Goal: Task Accomplishment & Management: Use online tool/utility

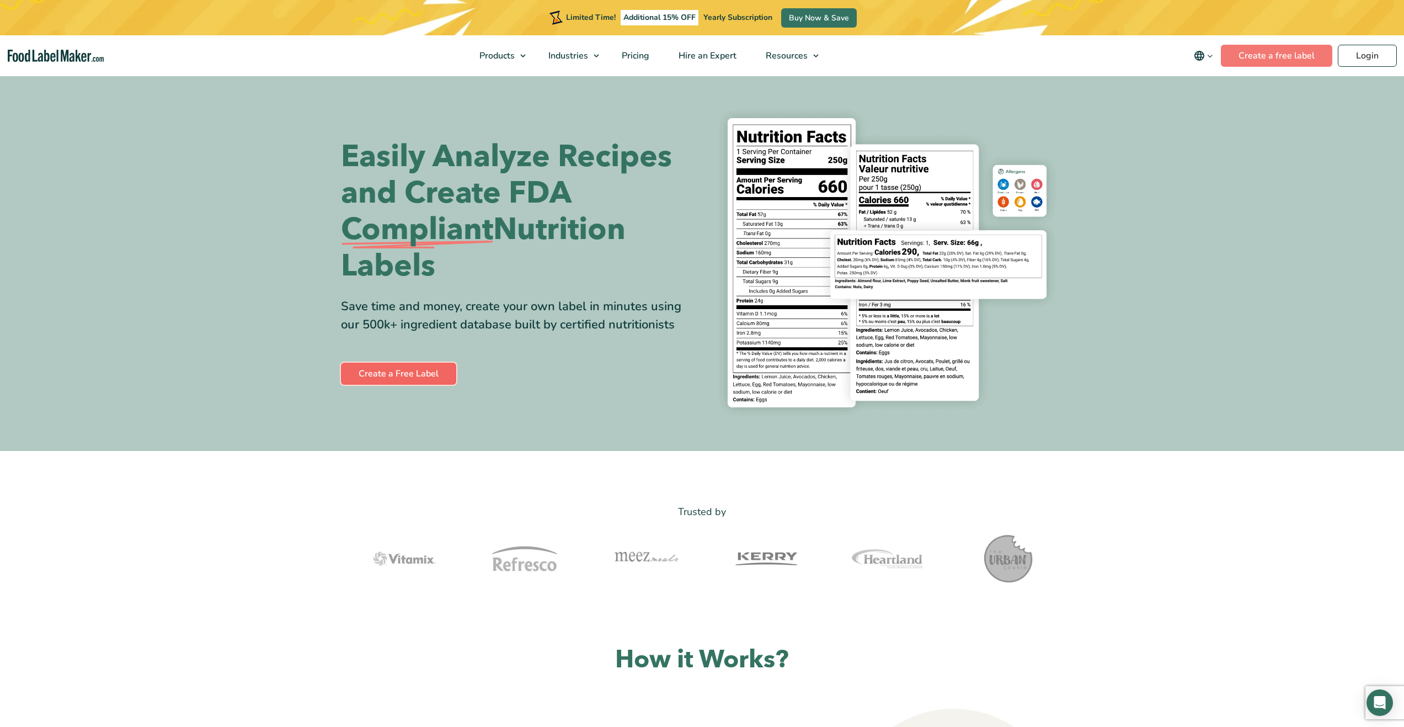
click at [423, 378] on link "Create a Free Label" at bounding box center [398, 374] width 115 height 22
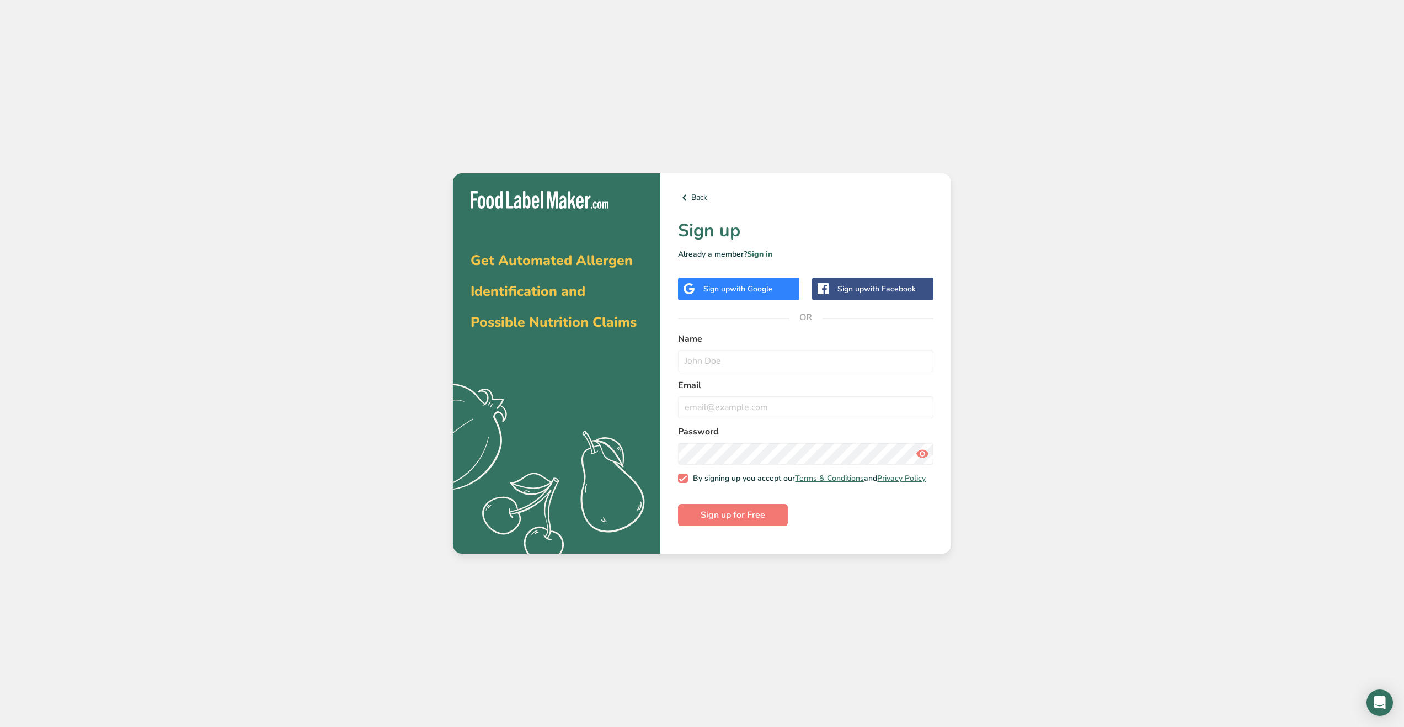
click at [753, 291] on span "with Google" at bounding box center [751, 289] width 43 height 10
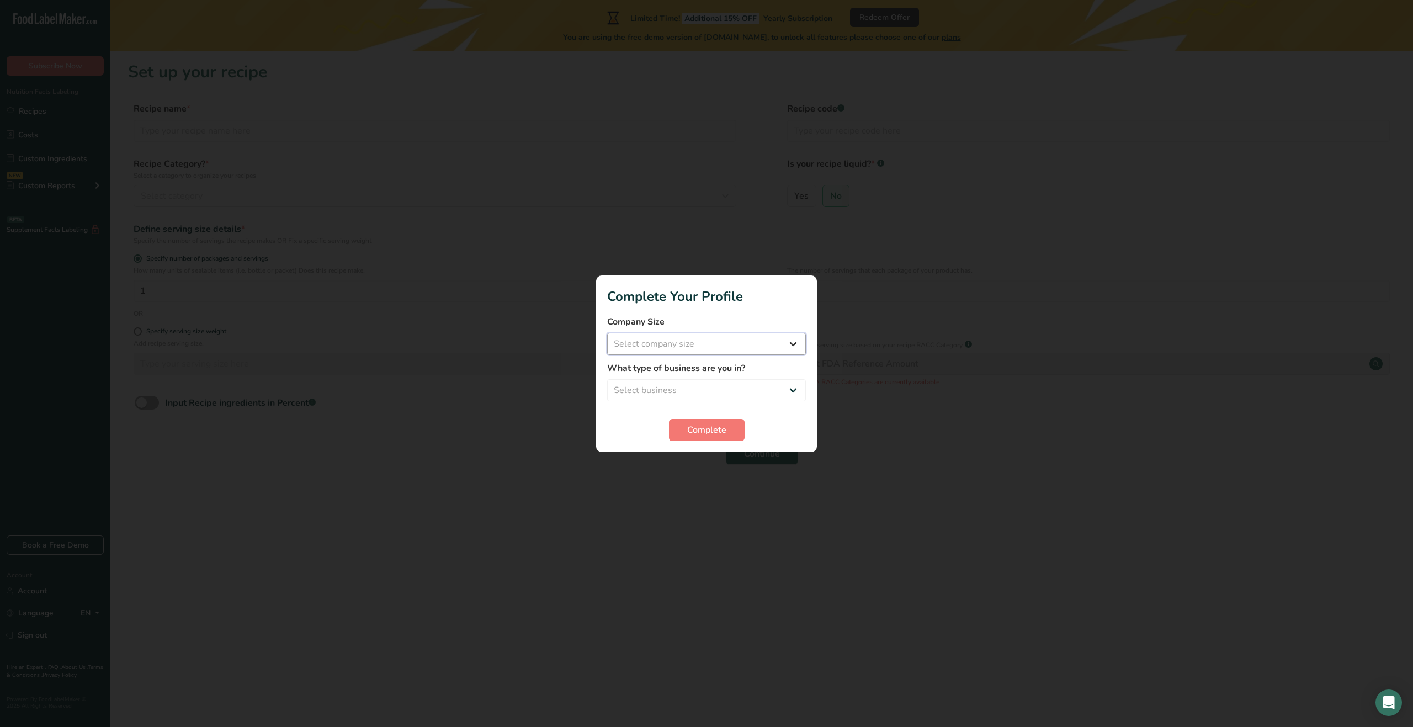
click at [683, 342] on select "Select company size Fewer than 10 Employees 10 to 50 Employees 51 to 500 Employ…" at bounding box center [706, 344] width 199 height 22
select select "1"
click at [607, 333] on select "Select company size Fewer than 10 Employees 10 to 50 Employees 51 to 500 Employ…" at bounding box center [706, 344] width 199 height 22
click at [701, 386] on select "Select business Packaged Food Manufacturer Restaurant & Cafe Bakery Meal Plans …" at bounding box center [706, 390] width 199 height 22
select select "1"
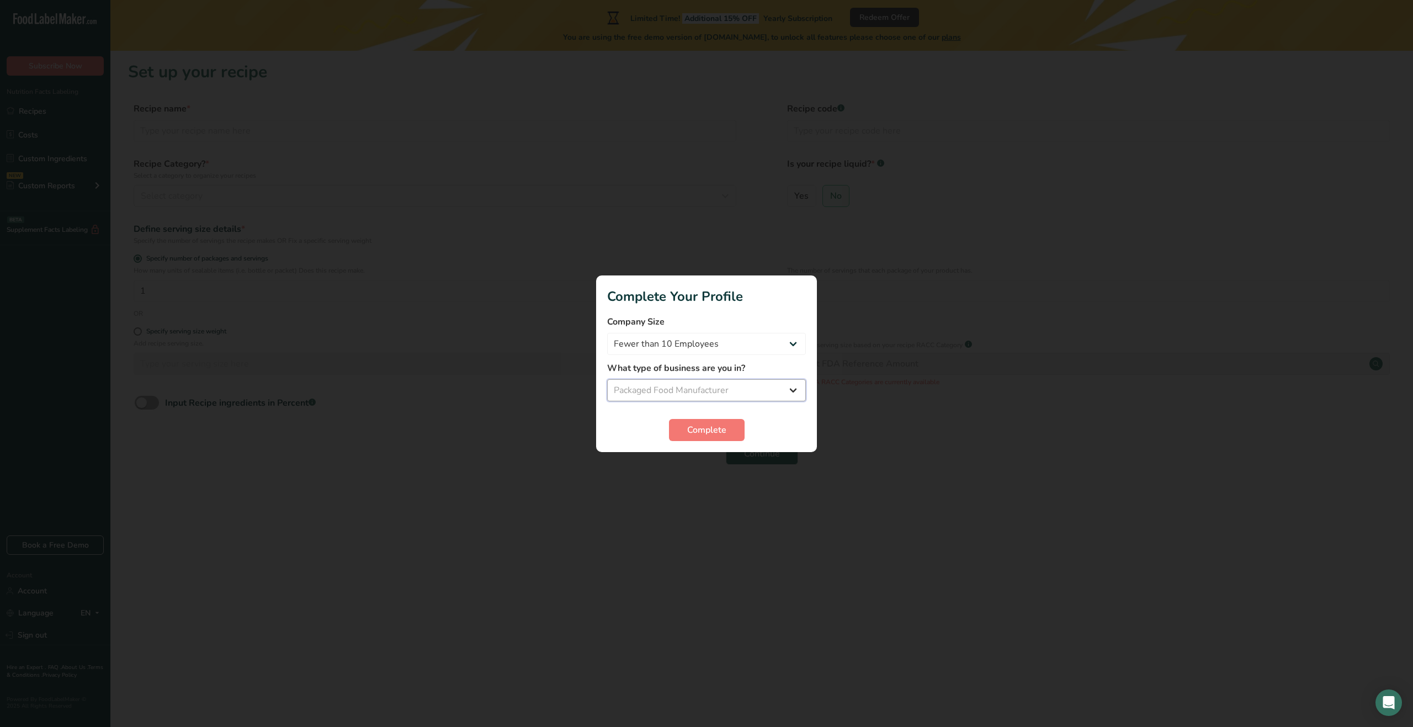
click at [607, 379] on select "Select business Packaged Food Manufacturer Restaurant & Cafe Bakery Meal Plans …" at bounding box center [706, 390] width 199 height 22
click at [694, 428] on span "Complete" at bounding box center [706, 429] width 39 height 13
click at [694, 429] on div "Complete" at bounding box center [706, 430] width 199 height 22
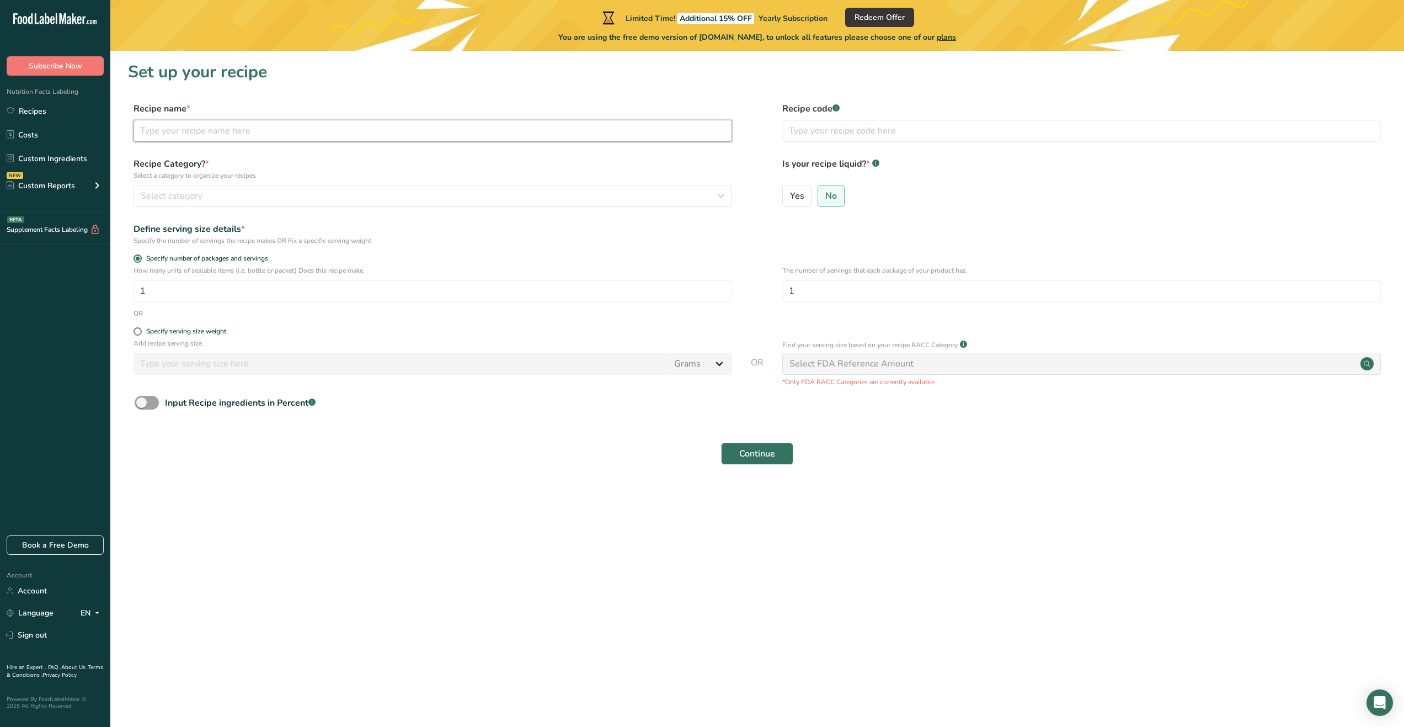
click at [269, 128] on input "text" at bounding box center [433, 131] width 599 height 22
type input "Apple Cinnamon Peanut Butter"
click at [829, 127] on input "text" at bounding box center [1081, 131] width 599 height 22
click at [446, 196] on div "Select category" at bounding box center [430, 195] width 578 height 13
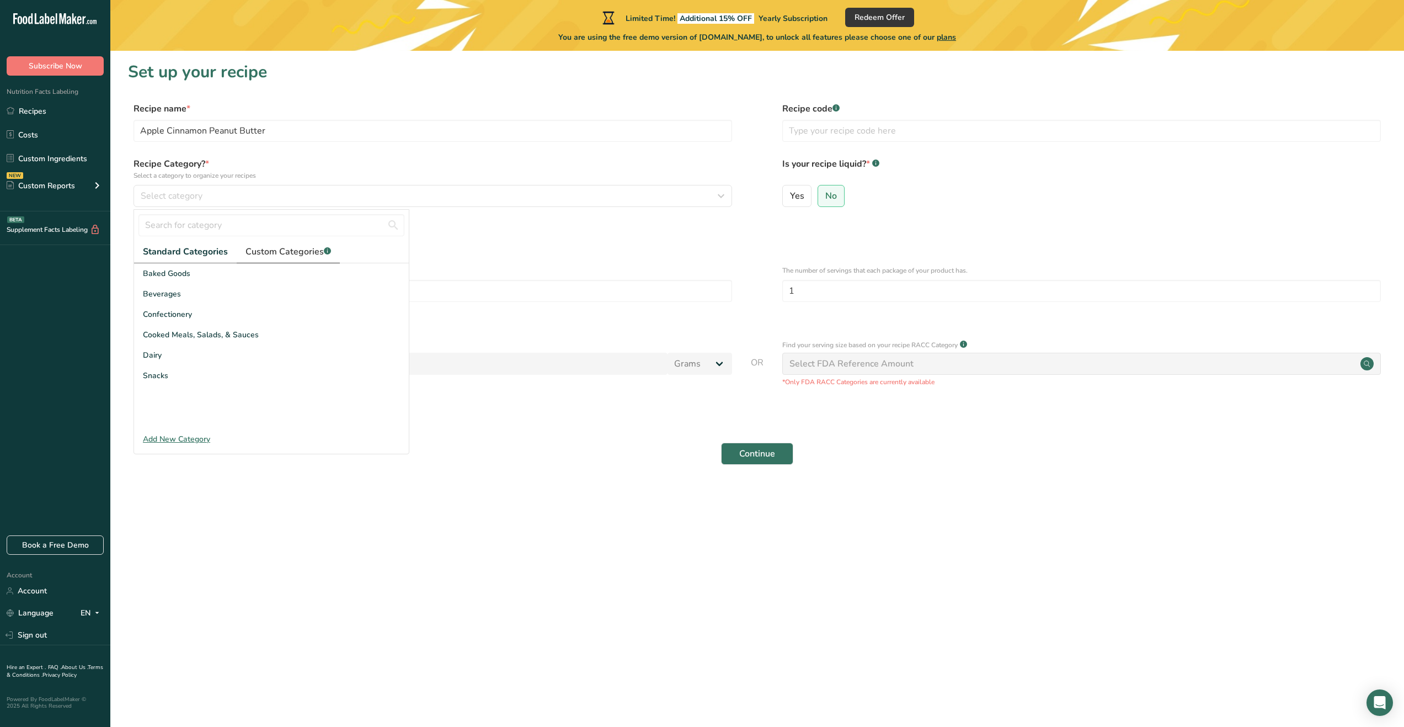
click at [290, 253] on span "Custom Categories .a-a{fill:#347362;}.b-a{fill:#fff;}" at bounding box center [289, 251] width 86 height 13
click at [194, 254] on span "Standard Categories" at bounding box center [185, 251] width 84 height 13
click at [193, 376] on div "Snacks" at bounding box center [271, 375] width 275 height 20
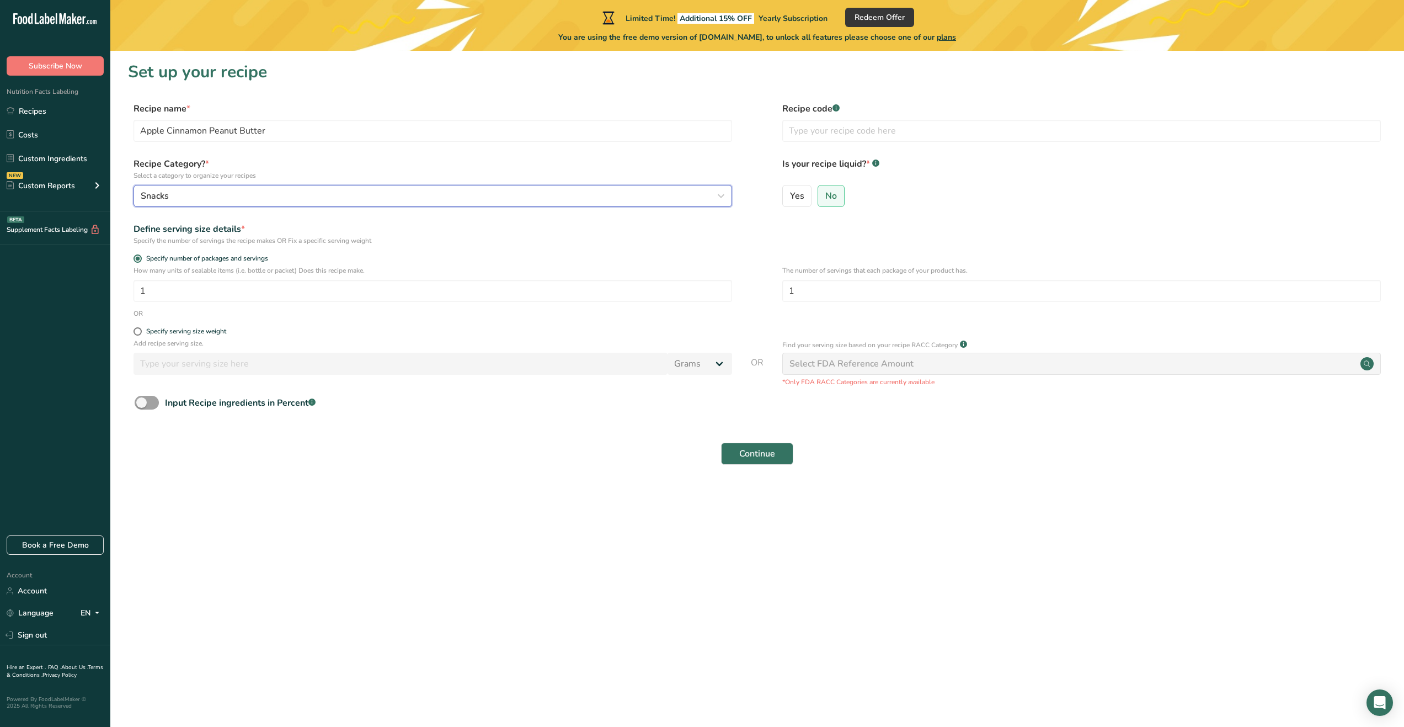
click at [193, 205] on button "Snacks" at bounding box center [433, 196] width 599 height 22
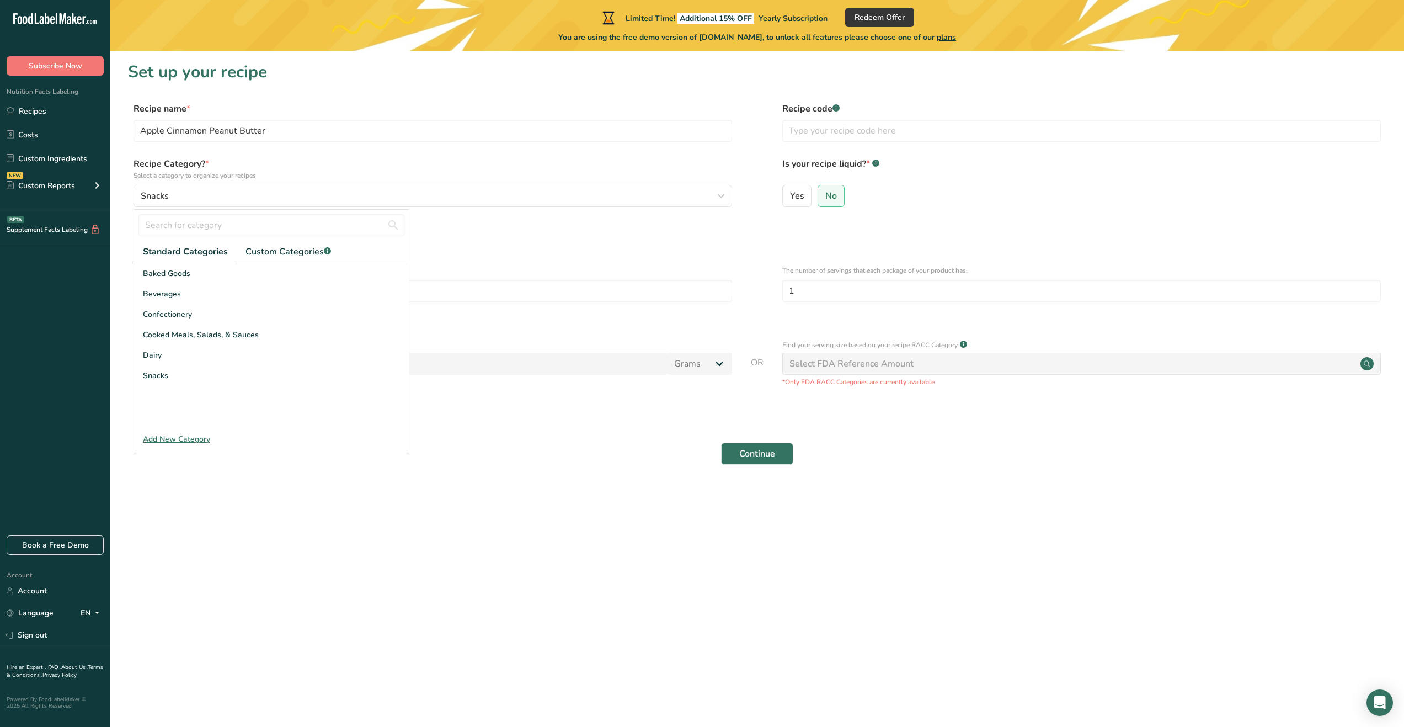
click at [187, 442] on div "Add New Category" at bounding box center [271, 439] width 275 height 12
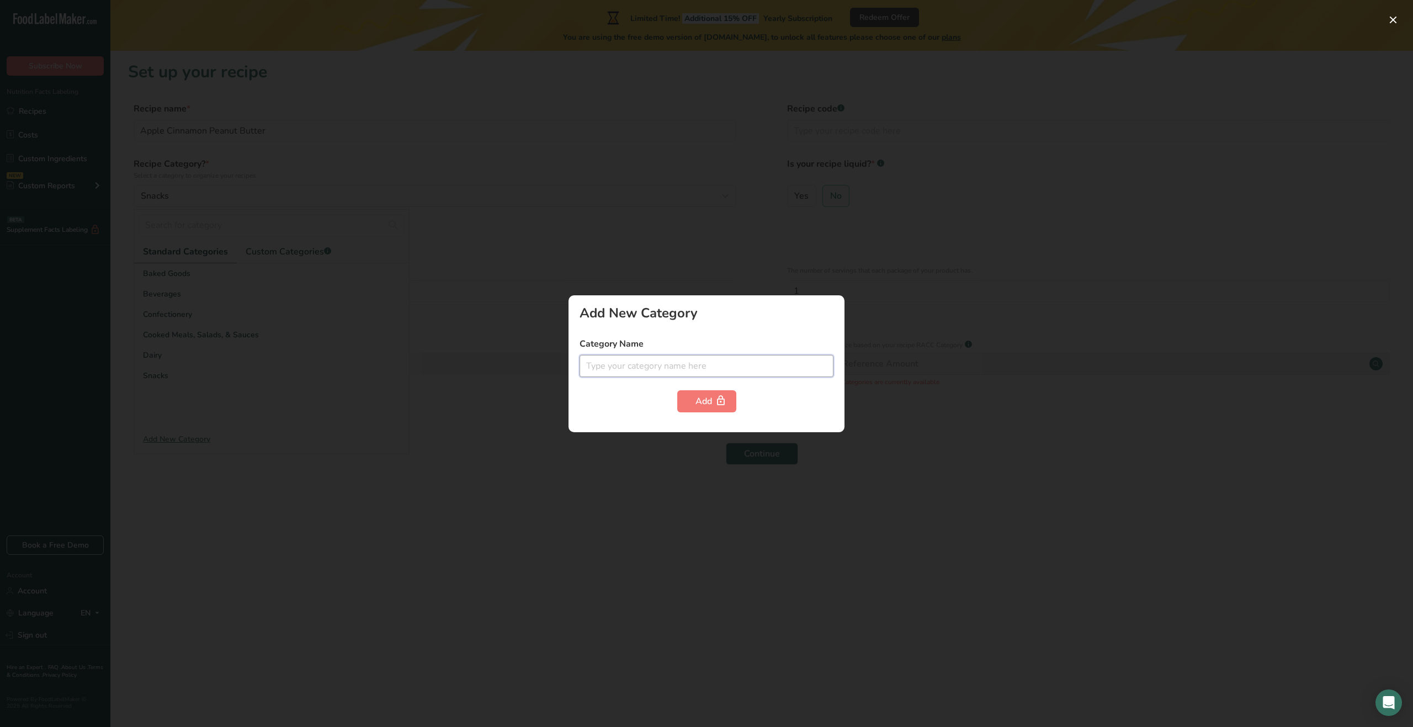
click at [678, 369] on input "text" at bounding box center [706, 366] width 254 height 22
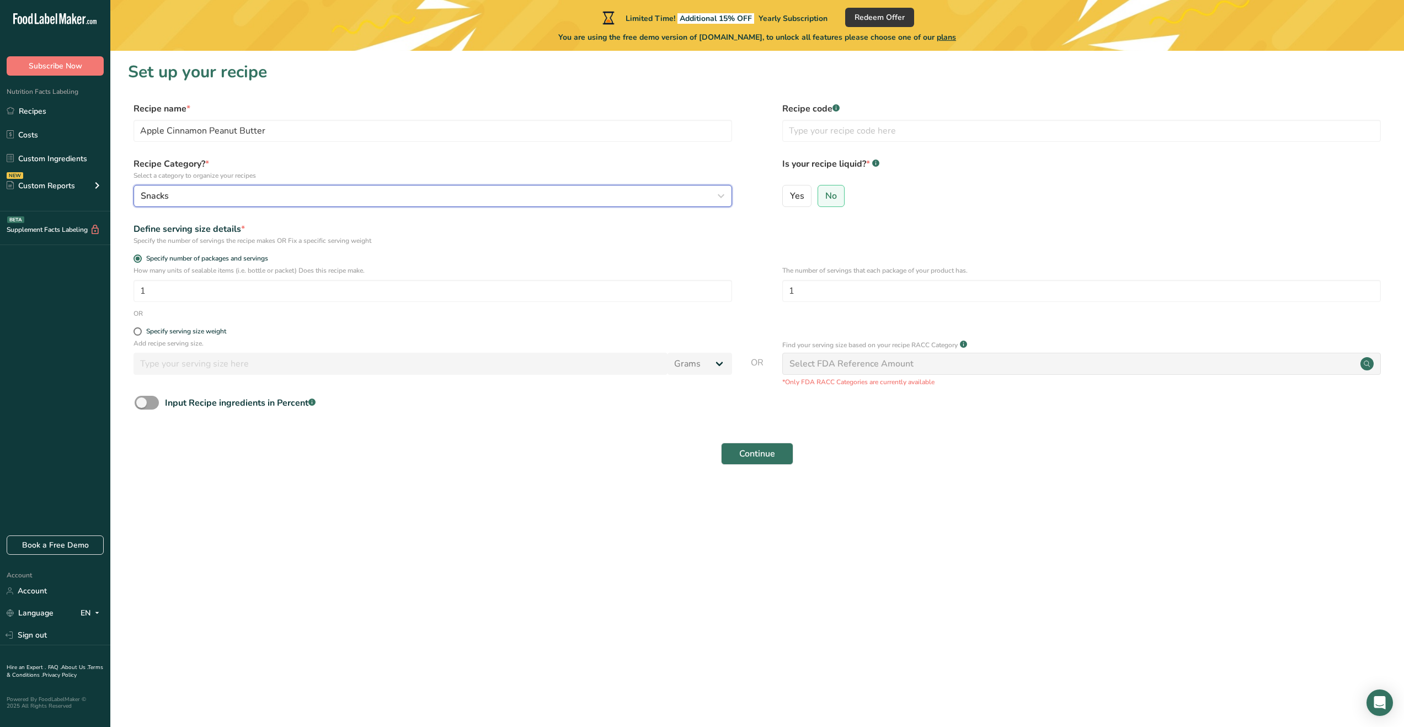
click at [195, 200] on div "Snacks" at bounding box center [430, 195] width 578 height 13
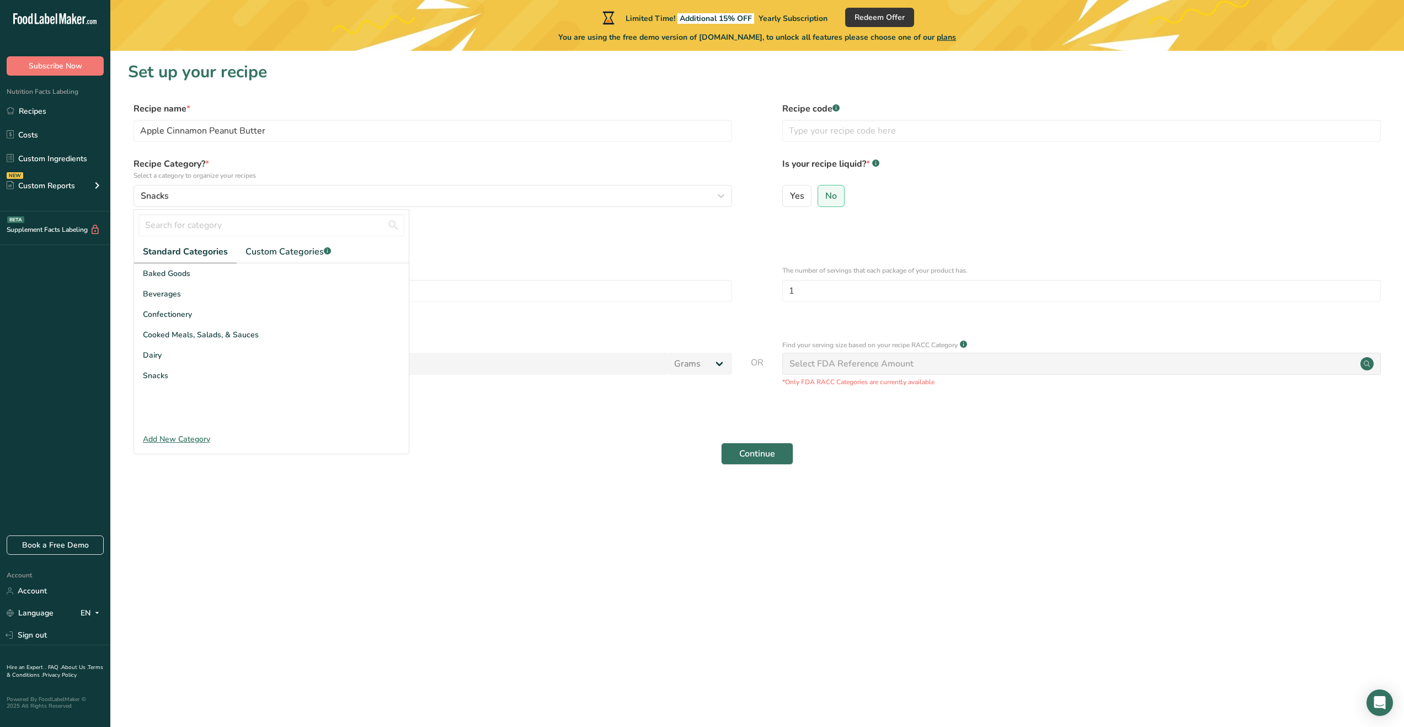
click at [370, 519] on main "Limited Time! Additional 15% OFF Yearly Subscription Redeem Offer You are using…" at bounding box center [702, 363] width 1404 height 727
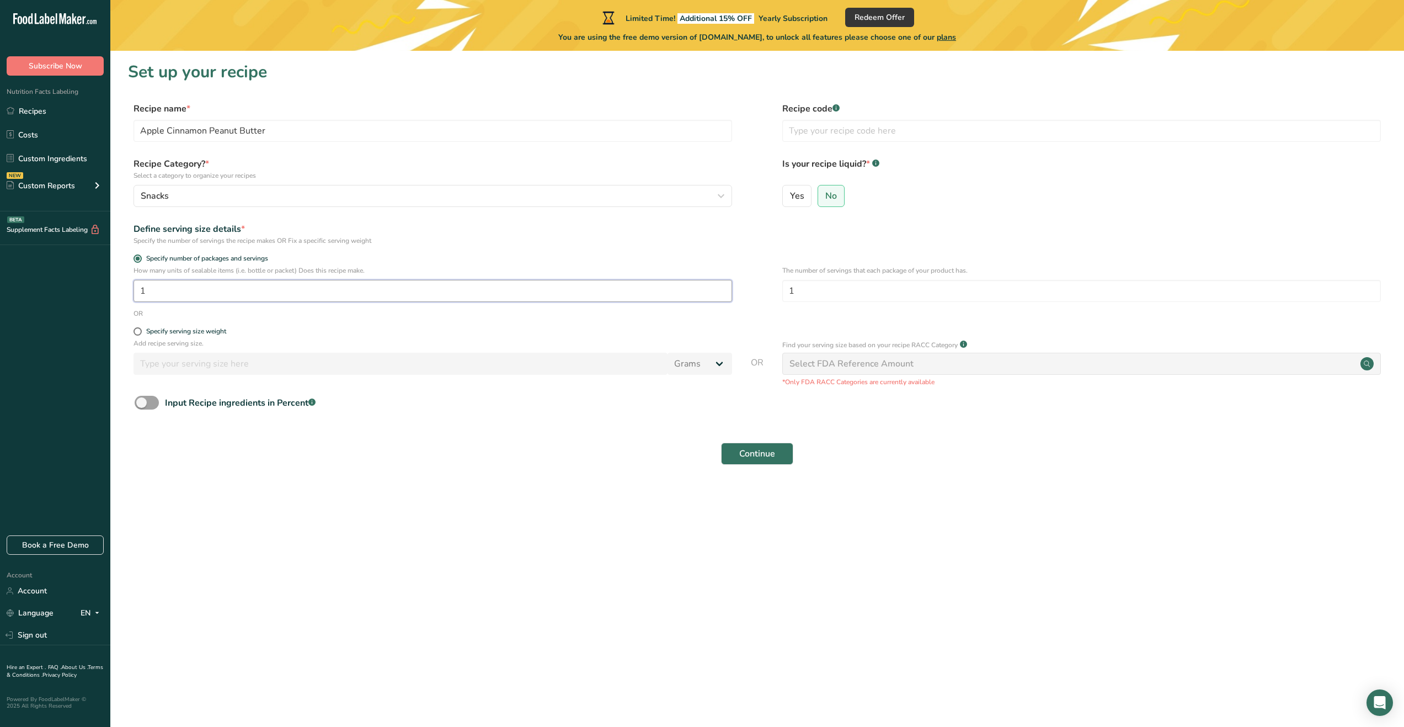
click at [185, 294] on input "1" at bounding box center [433, 291] width 599 height 22
click at [294, 318] on form "Recipe name * Apple Cinnamon Peanut Butter Recipe code .a-a{fill:#347362;}.b-a{…" at bounding box center [757, 286] width 1259 height 369
click at [140, 335] on span at bounding box center [138, 331] width 8 height 8
click at [140, 335] on input "Specify serving size weight" at bounding box center [137, 331] width 7 height 7
radio input "true"
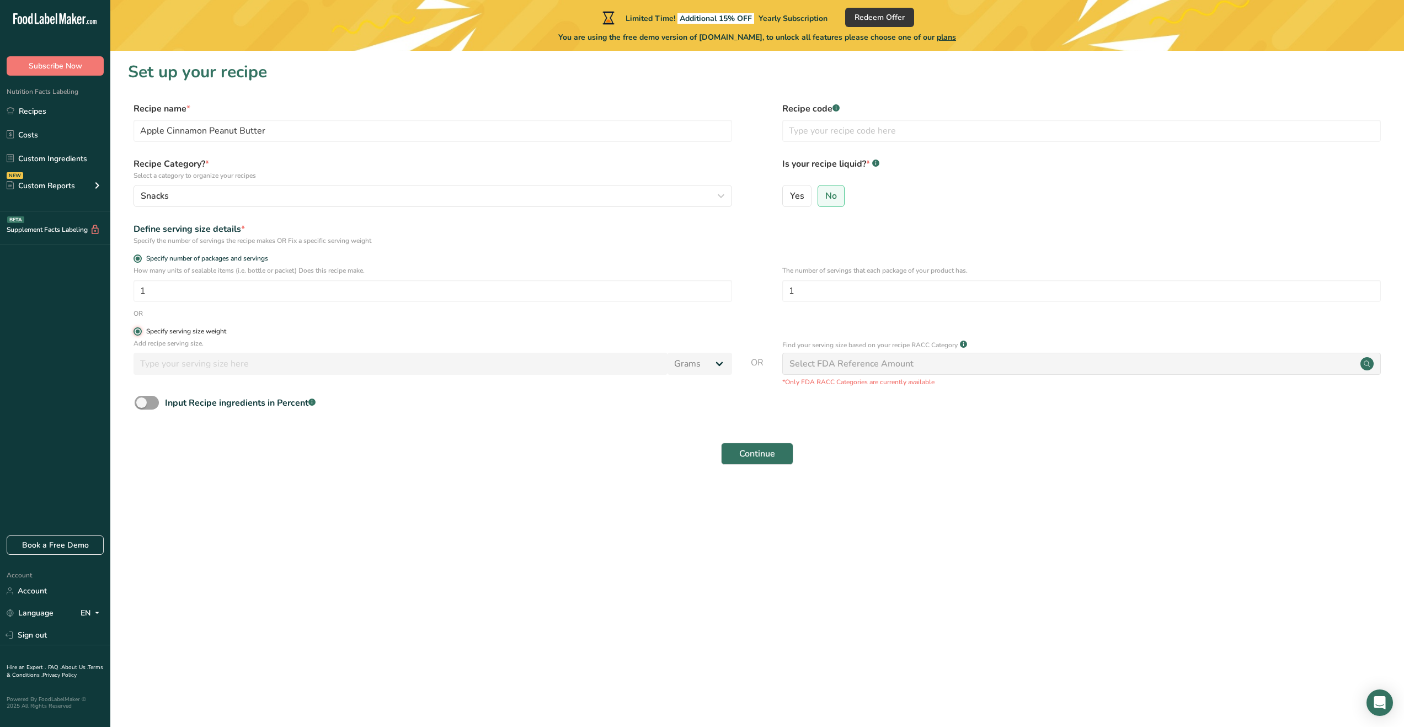
radio input "false"
click at [303, 367] on input "number" at bounding box center [401, 364] width 534 height 22
type input "32"
click at [896, 369] on div "Select FDA Reference Amount" at bounding box center [852, 363] width 124 height 13
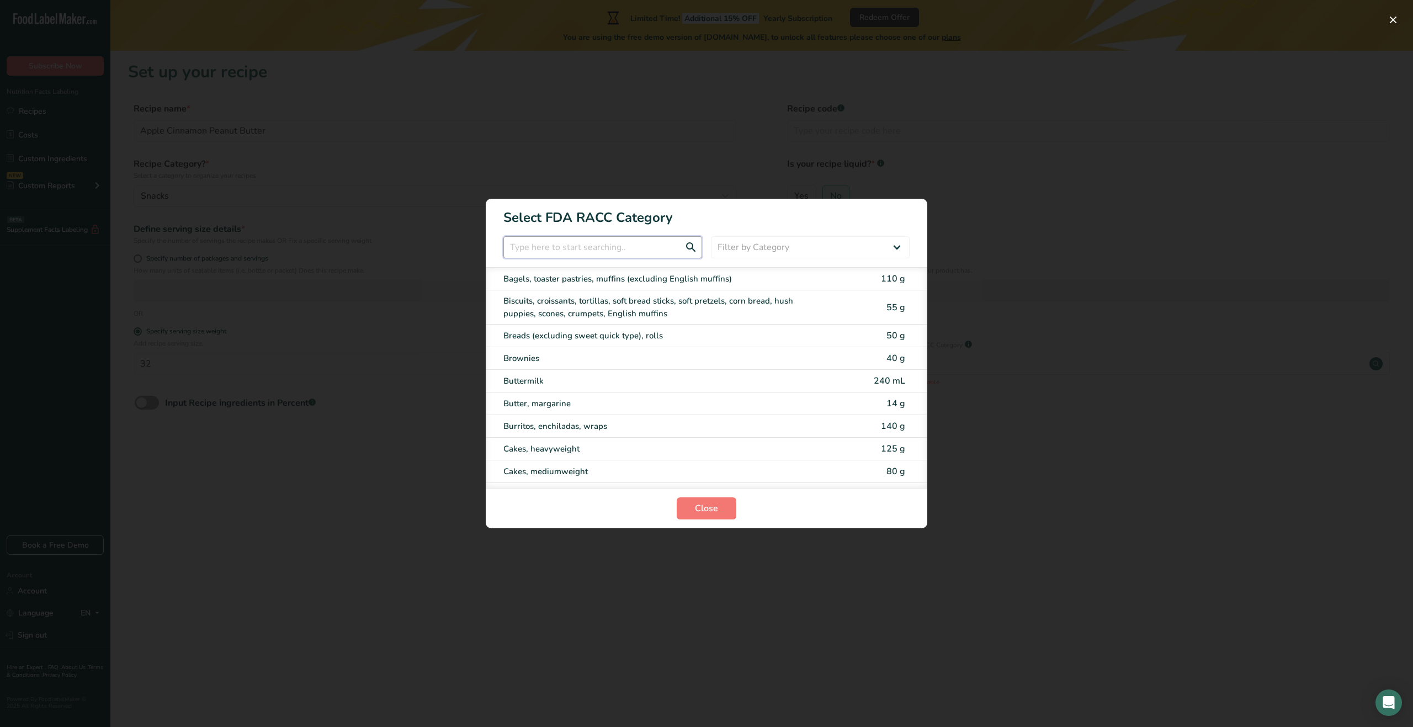
click at [592, 248] on input "RACC Category Selection Modal" at bounding box center [602, 247] width 199 height 22
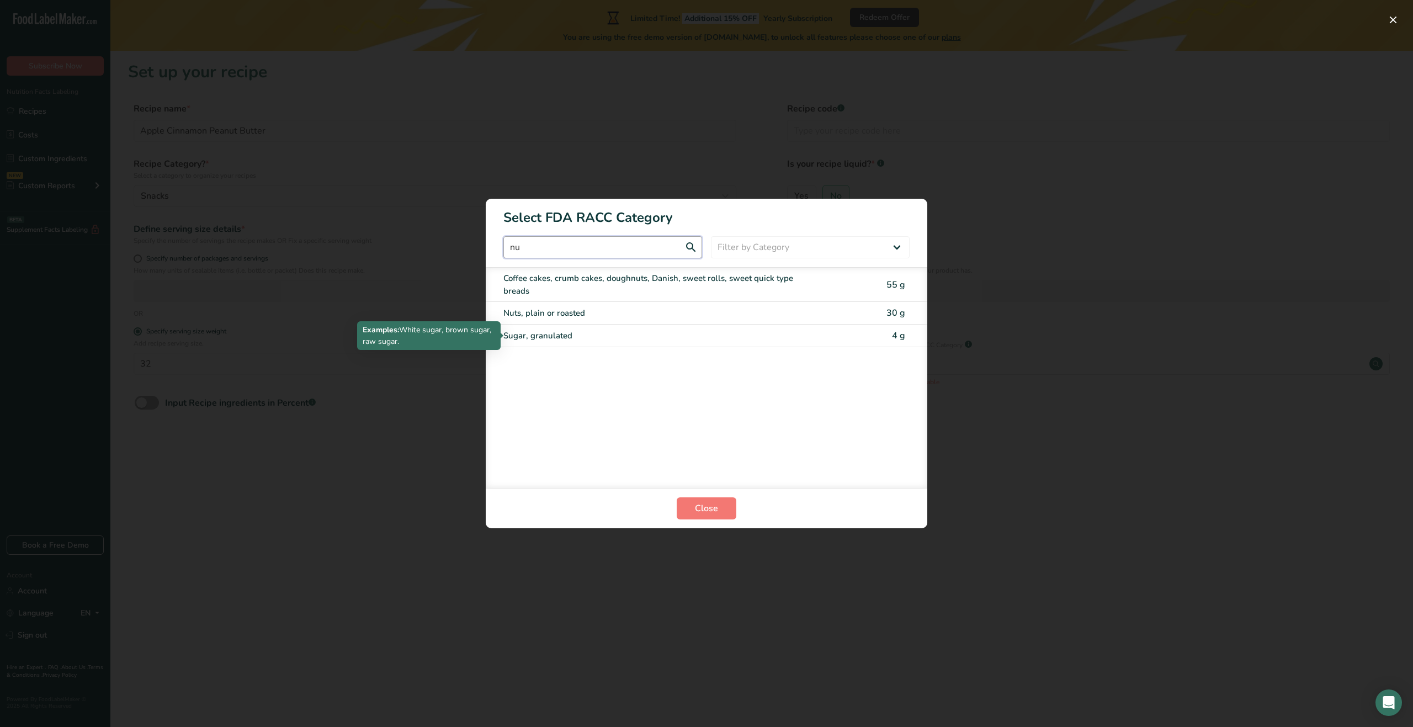
type input "n"
type input "b"
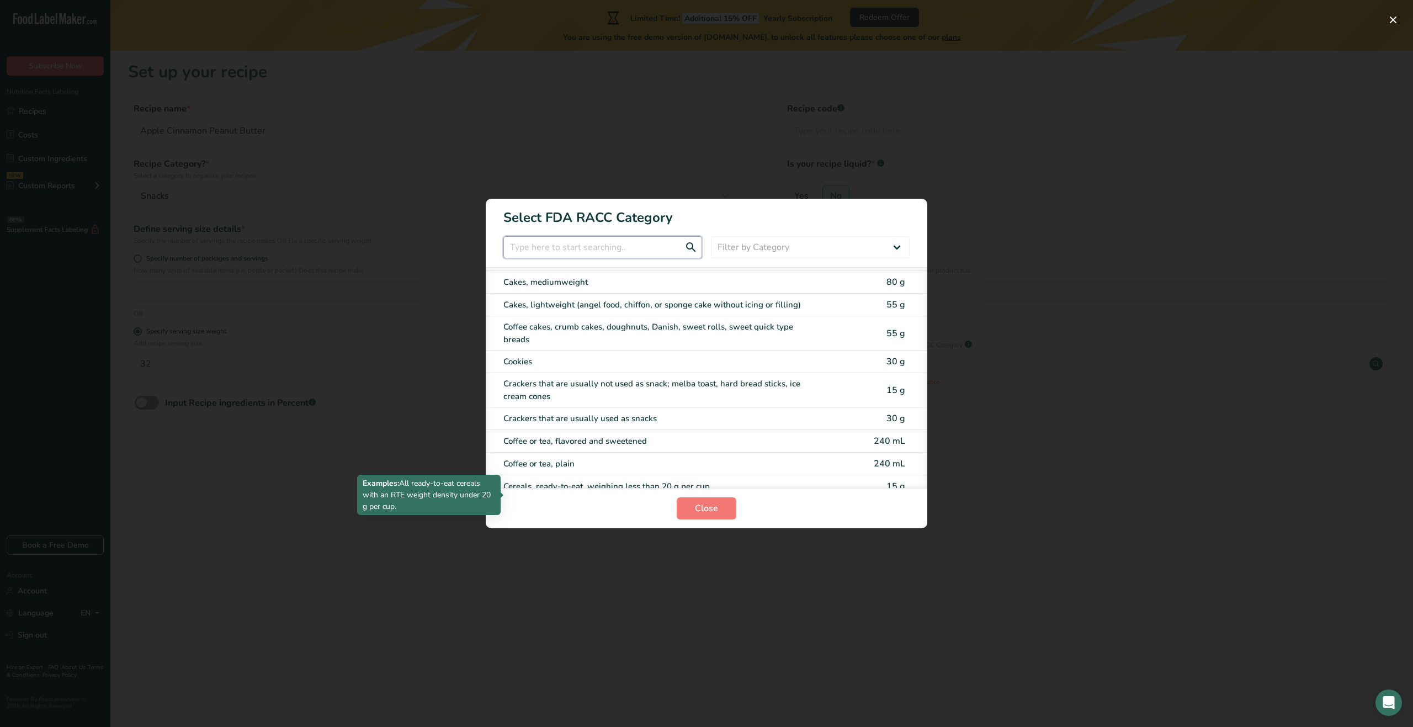
scroll to position [181, 0]
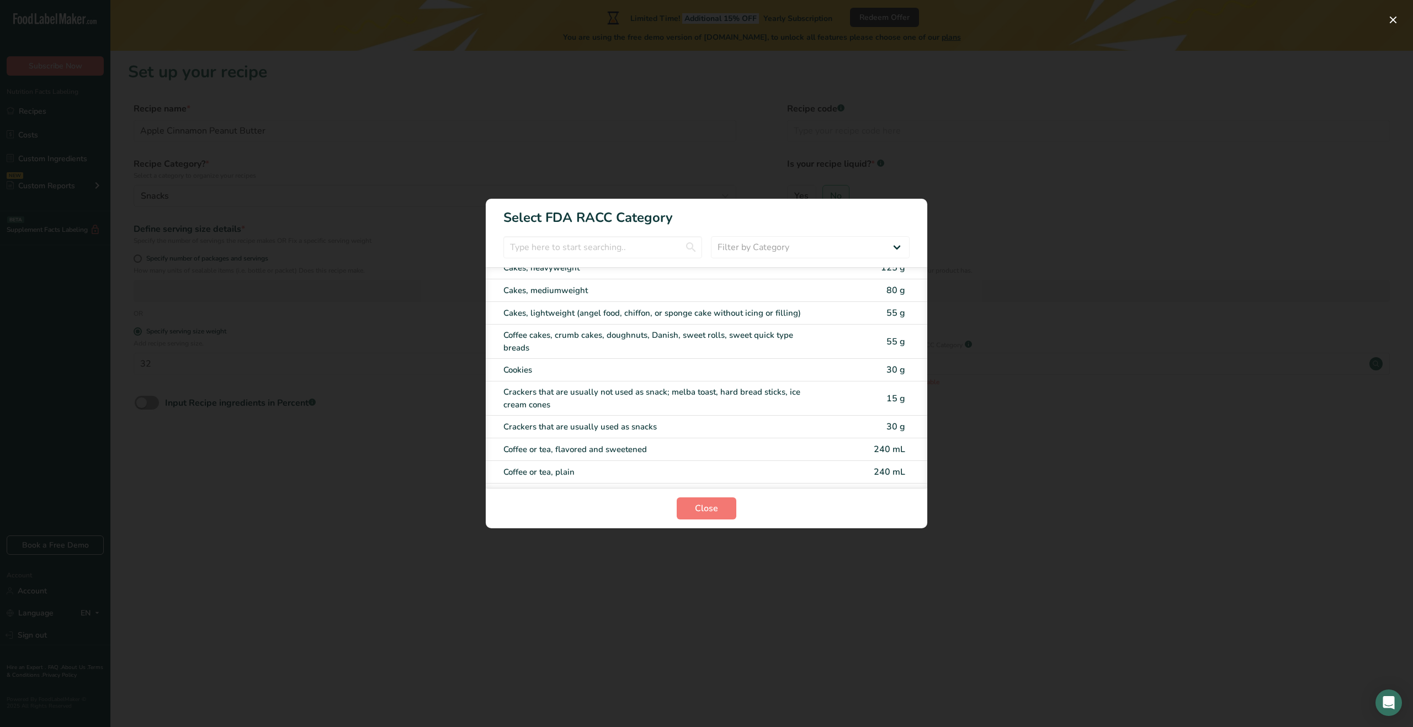
click at [1055, 255] on div "RACC Category Selection Modal" at bounding box center [706, 363] width 1413 height 727
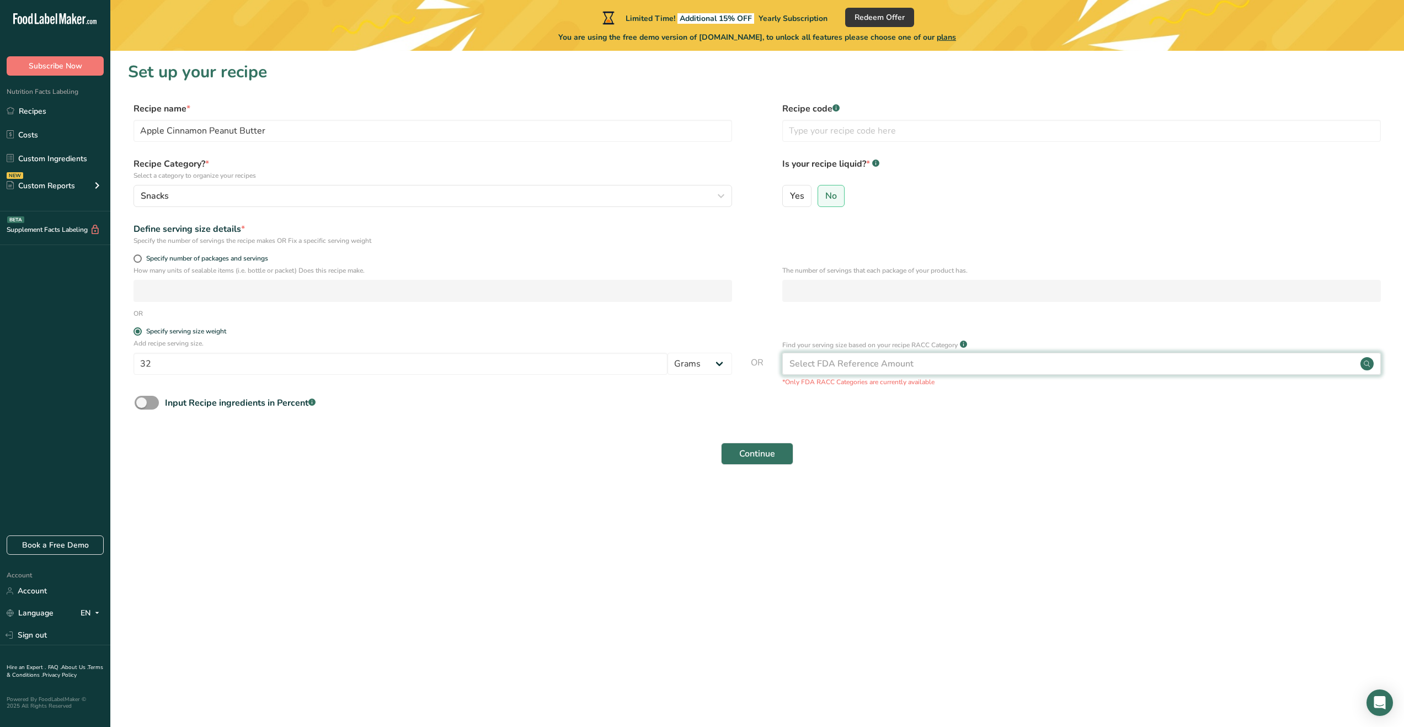
click at [896, 372] on div "Select FDA Reference Amount" at bounding box center [1081, 364] width 599 height 22
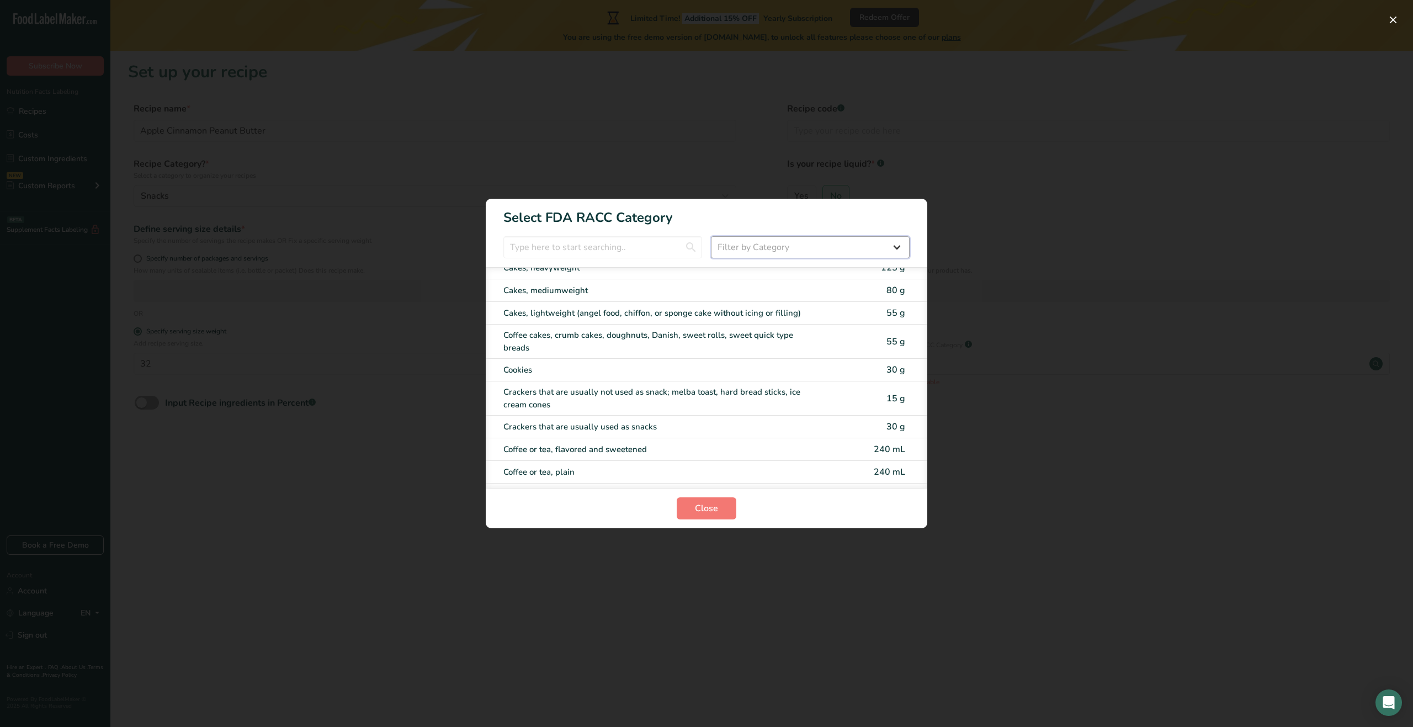
click at [799, 254] on select "Filter by Category All Bakery products [GEOGRAPHIC_DATA] Cereals and other grai…" at bounding box center [810, 247] width 199 height 22
click at [711, 236] on select "Filter by Category All Bakery products [GEOGRAPHIC_DATA] Cereals and other grai…" at bounding box center [810, 247] width 199 height 22
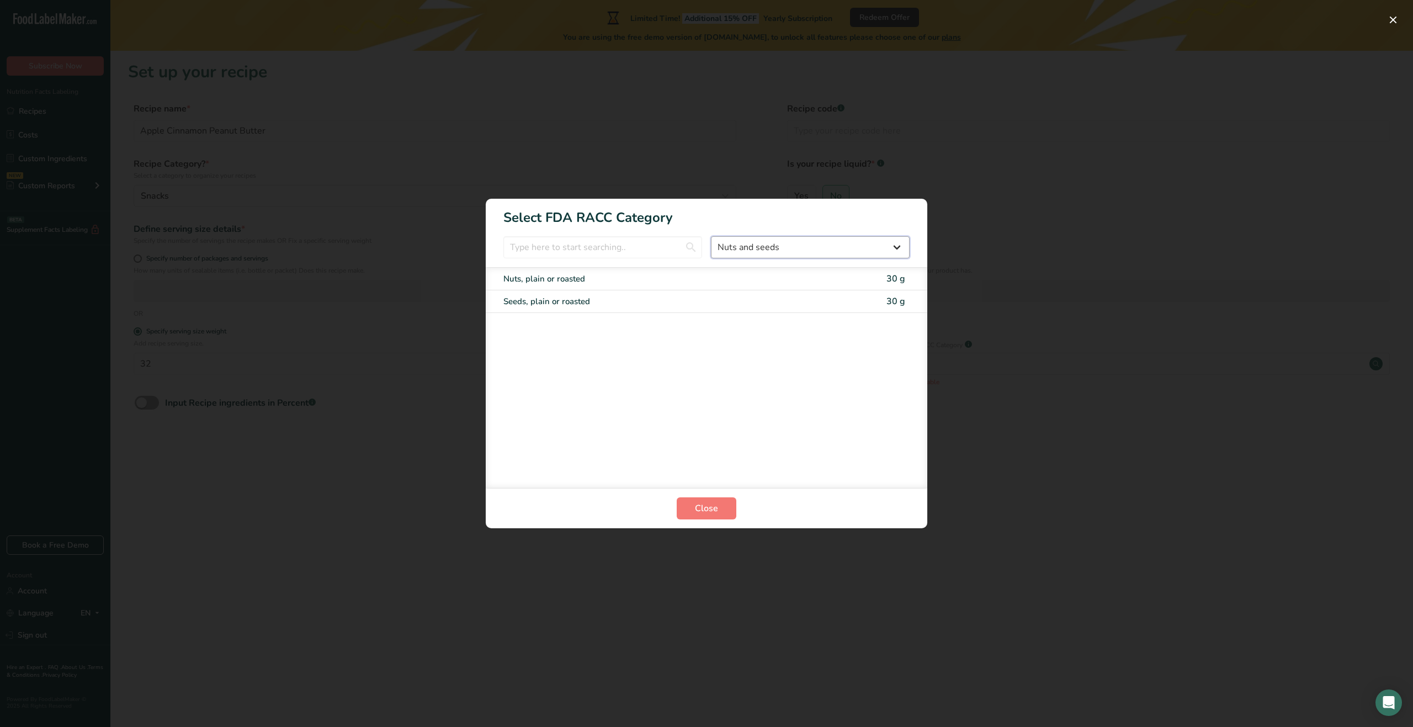
click at [793, 252] on select "All Bakery products [GEOGRAPHIC_DATA] Cereals and other grain products Dairy pr…" at bounding box center [810, 247] width 199 height 22
select select "17"
click at [711, 236] on select "All Bakery products [GEOGRAPHIC_DATA] Cereals and other grain products Dairy pr…" at bounding box center [810, 247] width 199 height 22
click at [775, 246] on select "All Bakery products [GEOGRAPHIC_DATA] Cereals and other grain products Dairy pr…" at bounding box center [810, 247] width 199 height 22
select select "RACC Category Selection Modal"
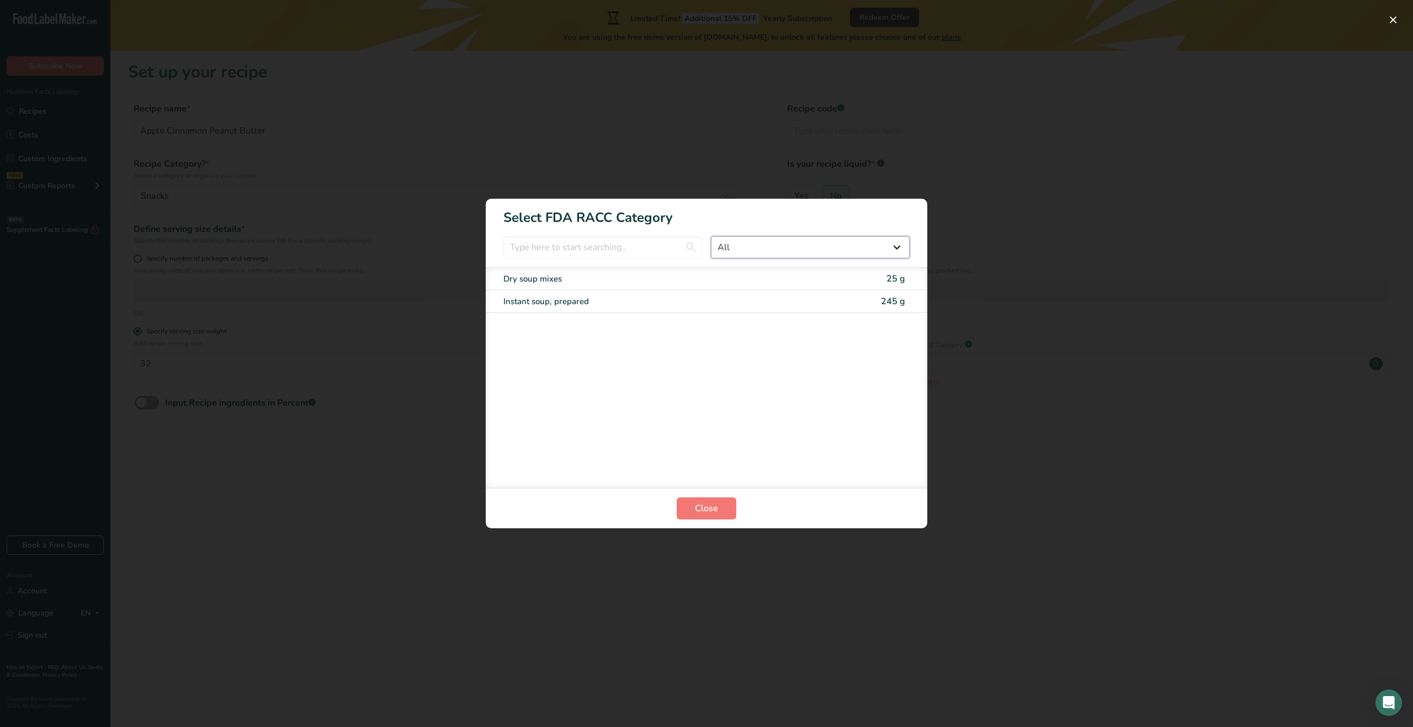
click at [711, 236] on select "All Bakery products [GEOGRAPHIC_DATA] Cereals and other grain products Dairy pr…" at bounding box center [810, 247] width 199 height 22
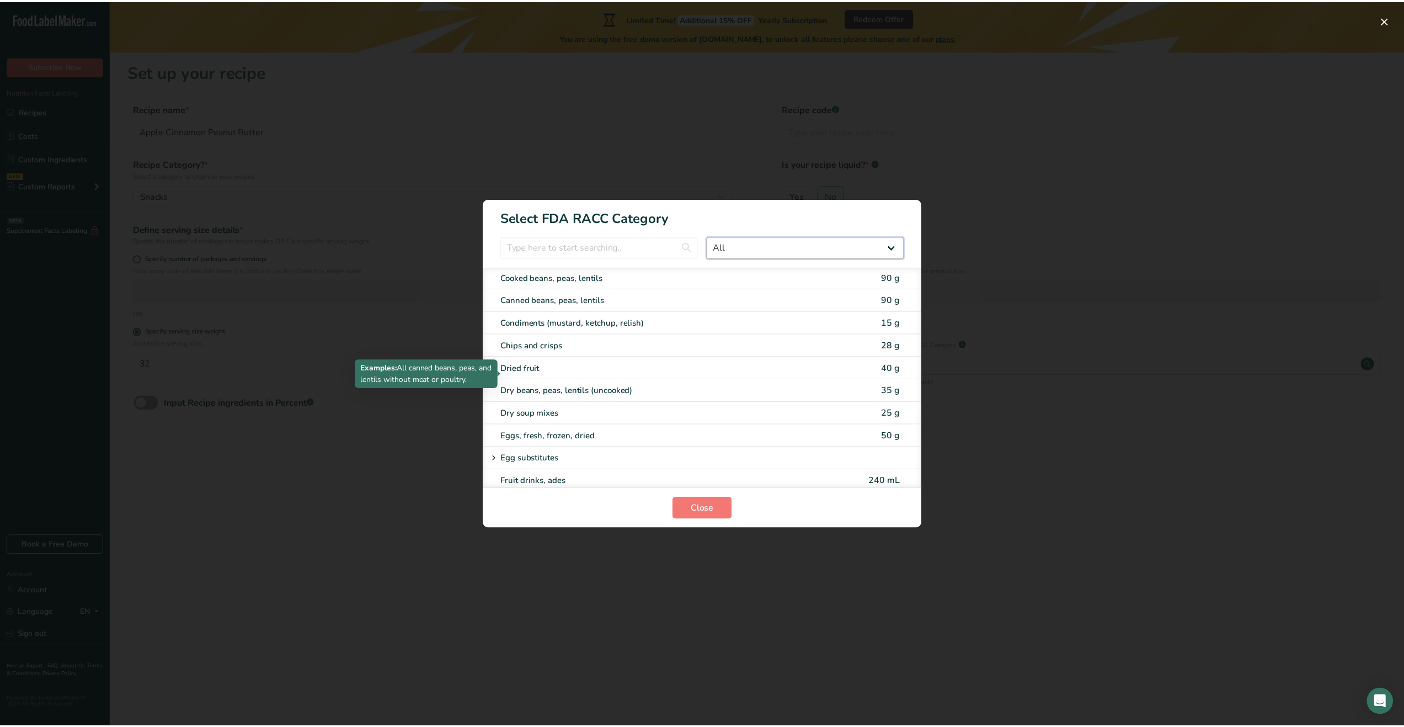
scroll to position [773, 0]
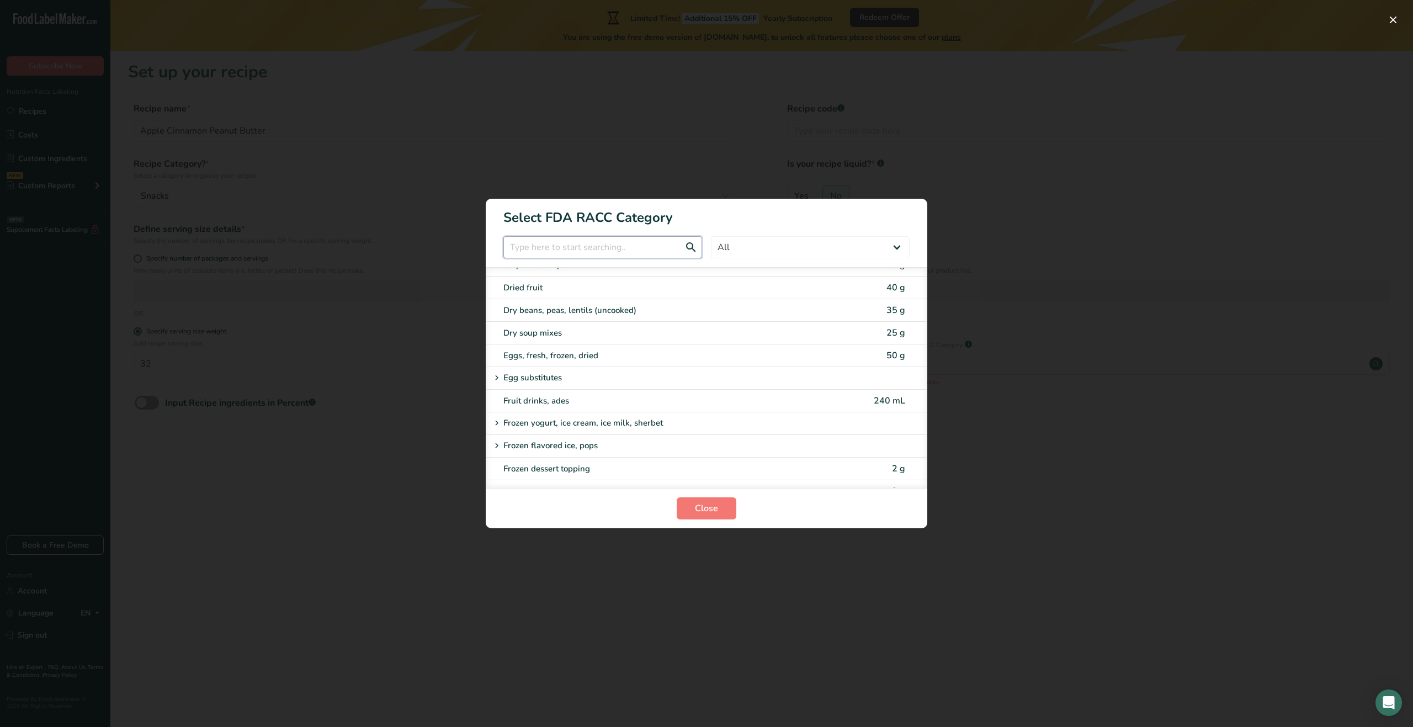
click at [606, 253] on input "RACC Category Selection Modal" at bounding box center [602, 247] width 199 height 22
click at [432, 438] on div "RACC Category Selection Modal" at bounding box center [706, 363] width 1413 height 727
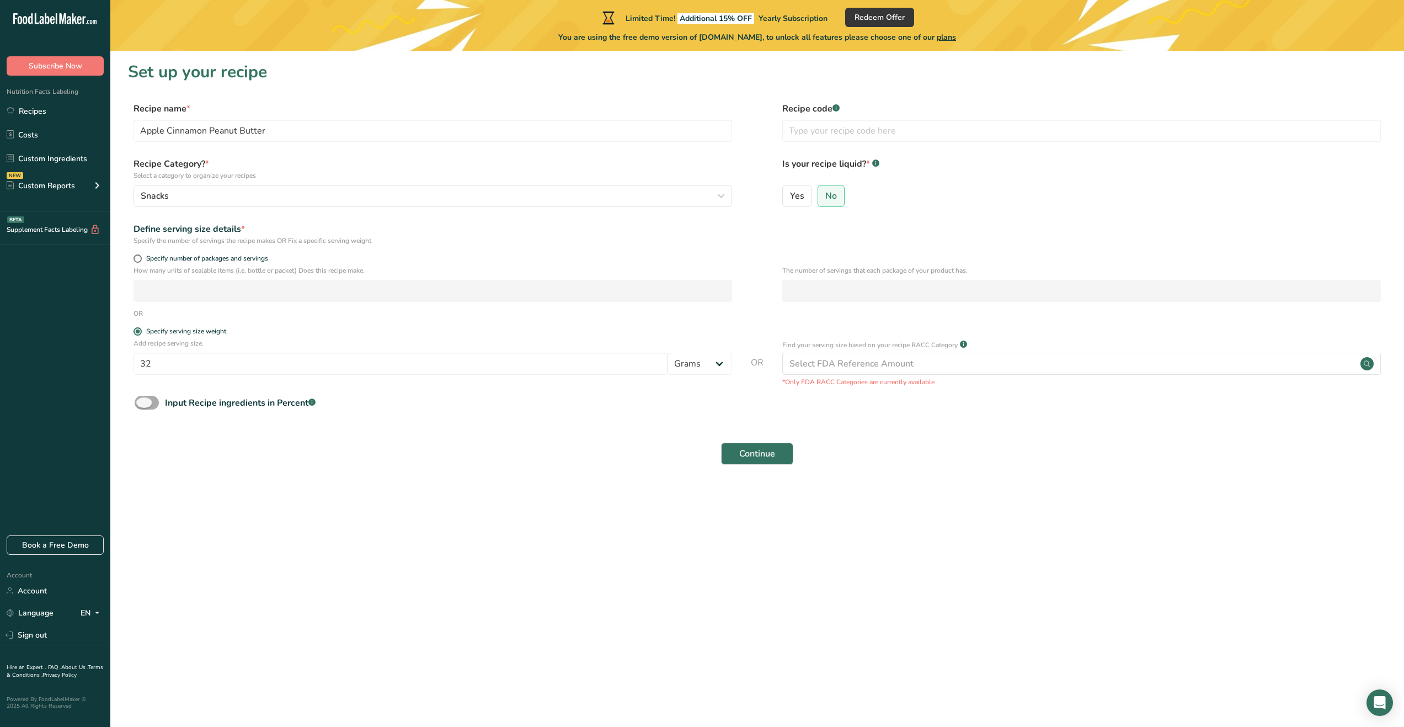
click at [148, 406] on span at bounding box center [147, 403] width 24 height 14
click at [142, 406] on input "Input Recipe ingredients in Percent .a-a{fill:#347362;}.b-a{fill:#fff;}" at bounding box center [138, 402] width 7 height 7
checkbox input "true"
click at [177, 456] on input "number" at bounding box center [726, 449] width 1182 height 22
type input "480"
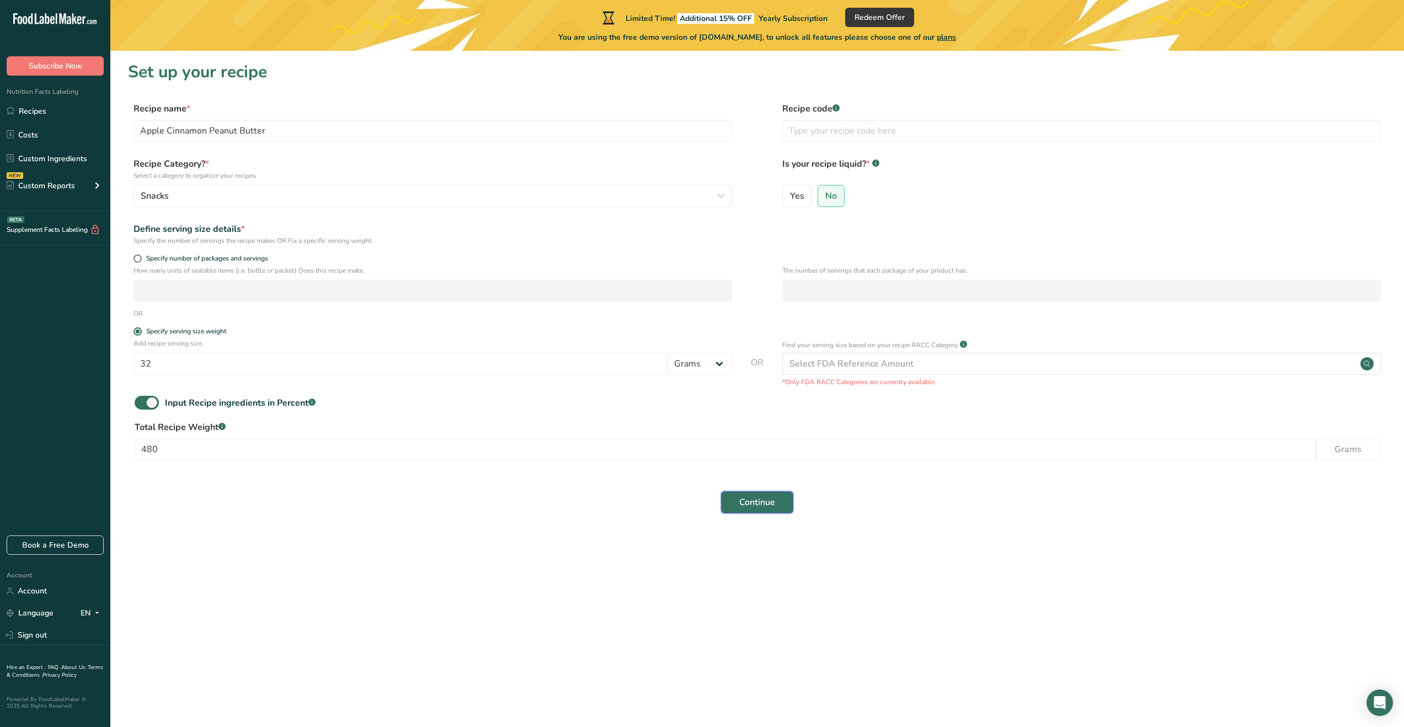
click at [761, 496] on span "Continue" at bounding box center [757, 502] width 36 height 13
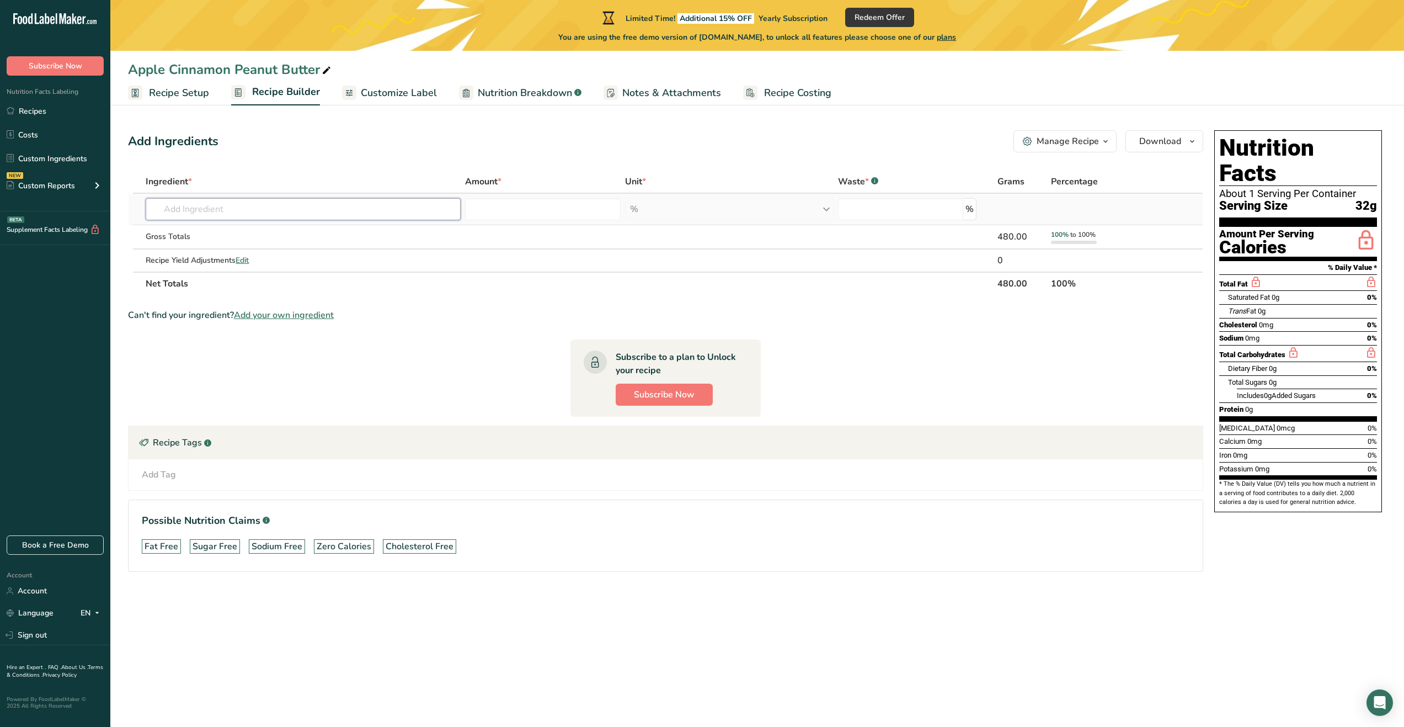
click at [223, 206] on input "text" at bounding box center [303, 209] width 315 height 22
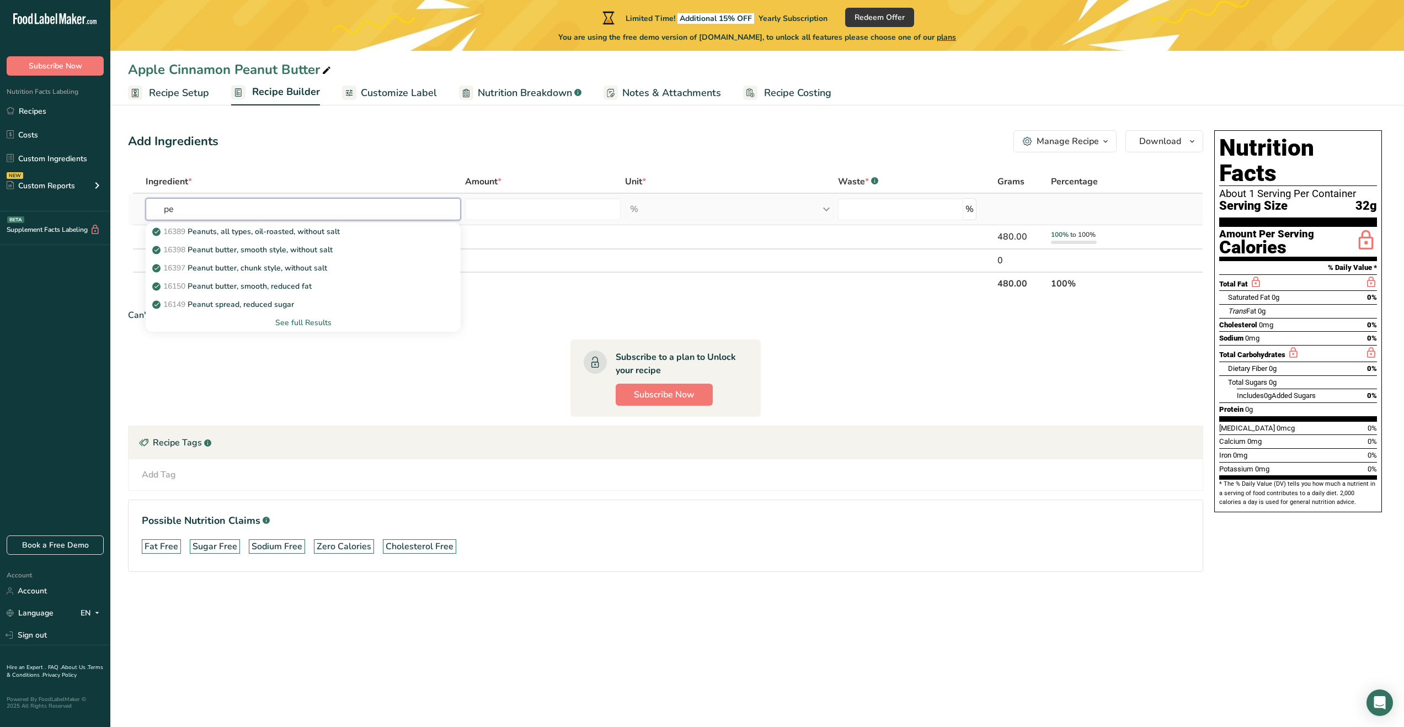
type input "p"
type input "dry roasted"
click at [292, 251] on p "16390 Peanuts, all types, dry-roasted, without salt" at bounding box center [249, 250] width 188 height 12
type input "Peanuts, all types, dry-roasted, without salt"
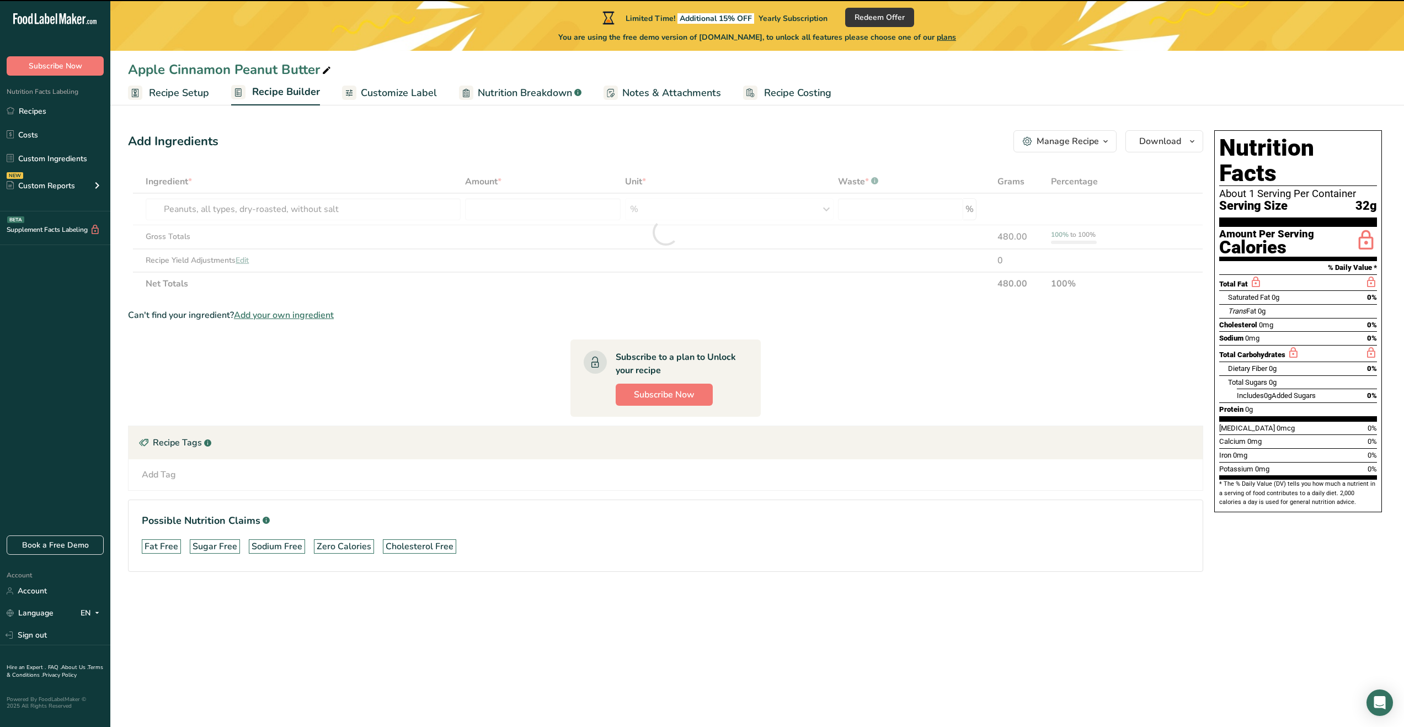
type input "0"
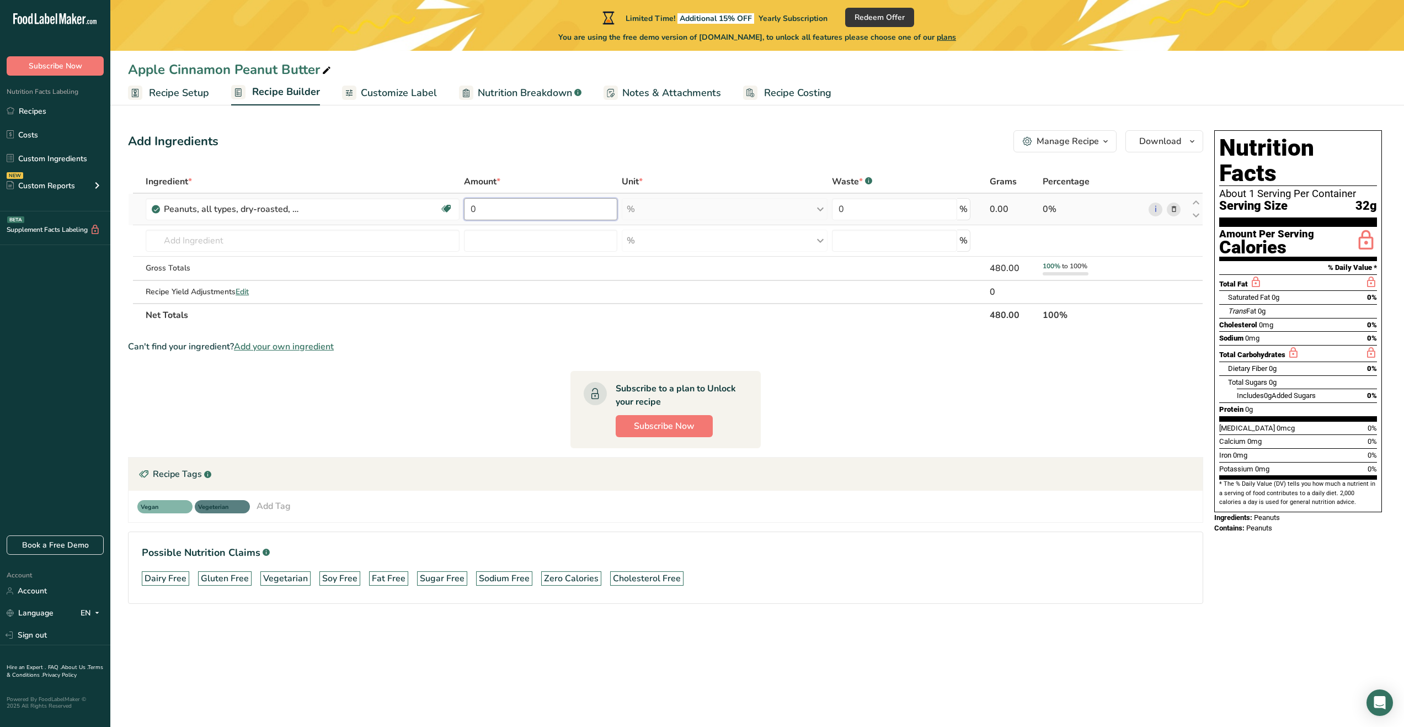
click at [523, 207] on input "0" at bounding box center [540, 209] width 153 height 22
click at [1005, 206] on div "Ingredient * Amount * Unit * Waste * .a-a{fill:#347362;}.b-a{fill:#fff;} Grams …" at bounding box center [665, 248] width 1075 height 157
click at [489, 208] on input "0" at bounding box center [540, 209] width 153 height 22
type input "4"
type input "1"
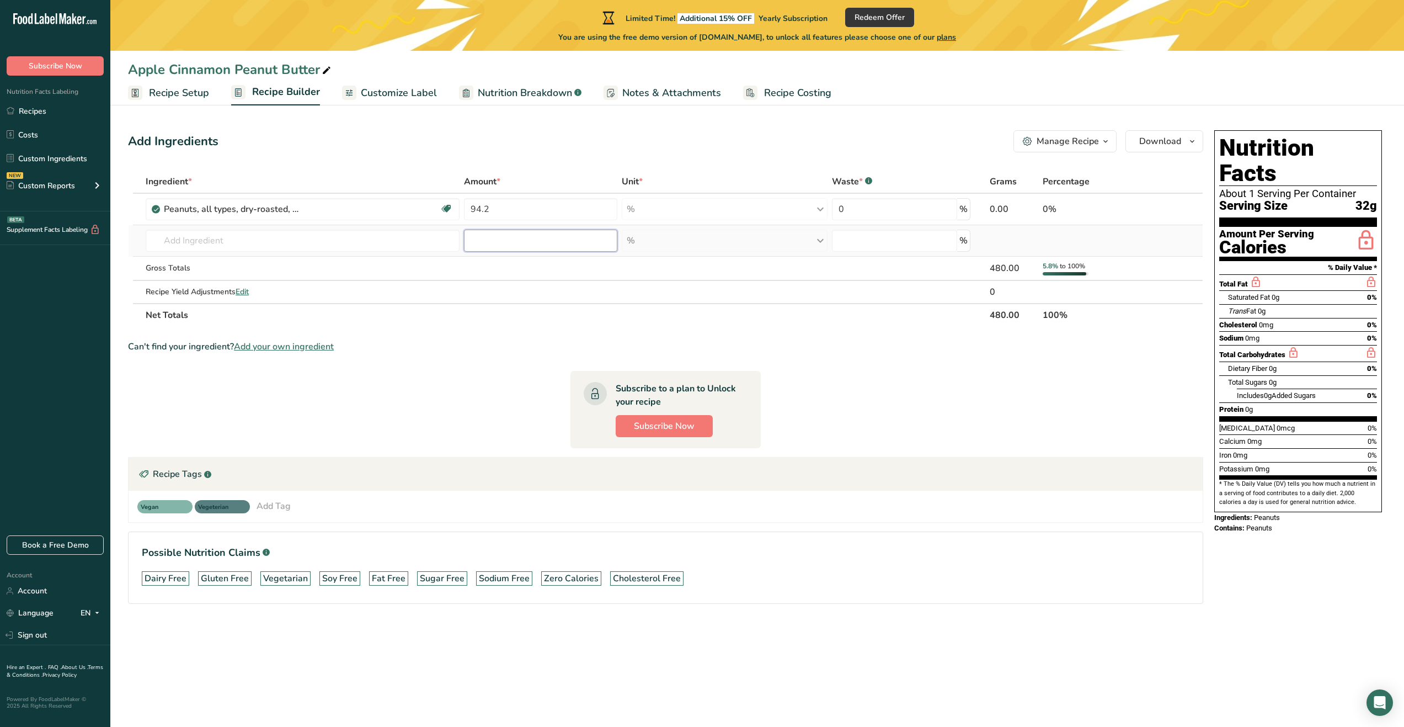
click at [523, 236] on div "Ingredient * Amount * Unit * Waste * .a-a{fill:#347362;}.b-a{fill:#fff;} Grams …" at bounding box center [665, 248] width 1075 height 157
click at [493, 211] on input "94.2" at bounding box center [540, 209] width 153 height 22
click at [759, 361] on section "Ingredient * Amount * Unit * Waste * .a-a{fill:#347362;}.b-a{fill:#fff;} Grams …" at bounding box center [665, 395] width 1075 height 451
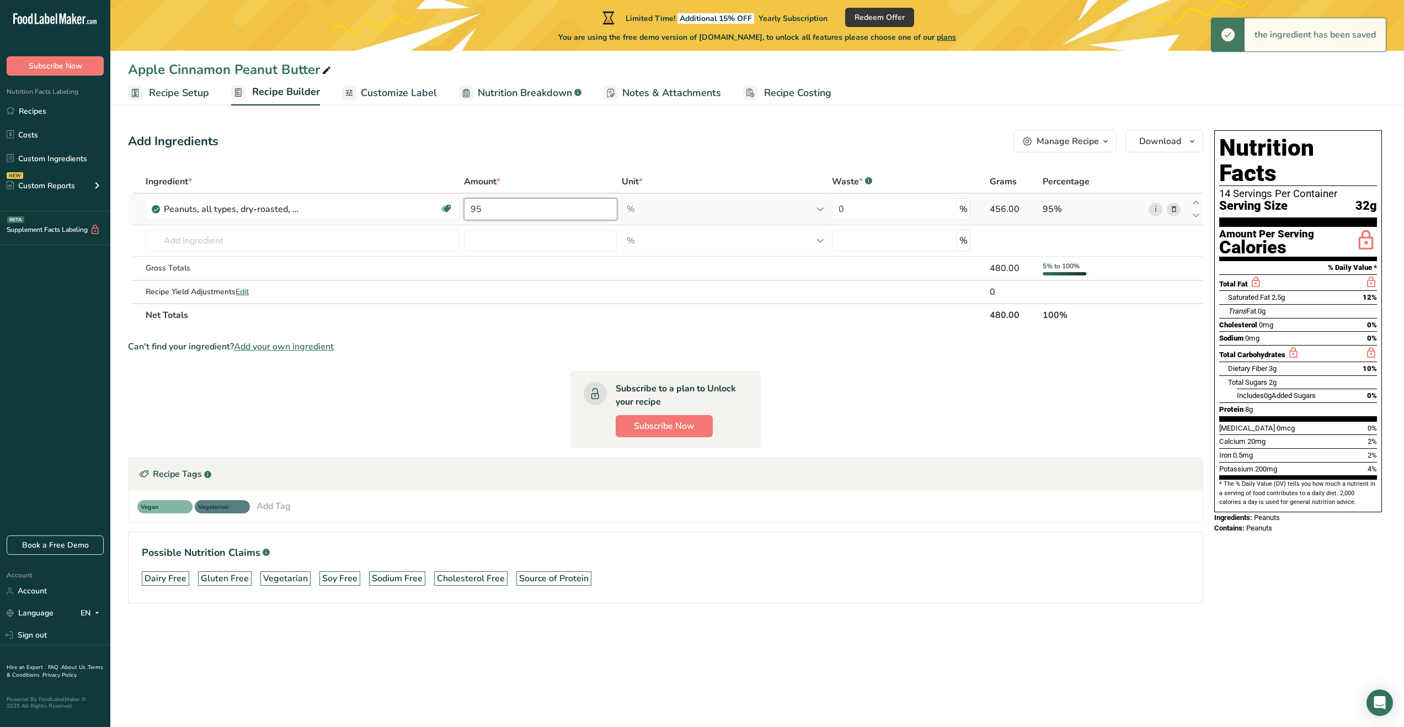
click at [569, 215] on input "95" at bounding box center [540, 209] width 153 height 22
type input "9"
click at [923, 391] on section "Ingredient * Amount * Unit * Waste * .a-a{fill:#347362;}.b-a{fill:#fff;} Grams …" at bounding box center [665, 395] width 1075 height 451
click at [521, 208] on input "94.5" at bounding box center [540, 209] width 153 height 22
click at [532, 373] on section "Ingredient * Amount * Unit * Waste * .a-a{fill:#347362;}.b-a{fill:#fff;} Grams …" at bounding box center [665, 395] width 1075 height 451
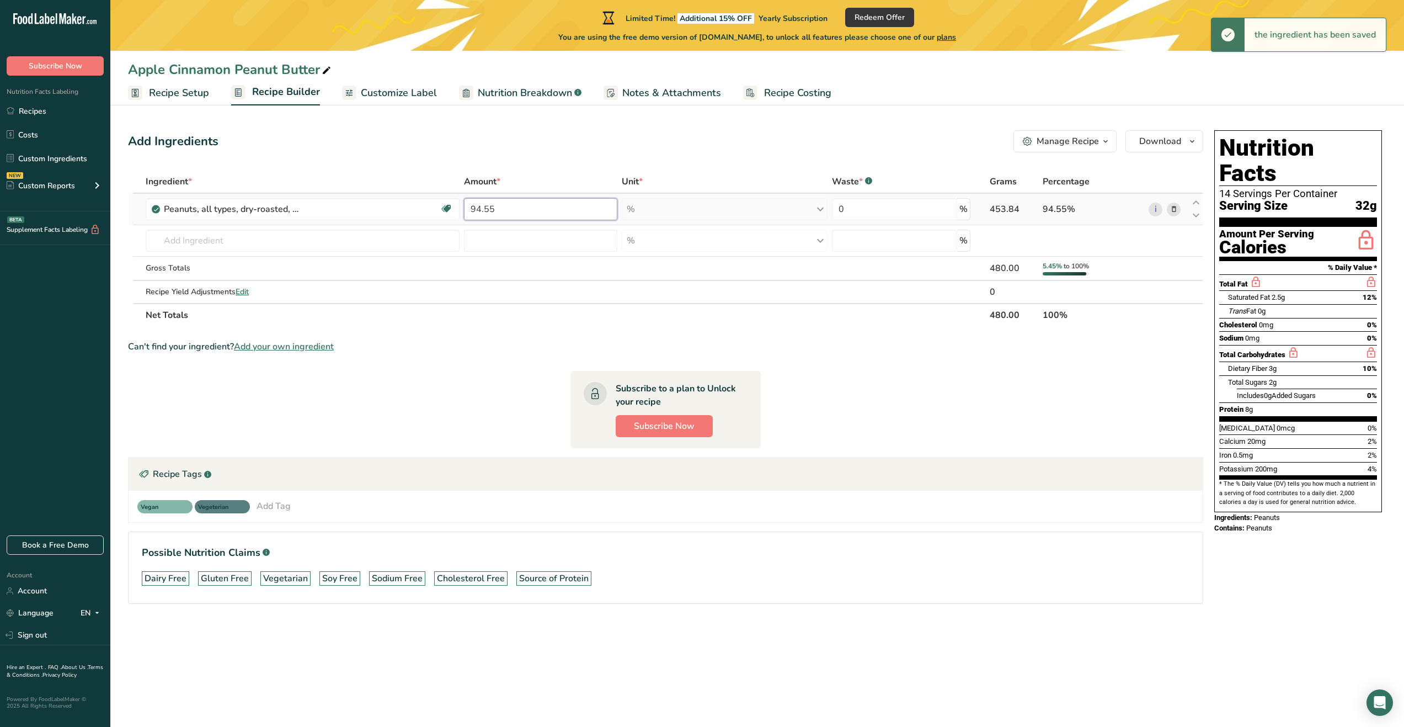
click at [503, 215] on input "94.55" at bounding box center [540, 209] width 153 height 22
click at [515, 347] on div "Can't find your ingredient? Add your own ingredient" at bounding box center [665, 346] width 1075 height 13
click at [517, 200] on input "94.6" at bounding box center [540, 209] width 153 height 22
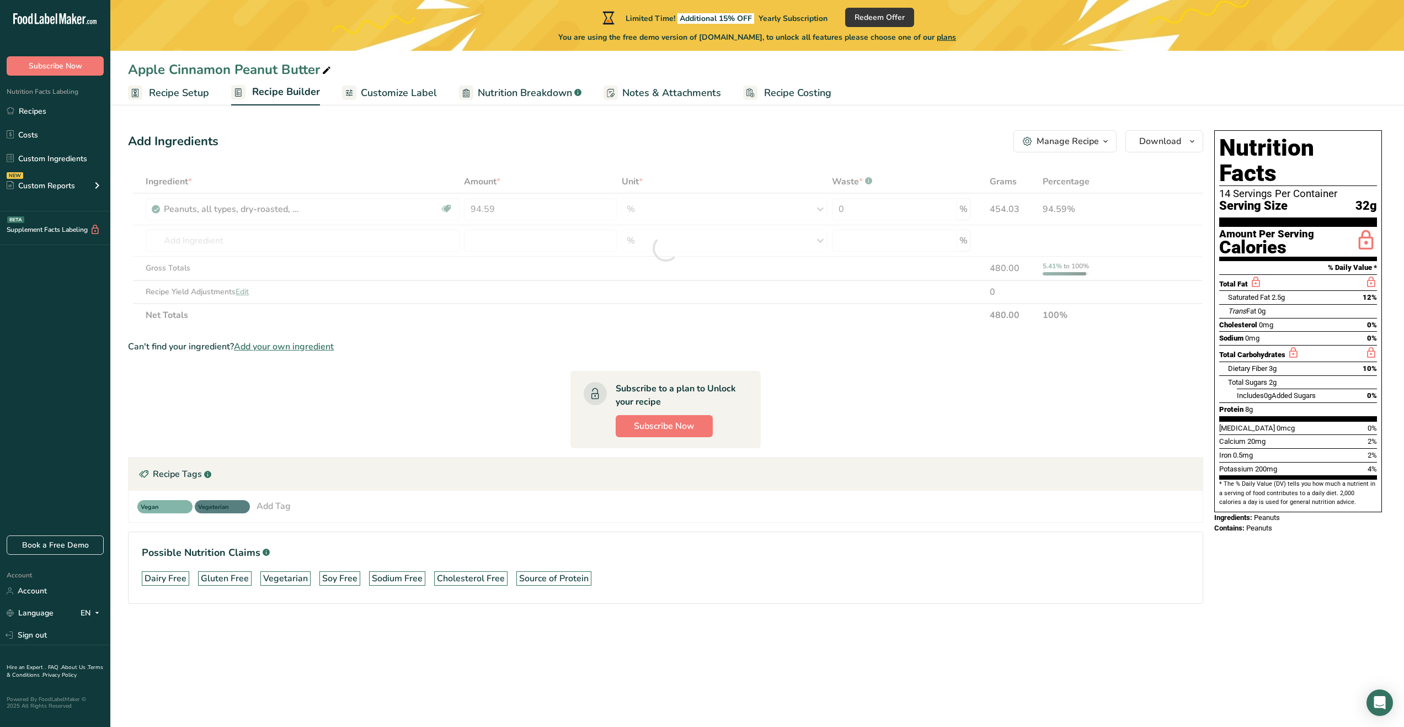
click at [510, 419] on section "Ingredient * Amount * Unit * Waste * .a-a{fill:#347362;}.b-a{fill:#fff;} Grams …" at bounding box center [665, 395] width 1075 height 451
click at [508, 214] on input "94.59" at bounding box center [540, 209] width 153 height 22
type input "94.58"
click at [509, 360] on section "Ingredient * Amount * Unit * Waste * .a-a{fill:#347362;}.b-a{fill:#fff;} Grams …" at bounding box center [665, 395] width 1075 height 451
click at [294, 228] on td "16090 Peanuts, all types, dry-roasted, with salt 16390 Peanuts, all types, dry-…" at bounding box center [302, 240] width 318 height 31
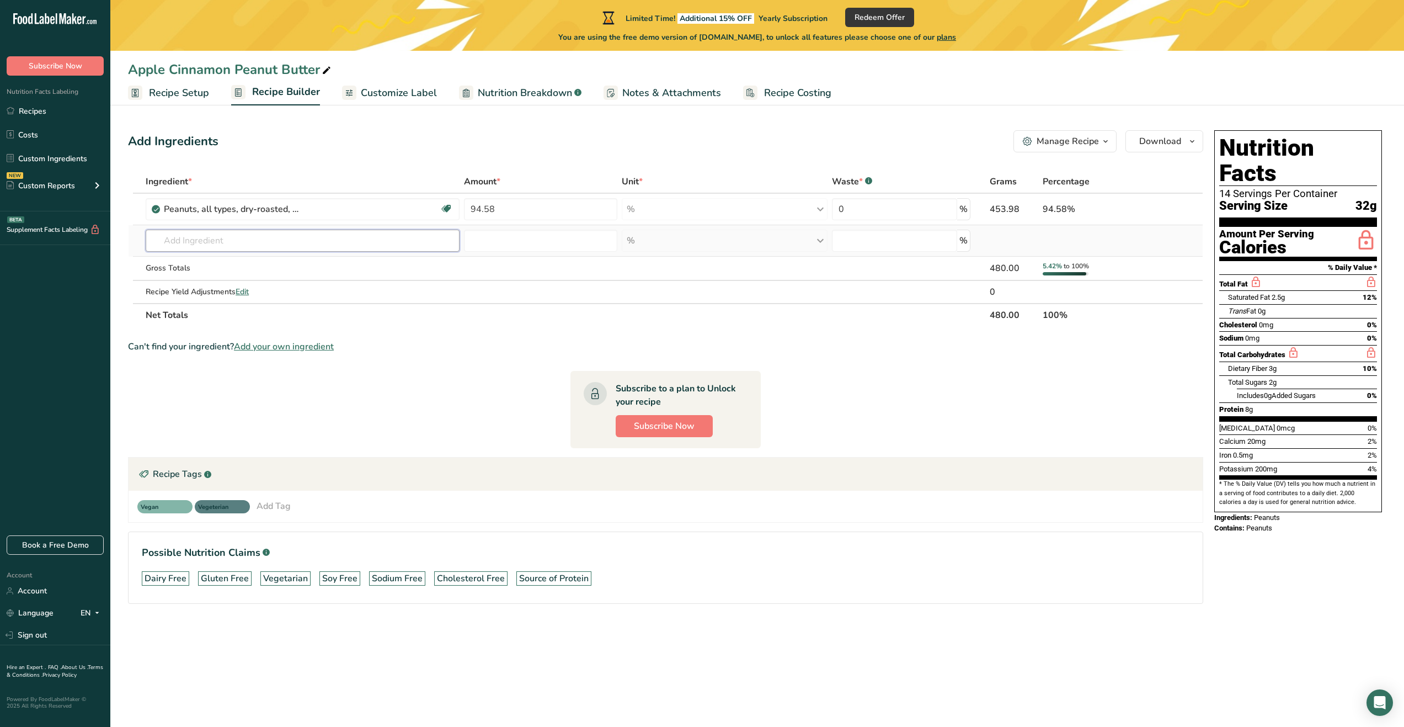
click at [291, 242] on input "text" at bounding box center [303, 241] width 314 height 22
type input "f"
type input "fuji apples"
click at [212, 278] on div "Add your own ingredient" at bounding box center [303, 281] width 296 height 12
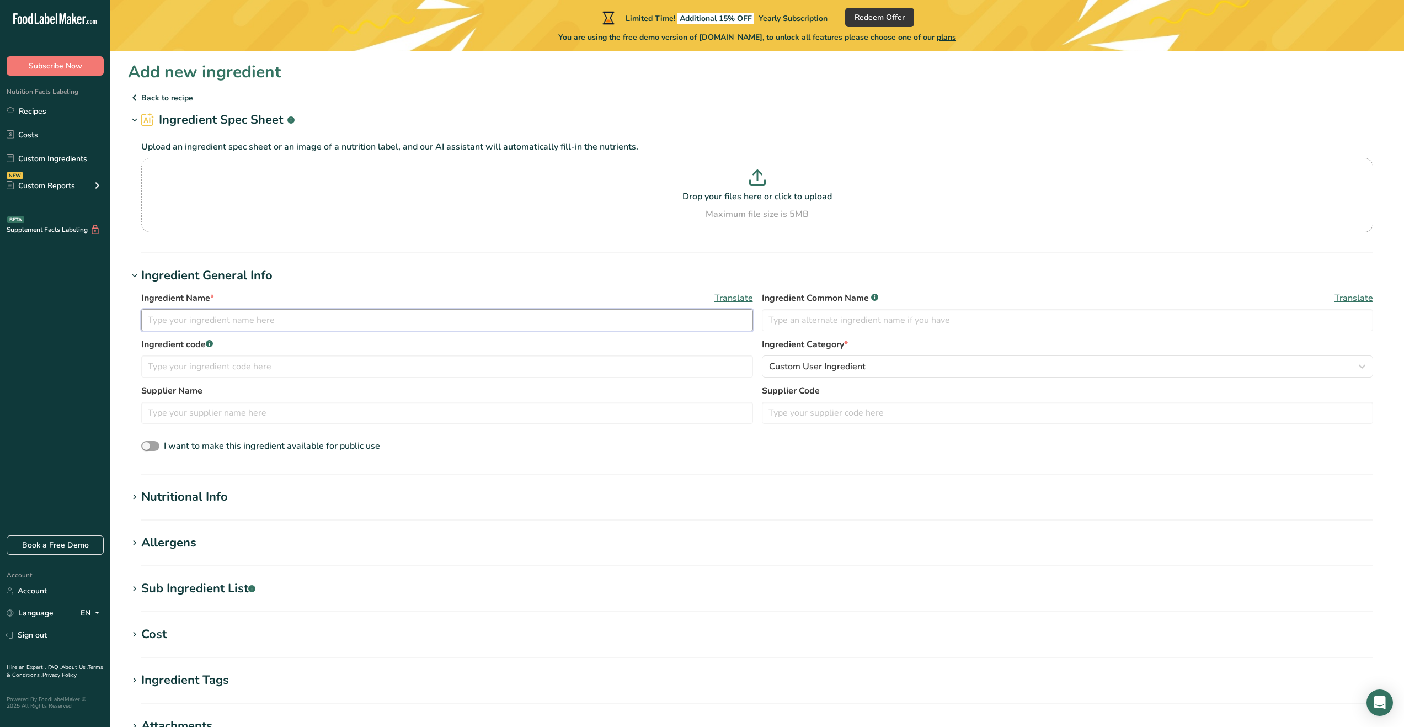
click at [423, 319] on input "text" at bounding box center [447, 320] width 612 height 22
click at [848, 371] on span "Custom User Ingredient" at bounding box center [817, 366] width 97 height 13
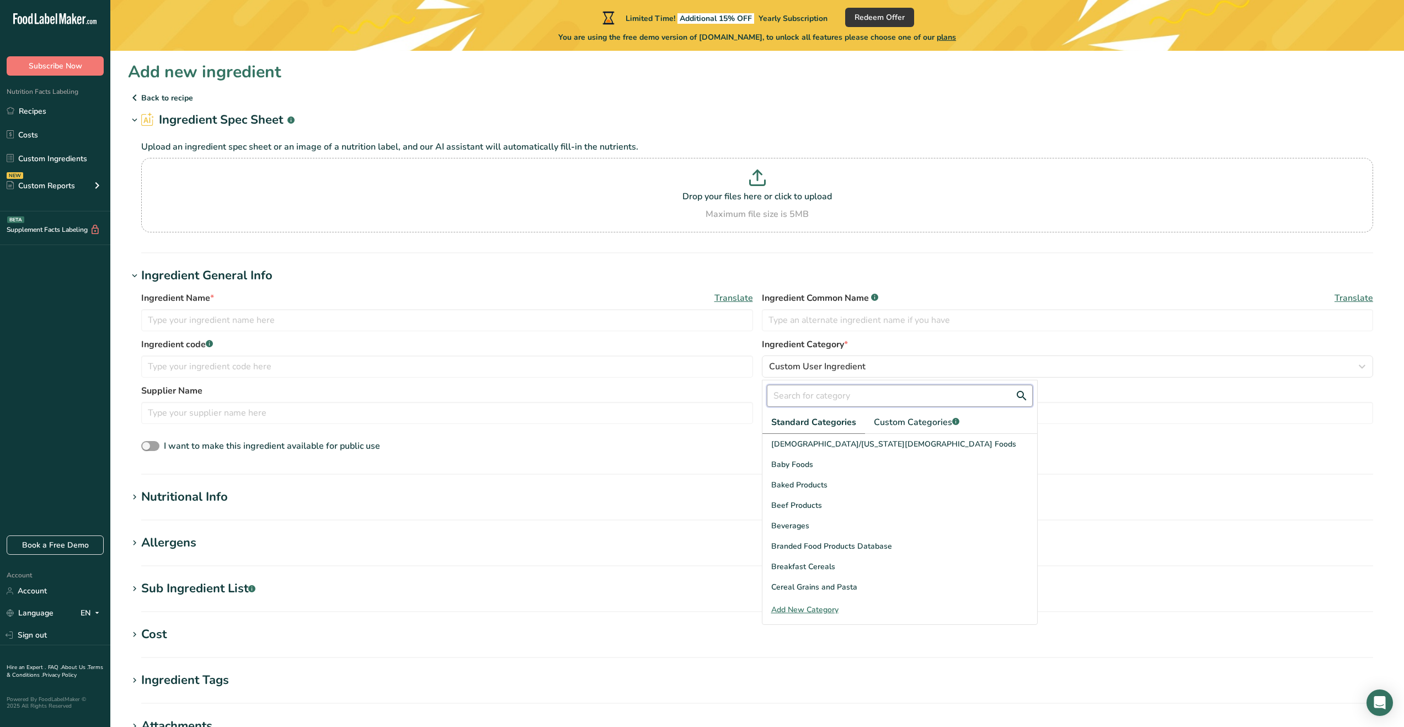
click at [878, 404] on input "text" at bounding box center [900, 396] width 266 height 22
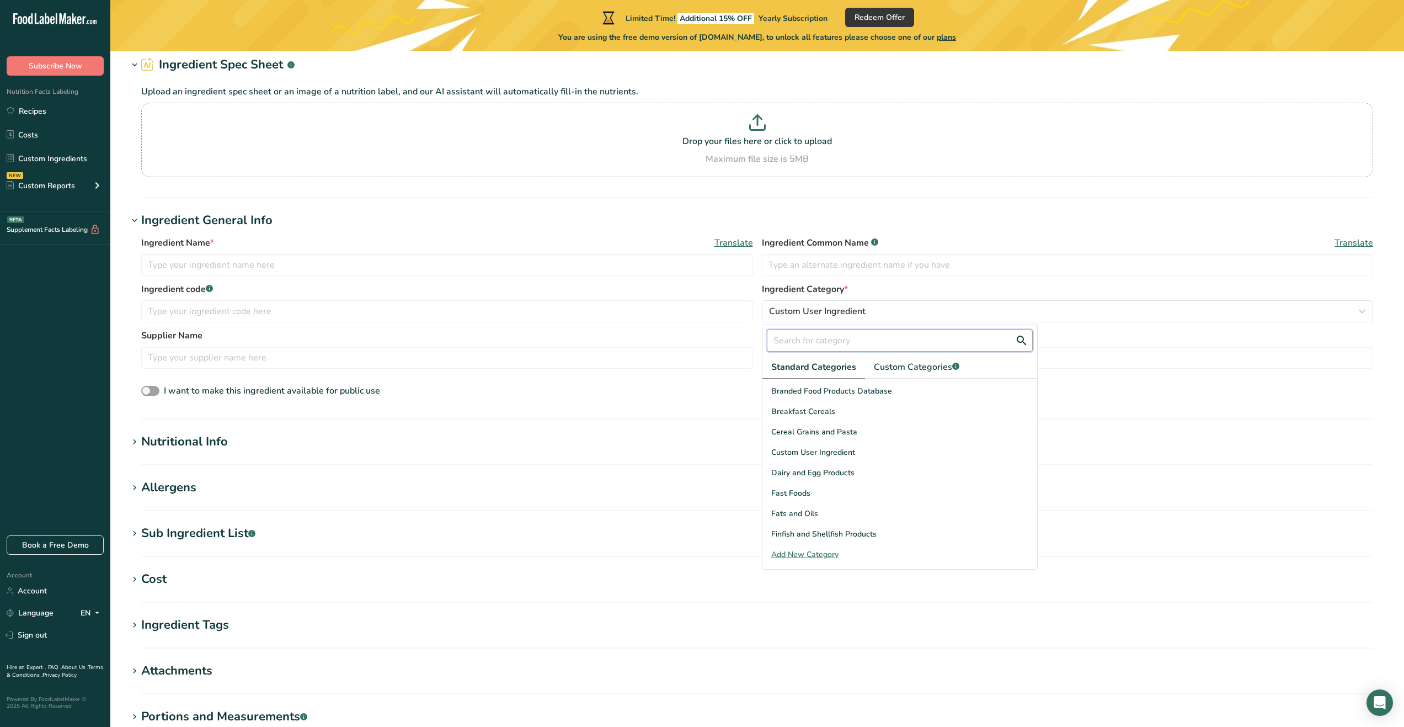
scroll to position [95, 0]
click at [844, 462] on div "Custom User Ingredient" at bounding box center [900, 456] width 275 height 20
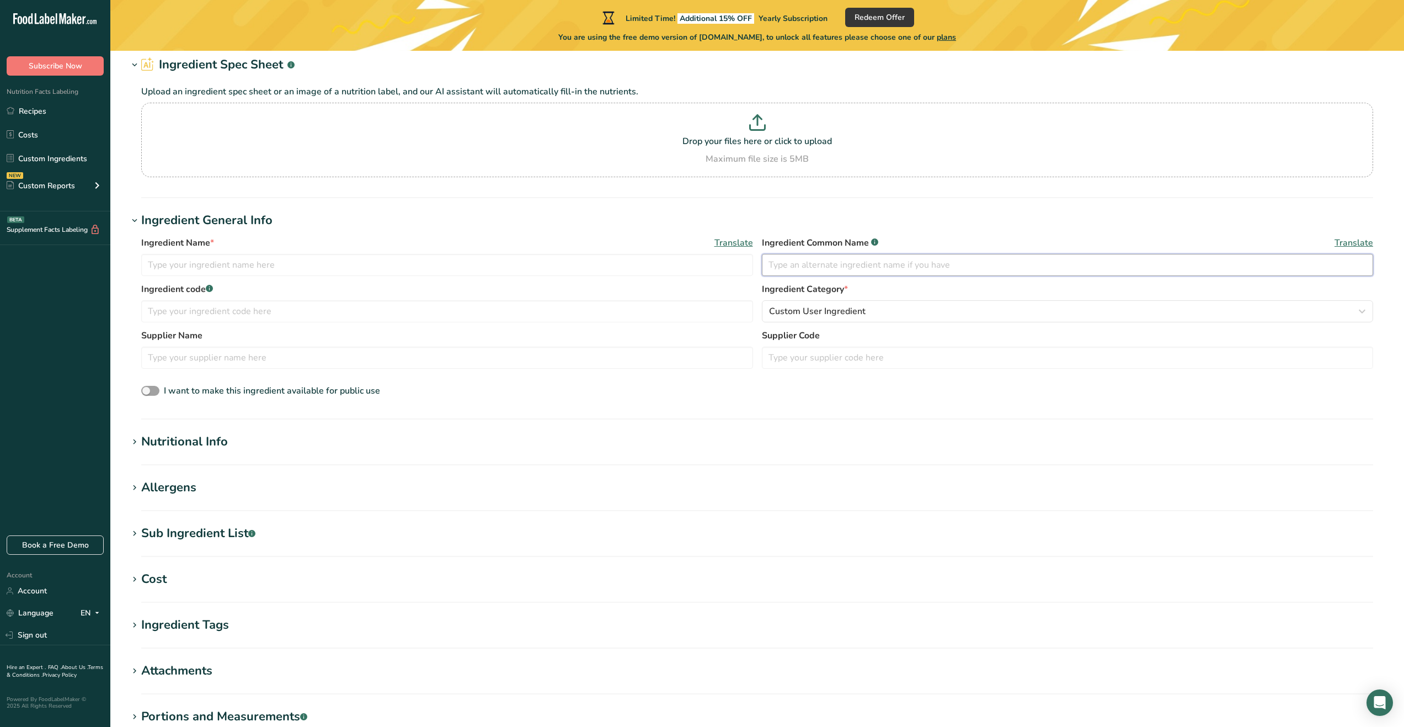
click at [837, 273] on input "text" at bounding box center [1068, 265] width 612 height 22
click at [594, 268] on input "text" at bounding box center [447, 265] width 612 height 22
type input "freeze dired fuji apple"
click at [580, 305] on input "text" at bounding box center [447, 311] width 612 height 22
click at [572, 344] on div "Supplier Name" at bounding box center [447, 349] width 612 height 40
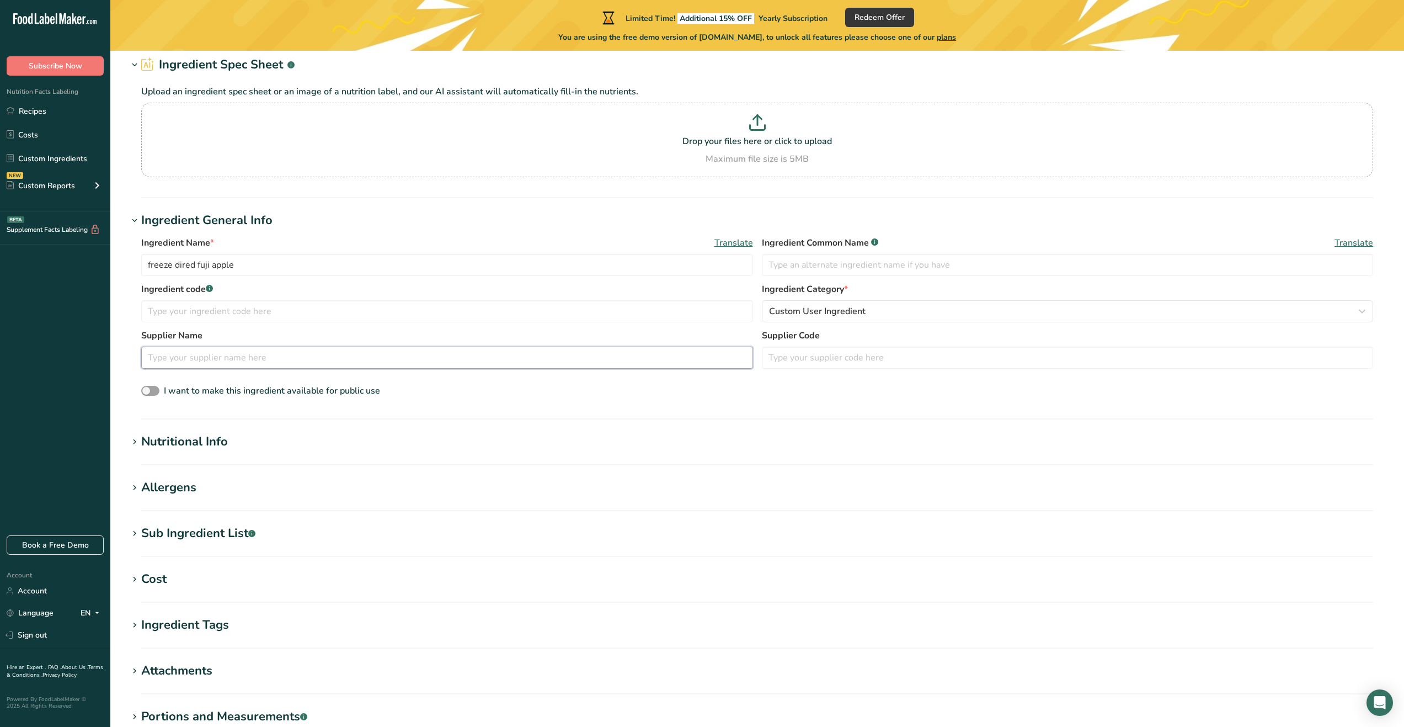
click at [572, 355] on input "text" at bounding box center [447, 358] width 612 height 22
click at [819, 360] on input "text" at bounding box center [1068, 358] width 612 height 22
click at [189, 390] on span "I want to make this ingredient available for public use" at bounding box center [272, 391] width 216 height 12
click at [148, 390] on input "I want to make this ingredient available for public use" at bounding box center [144, 390] width 7 height 7
checkbox input "true"
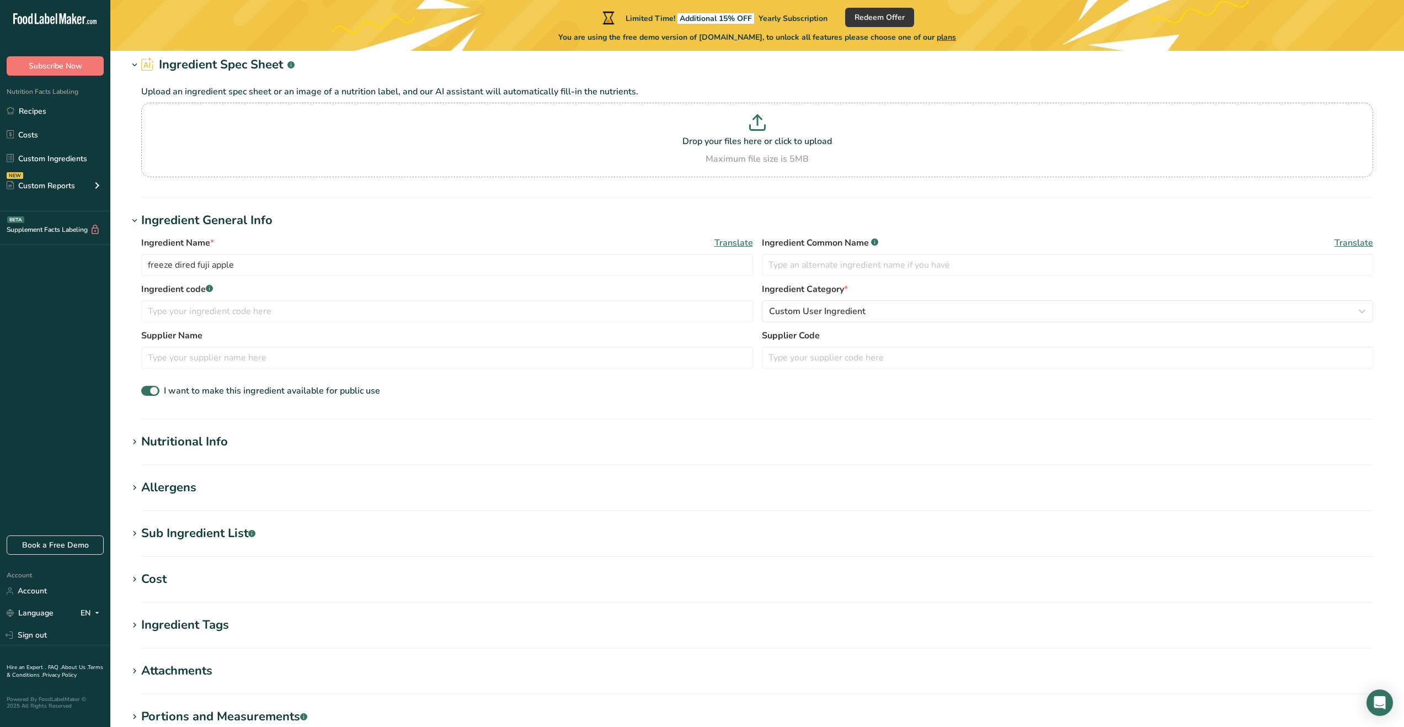
click at [187, 447] on div "Nutritional Info" at bounding box center [184, 442] width 87 height 18
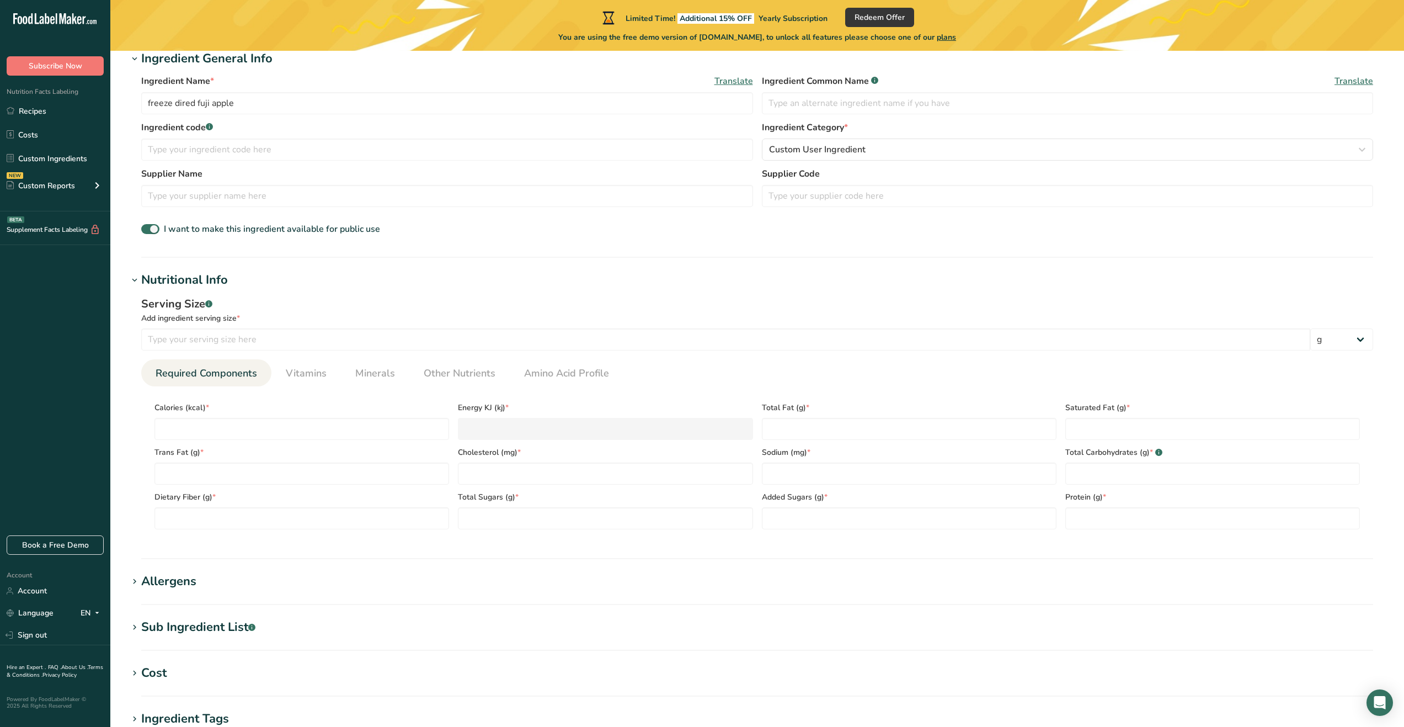
scroll to position [221, 0]
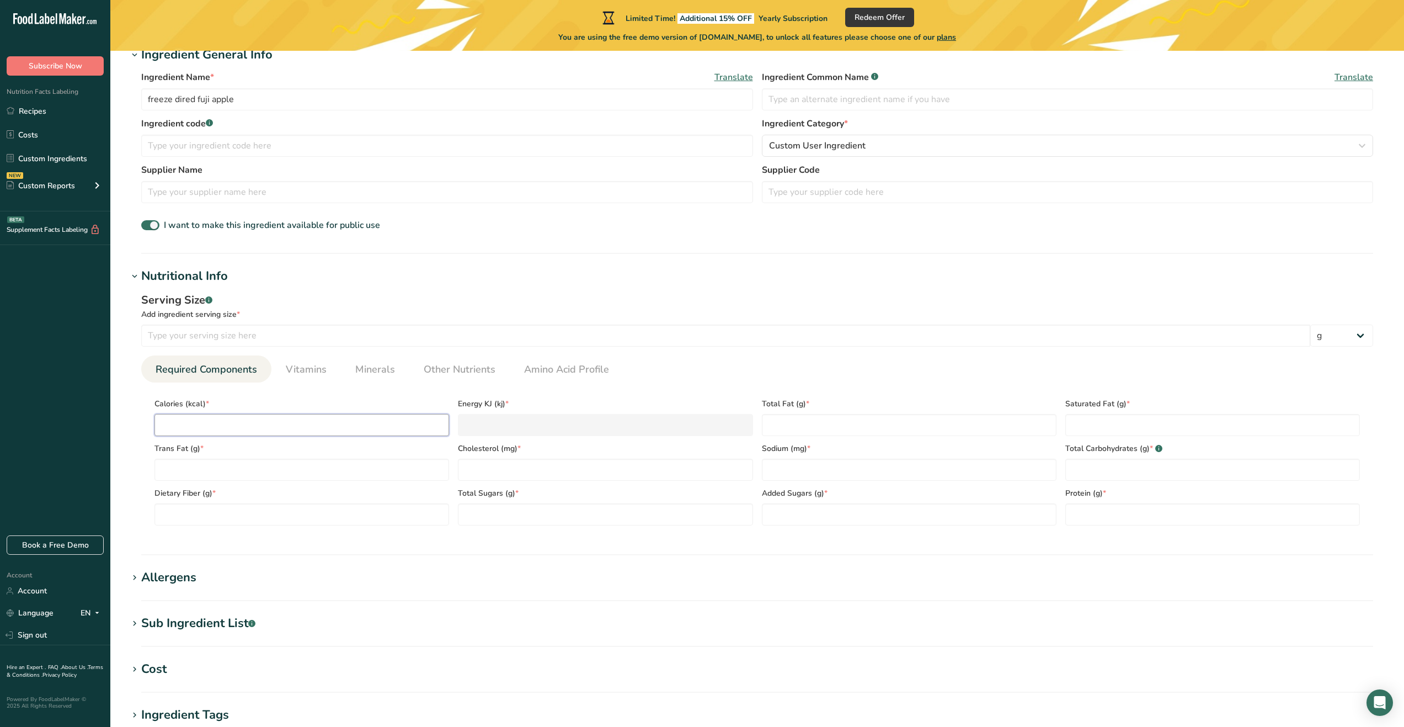
click at [322, 430] on input "number" at bounding box center [302, 425] width 295 height 22
click at [356, 551] on section "Nutritional Info Serving Size .a-a{fill:#347362;}.b-a{fill:#fff;} Add ingredien…" at bounding box center [757, 411] width 1259 height 288
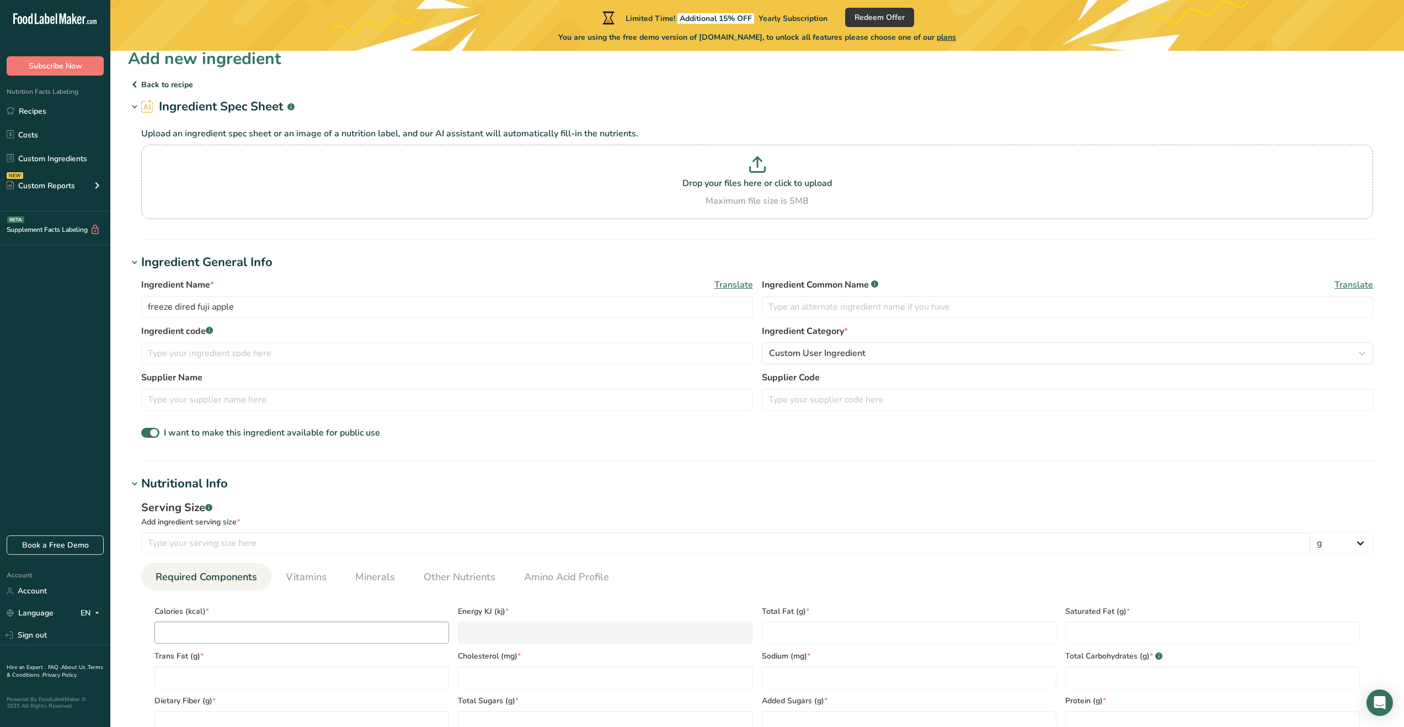
scroll to position [0, 0]
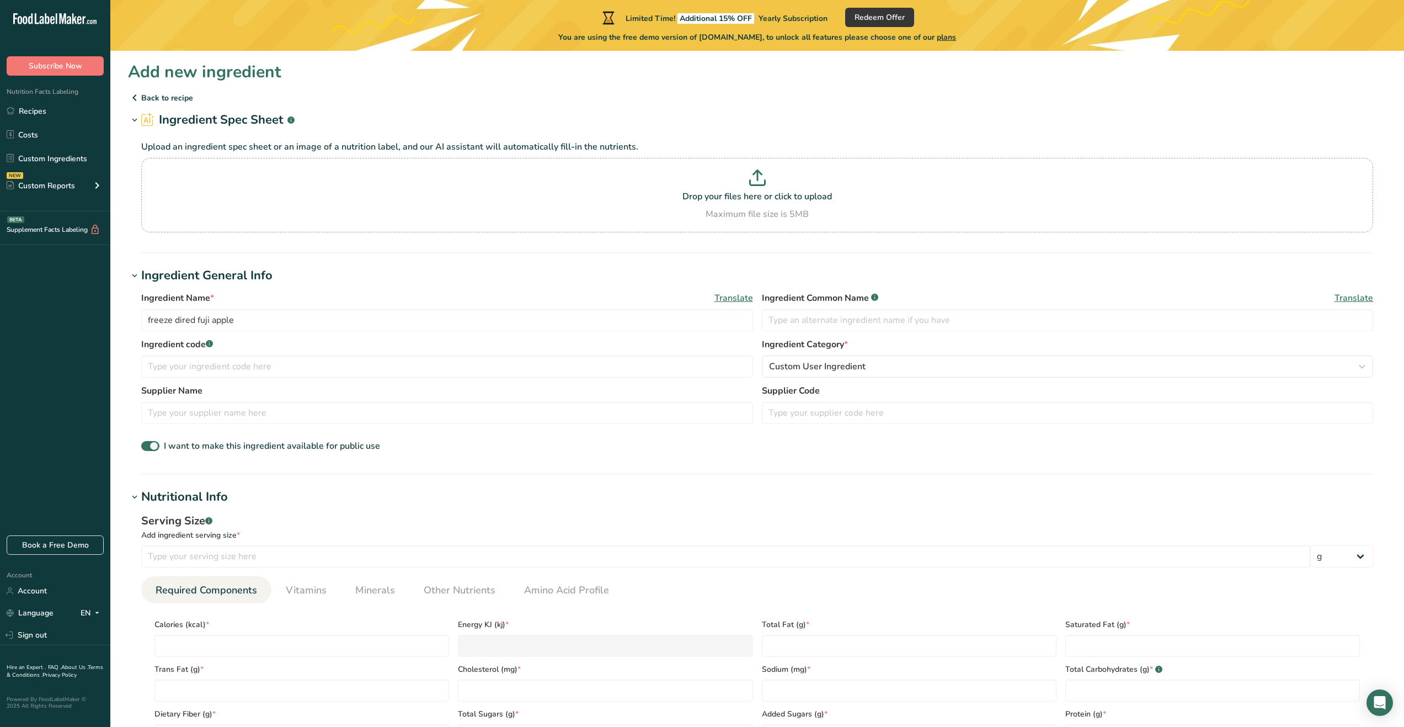
click at [171, 99] on p "Back to recipe" at bounding box center [757, 97] width 1259 height 13
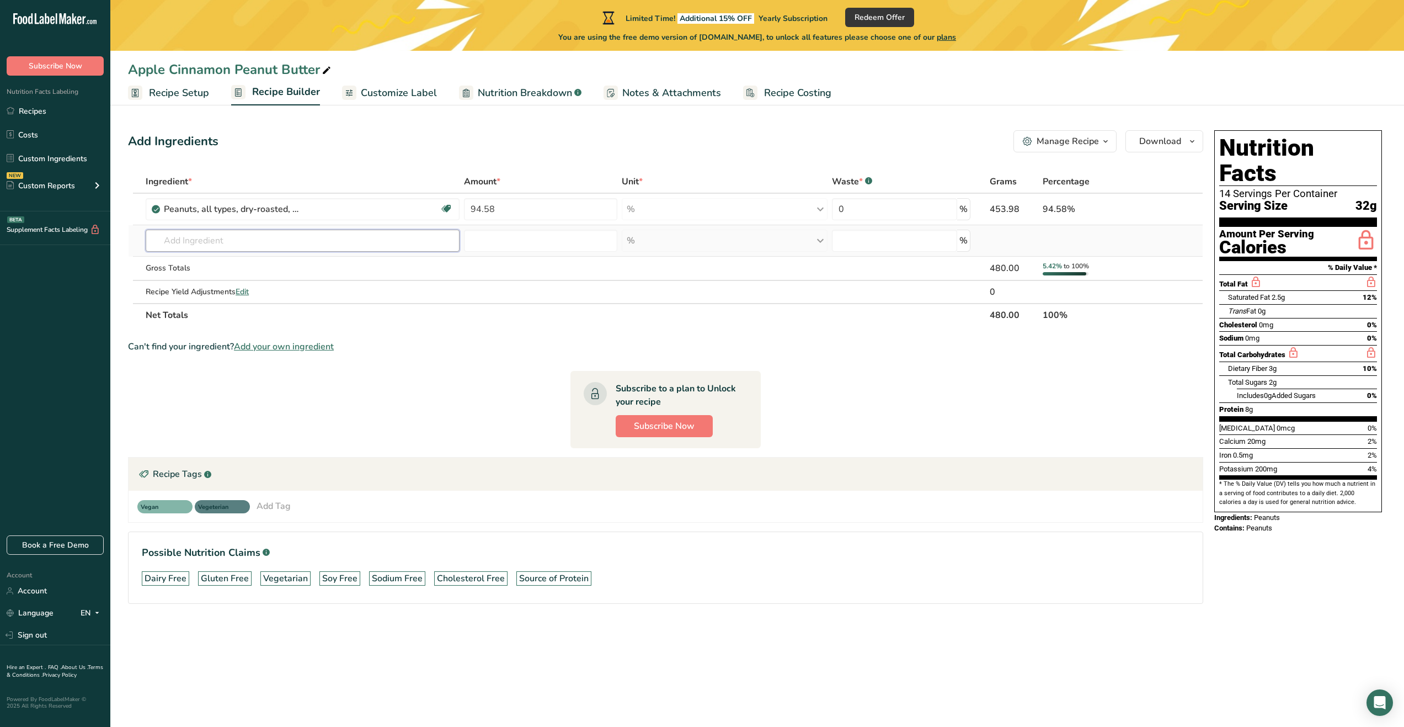
click at [330, 244] on input "text" at bounding box center [303, 241] width 314 height 22
type input "homey"
click at [209, 284] on p "19296 Honey" at bounding box center [183, 281] width 56 height 12
type input "Honey"
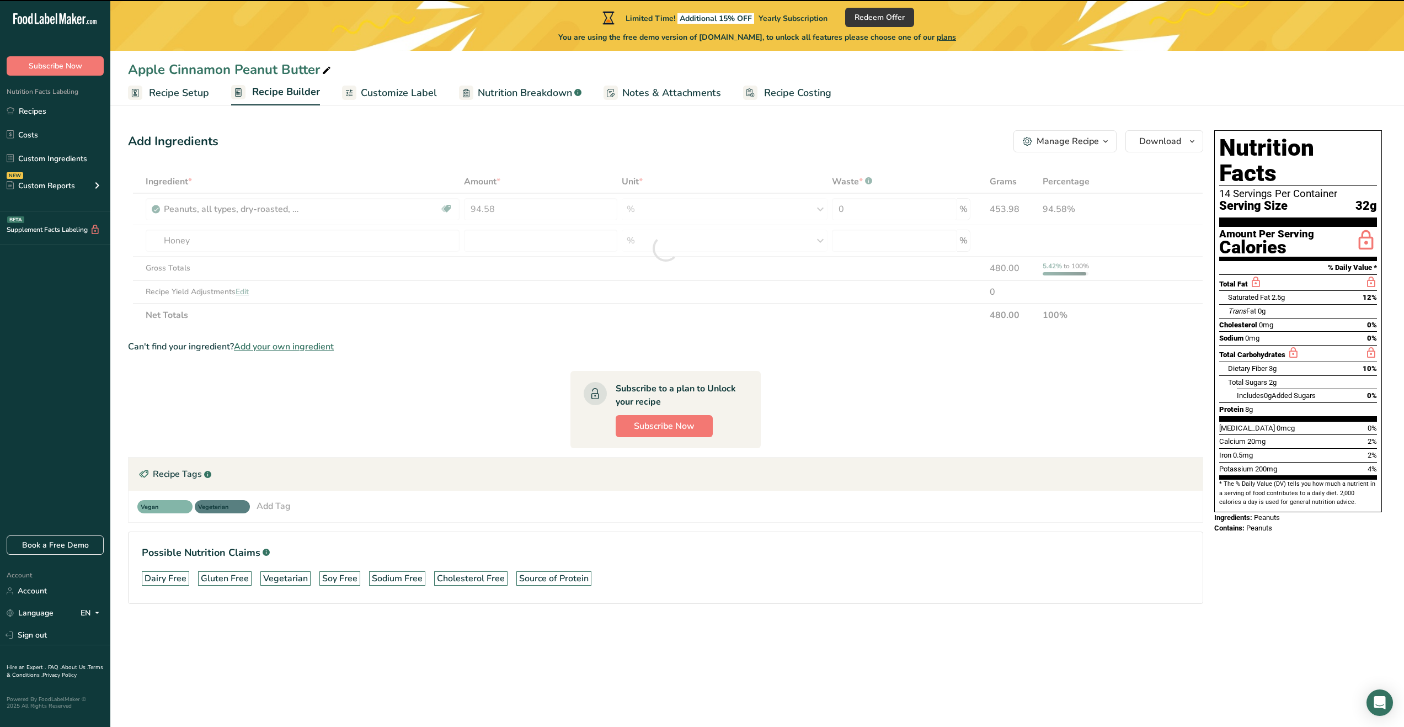
type input "0"
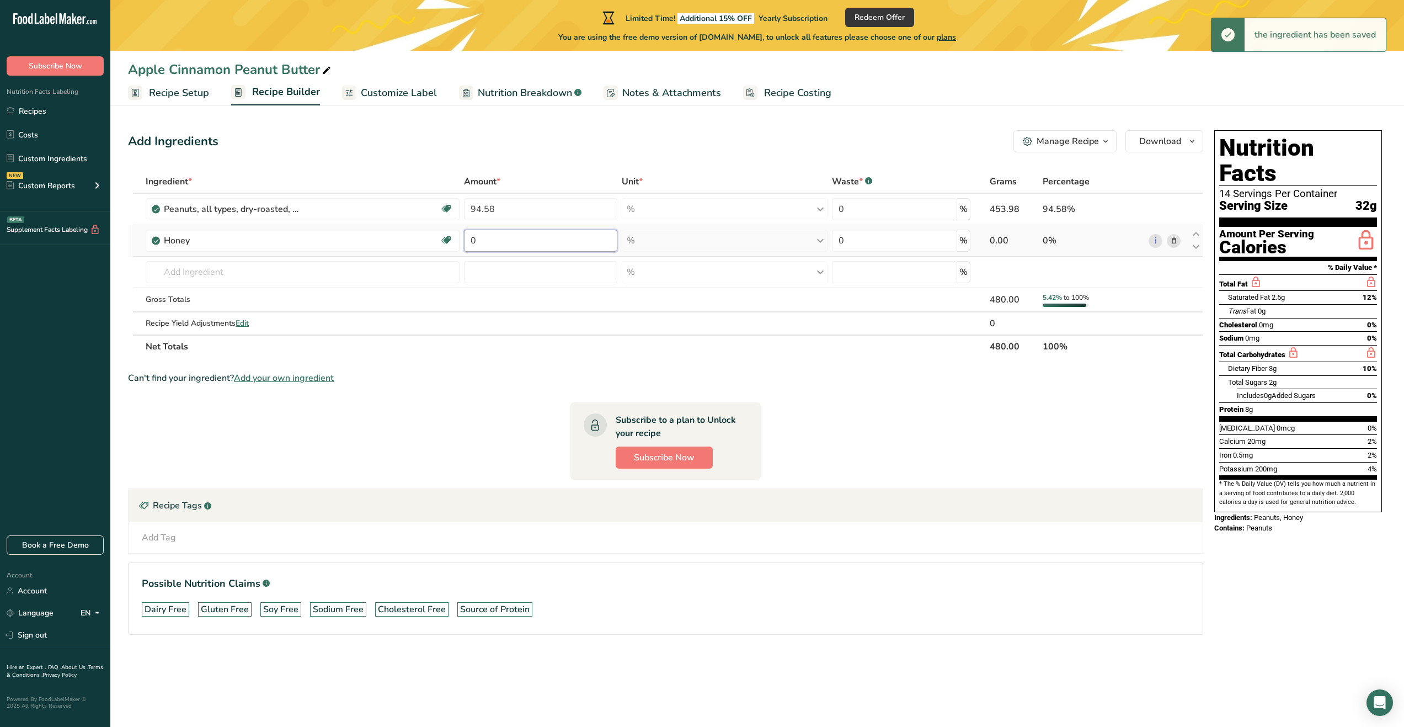
click at [557, 245] on input "0" at bounding box center [540, 241] width 153 height 22
click at [503, 201] on div "Ingredient * Amount * Unit * Waste * .a-a{fill:#347362;}.b-a{fill:#fff;} Grams …" at bounding box center [665, 264] width 1075 height 188
click at [1000, 297] on div "Ingredient * Amount * Unit * Waste * .a-a{fill:#347362;}.b-a{fill:#fff;} Grams …" at bounding box center [665, 264] width 1075 height 188
click at [1101, 150] on button "Manage Recipe" at bounding box center [1065, 141] width 103 height 22
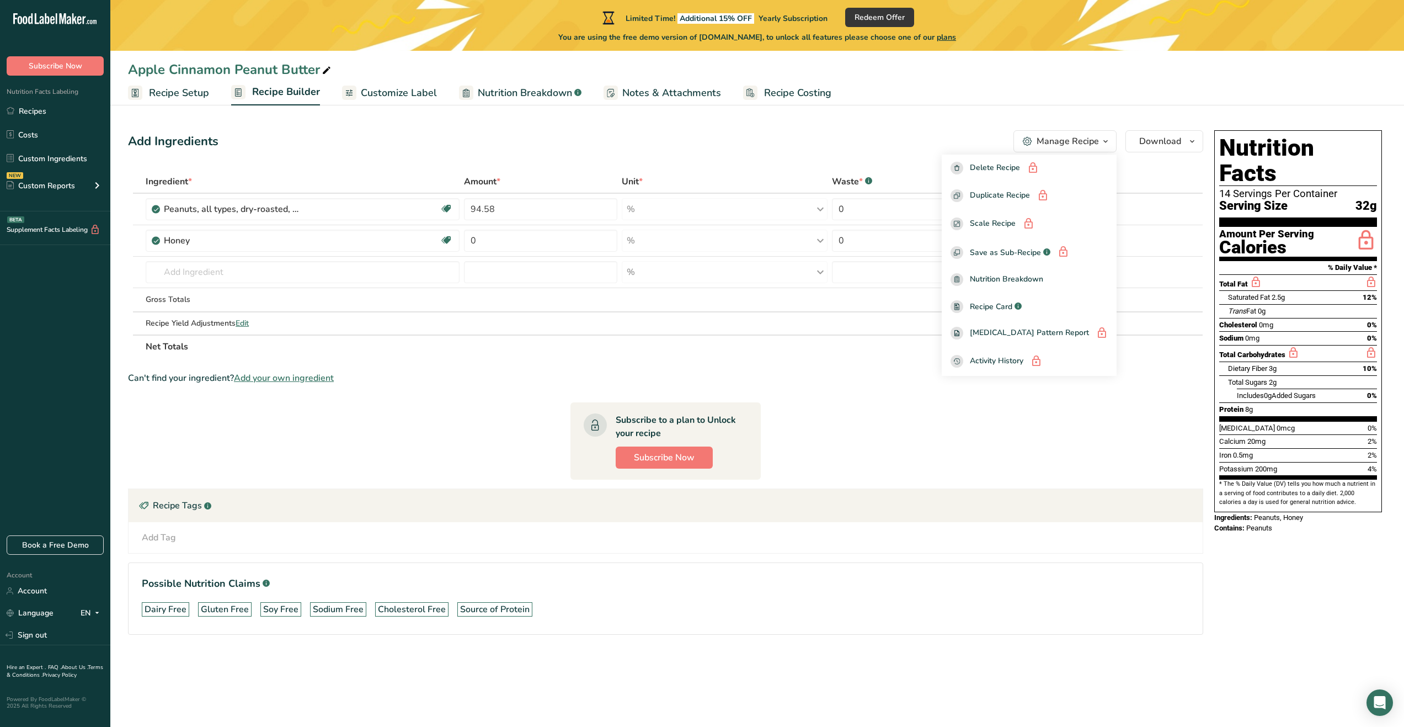
click at [1088, 142] on div "Manage Recipe" at bounding box center [1068, 141] width 62 height 13
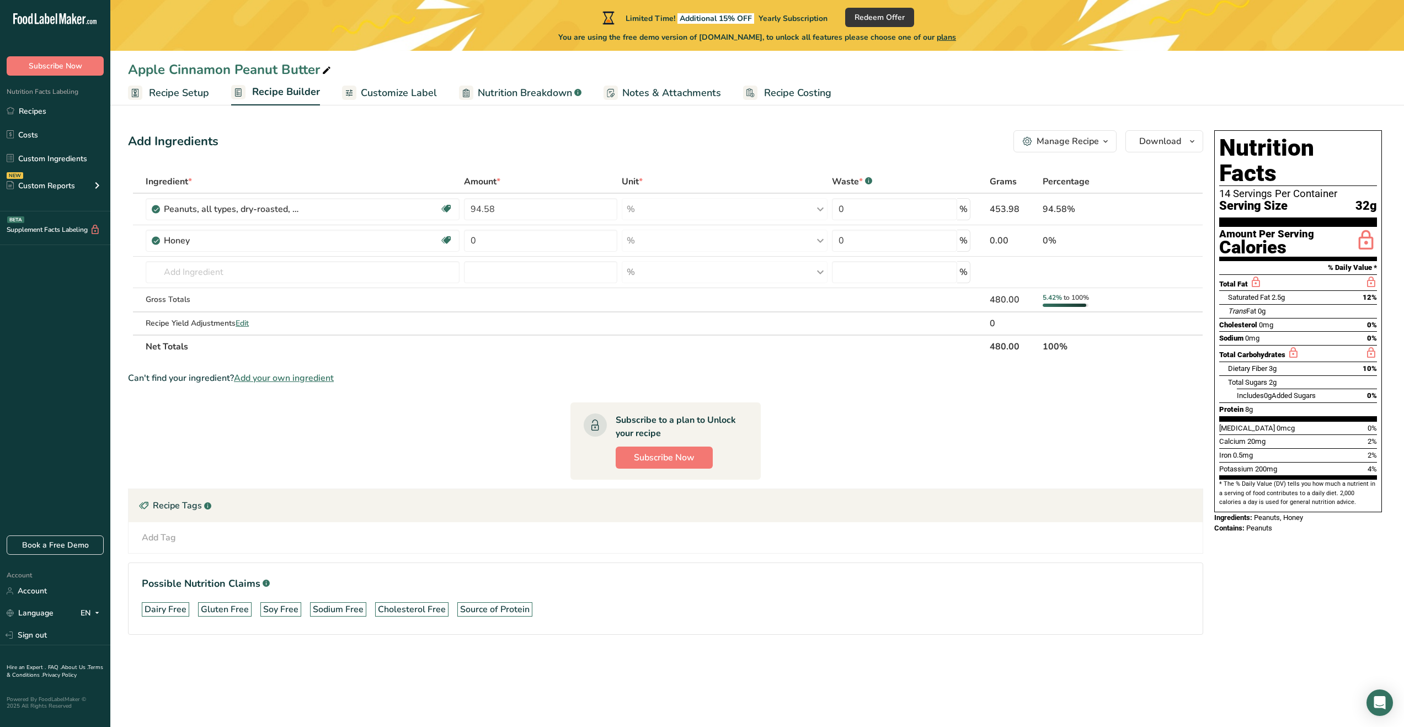
click at [151, 89] on span "Recipe Setup" at bounding box center [179, 93] width 60 height 15
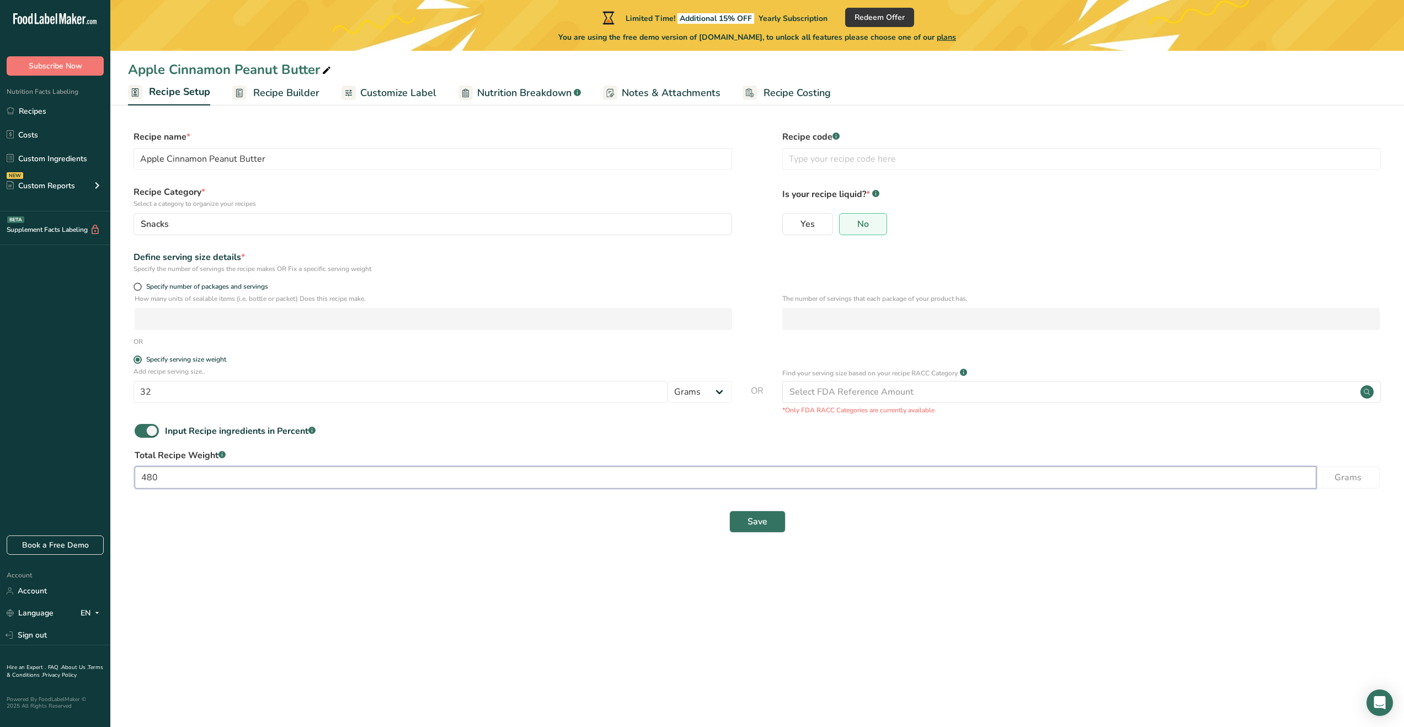
click at [238, 468] on input "480" at bounding box center [726, 477] width 1182 height 22
type input "4"
type input "500"
click at [744, 530] on button "Save" at bounding box center [757, 521] width 56 height 22
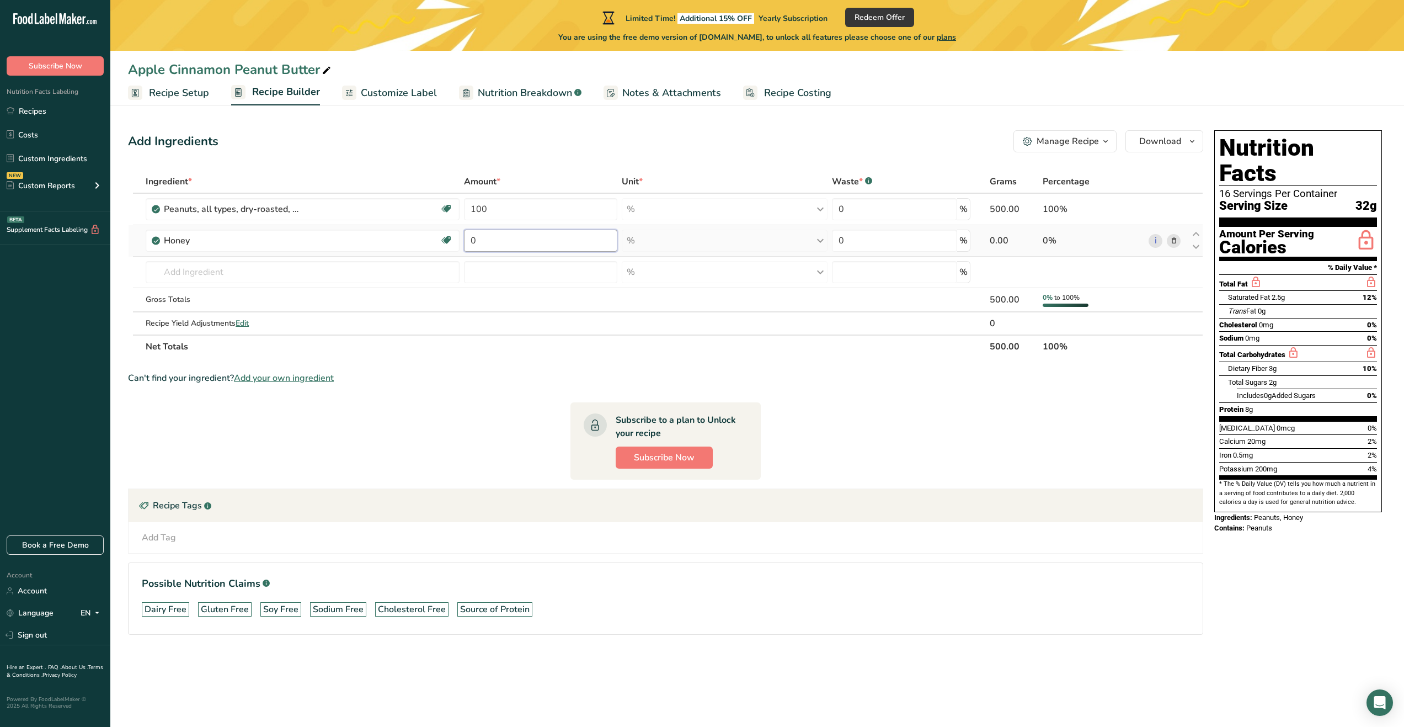
click at [477, 247] on input "0" at bounding box center [540, 241] width 153 height 22
click at [492, 215] on div "Ingredient * Amount * Unit * Waste * .a-a{fill:#347362;}.b-a{fill:#fff;} Grams …" at bounding box center [665, 264] width 1075 height 188
type input "1"
click at [507, 360] on section "Ingredient * Amount * Unit * Waste * .a-a{fill:#347362;}.b-a{fill:#fff;} Grams …" at bounding box center [665, 411] width 1075 height 482
click at [506, 214] on input "95" at bounding box center [540, 209] width 153 height 22
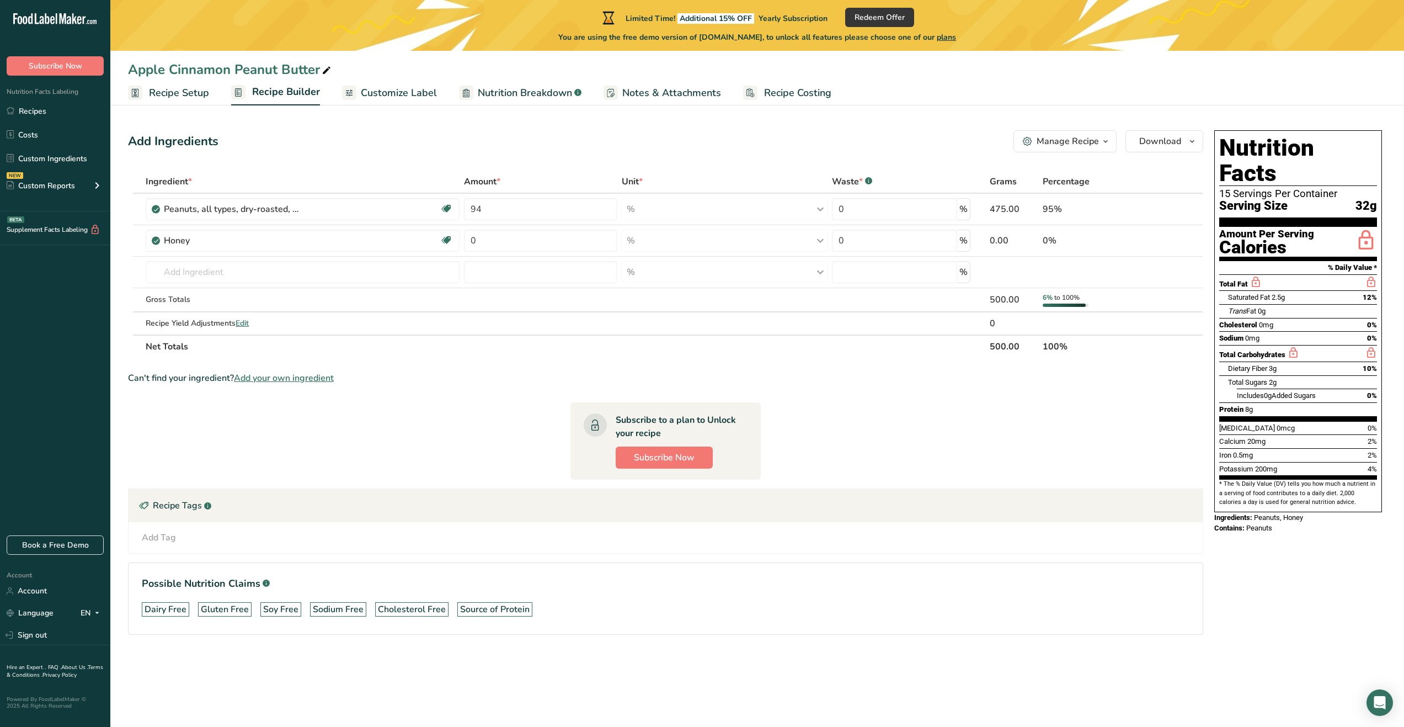
click at [492, 340] on div "Ingredient * Amount * Unit * Waste * .a-a{fill:#347362;}.b-a{fill:#fff;} Grams …" at bounding box center [665, 264] width 1075 height 188
click at [515, 214] on input "94" at bounding box center [540, 209] width 153 height 22
click at [496, 382] on div "Can't find your ingredient? Add your own ingredient" at bounding box center [665, 377] width 1075 height 13
click at [510, 214] on input "92" at bounding box center [540, 209] width 153 height 22
click at [510, 398] on section "Ingredient * Amount * Unit * Waste * .a-a{fill:#347362;}.b-a{fill:#fff;} Grams …" at bounding box center [665, 411] width 1075 height 482
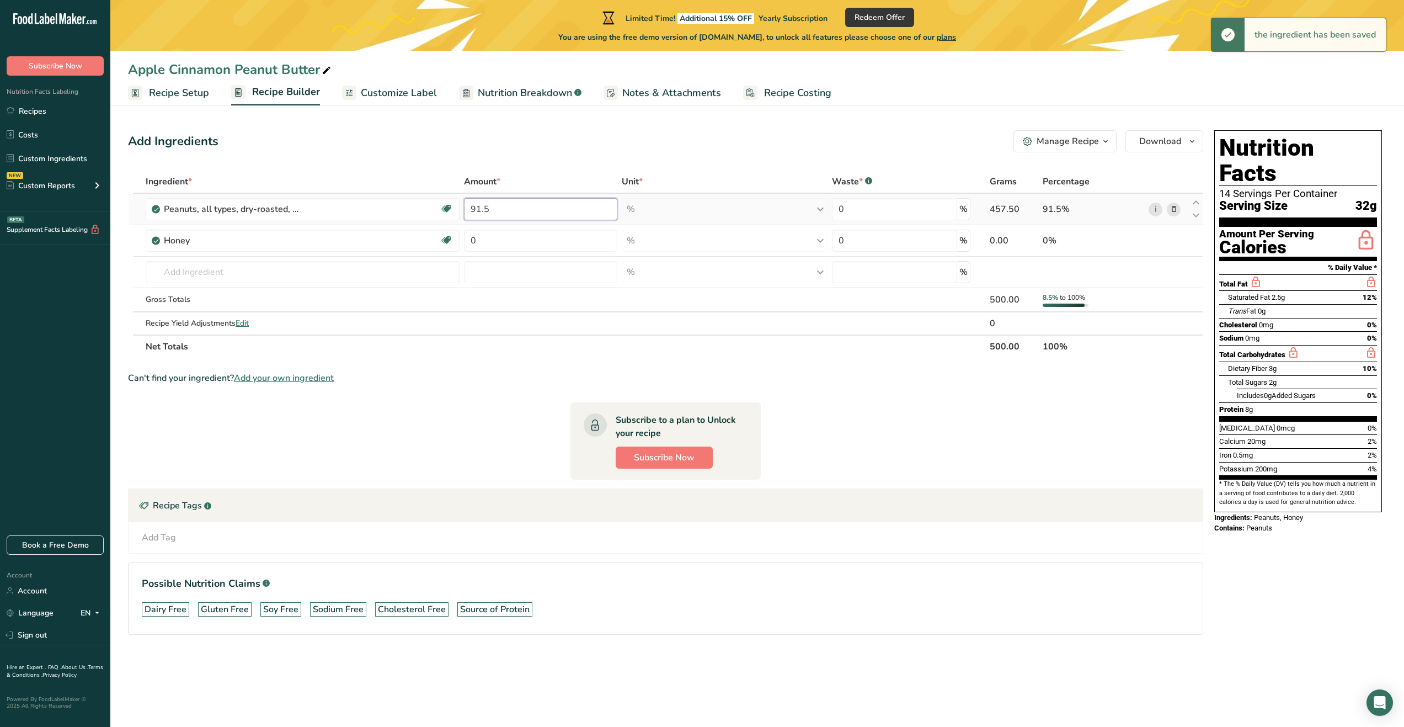
click at [532, 210] on input "91.5" at bounding box center [540, 209] width 153 height 22
click at [525, 423] on section "Ingredient * Amount * Unit * Waste * .a-a{fill:#347362;}.b-a{fill:#fff;} Grams …" at bounding box center [665, 411] width 1075 height 482
click at [513, 207] on input "91" at bounding box center [540, 209] width 153 height 22
type input "90.8"
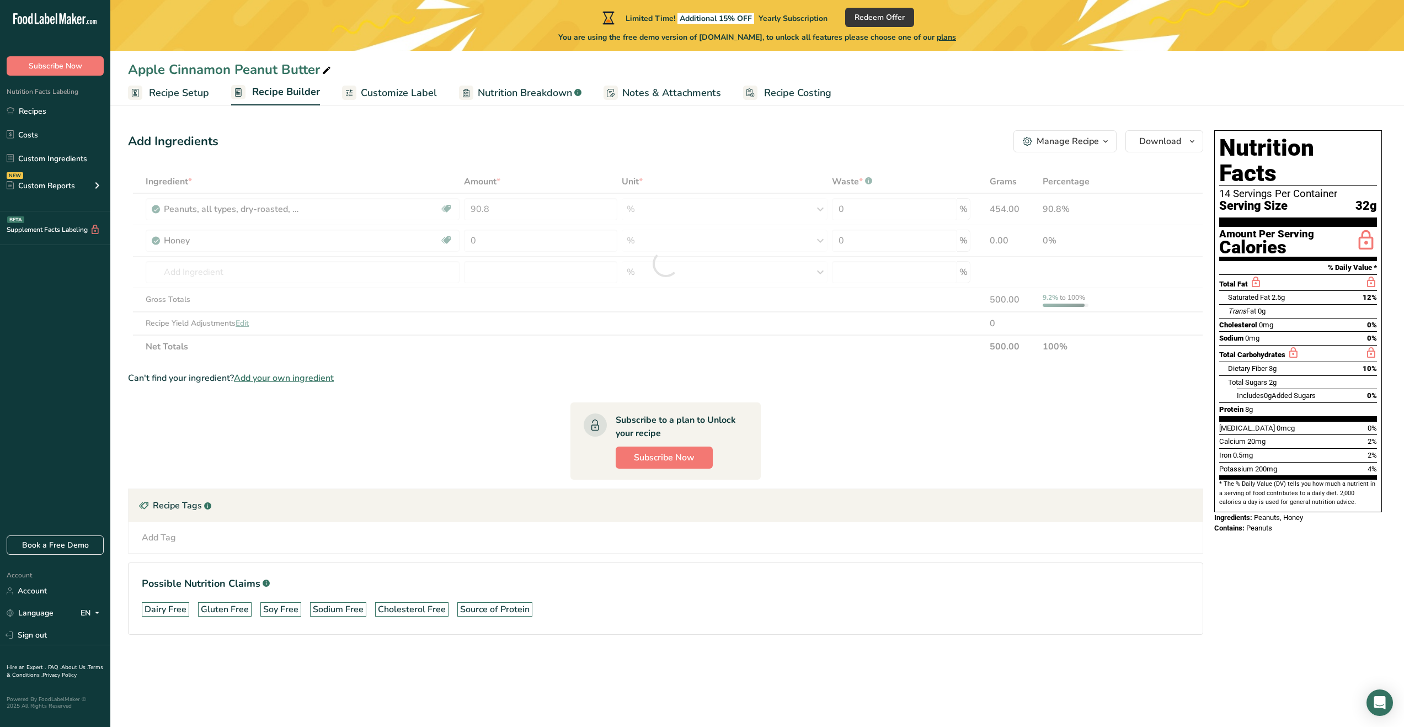
click at [494, 408] on section "Ingredient * Amount * Unit * Waste * .a-a{fill:#347362;}.b-a{fill:#fff;} Grams …" at bounding box center [665, 411] width 1075 height 482
click at [505, 247] on input "0" at bounding box center [540, 241] width 153 height 22
type input "1"
type input "2.4"
click at [460, 436] on section "Ingredient * Amount * Unit * Waste * .a-a{fill:#347362;}.b-a{fill:#fff;} Grams …" at bounding box center [665, 411] width 1075 height 482
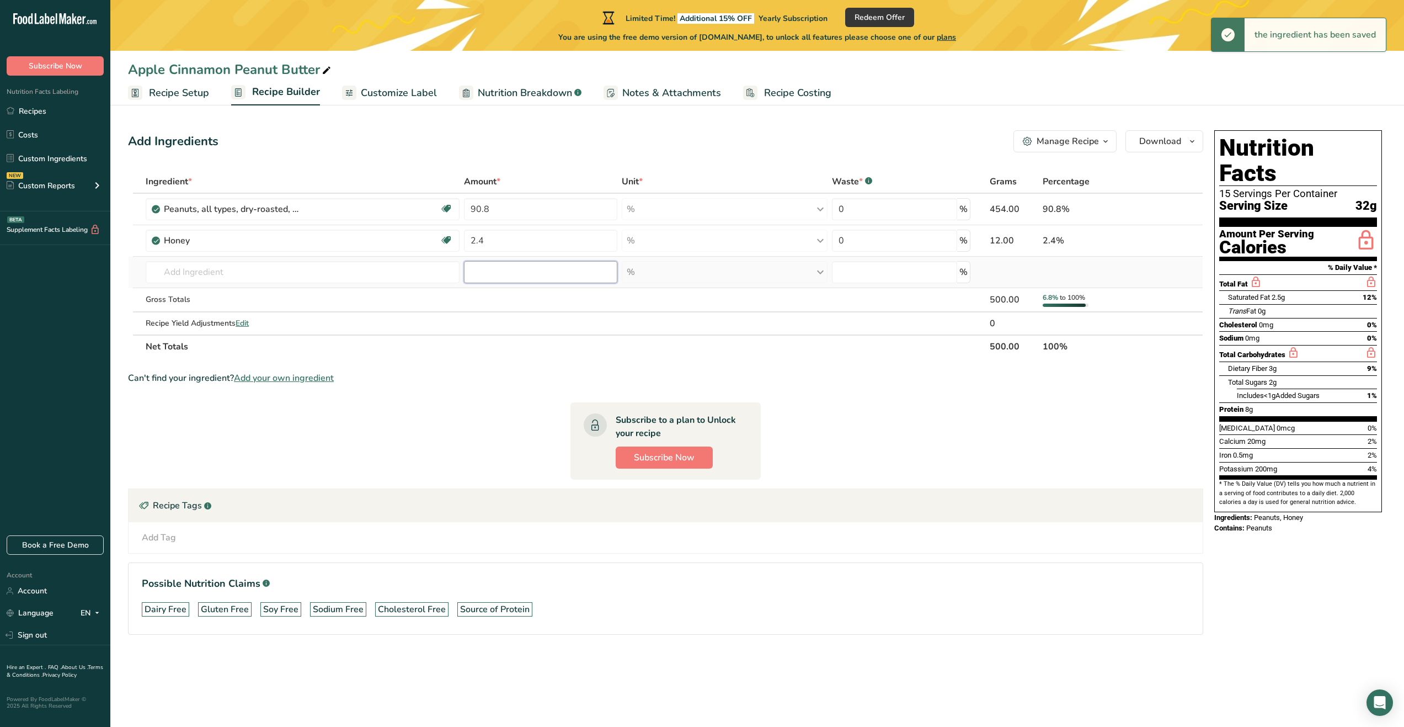
click at [500, 271] on input "number" at bounding box center [540, 272] width 153 height 22
click at [381, 281] on input "text" at bounding box center [303, 272] width 314 height 22
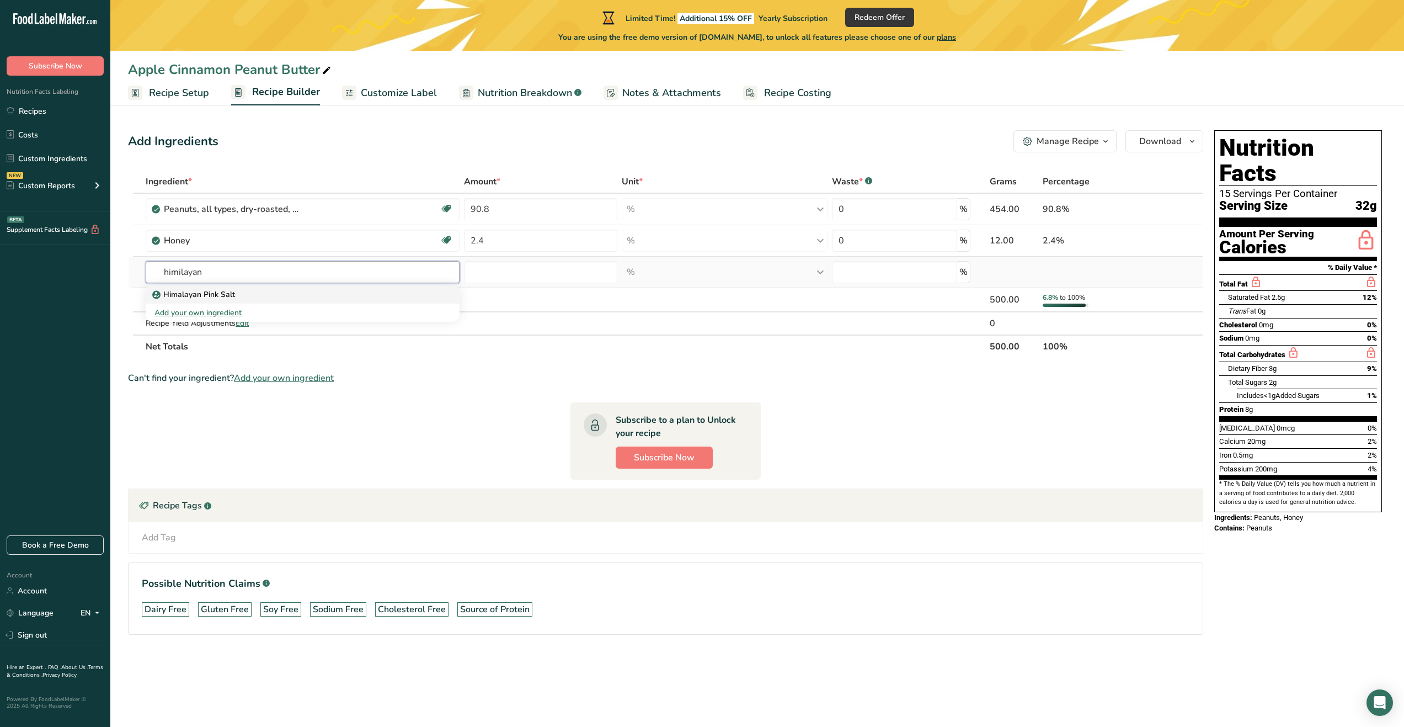
type input "himilayan"
click at [380, 286] on link "Himalayan Pink Salt" at bounding box center [303, 294] width 314 height 18
type input "Himalayan Pink Salt"
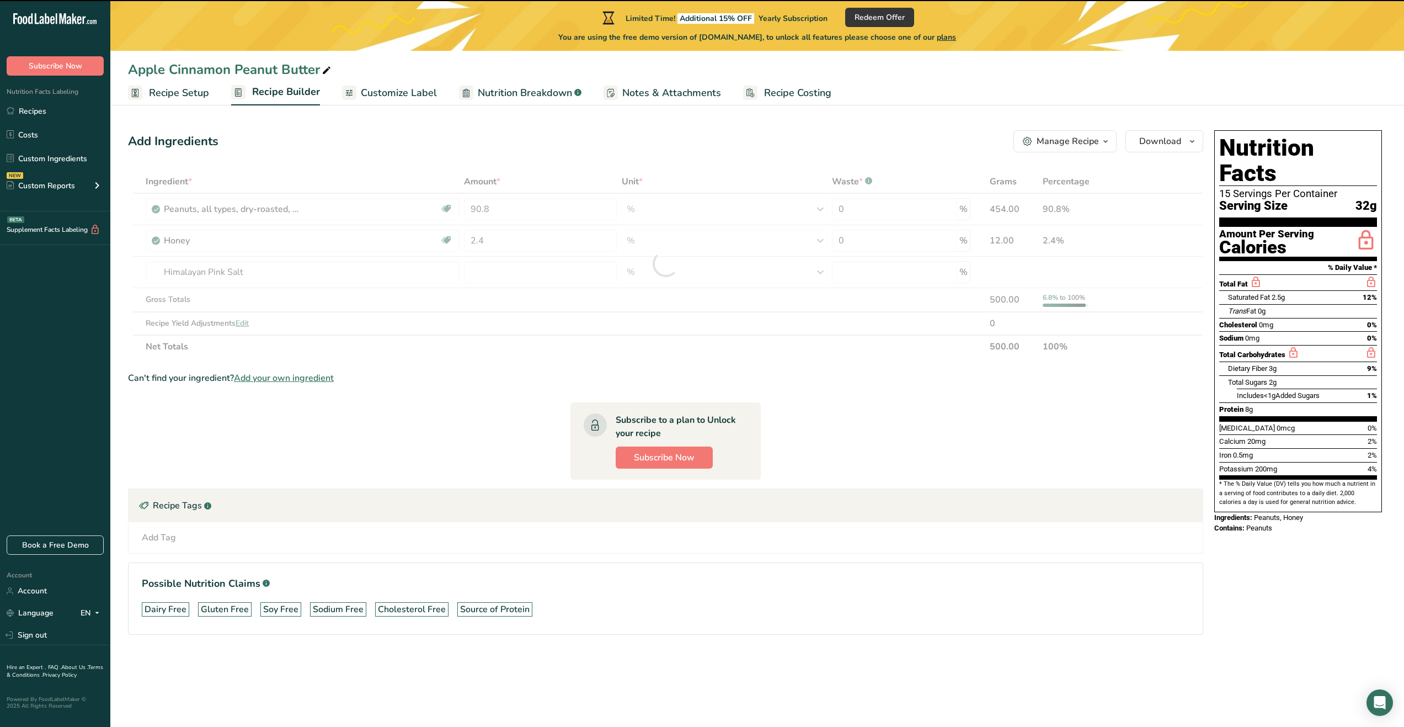
type input "0"
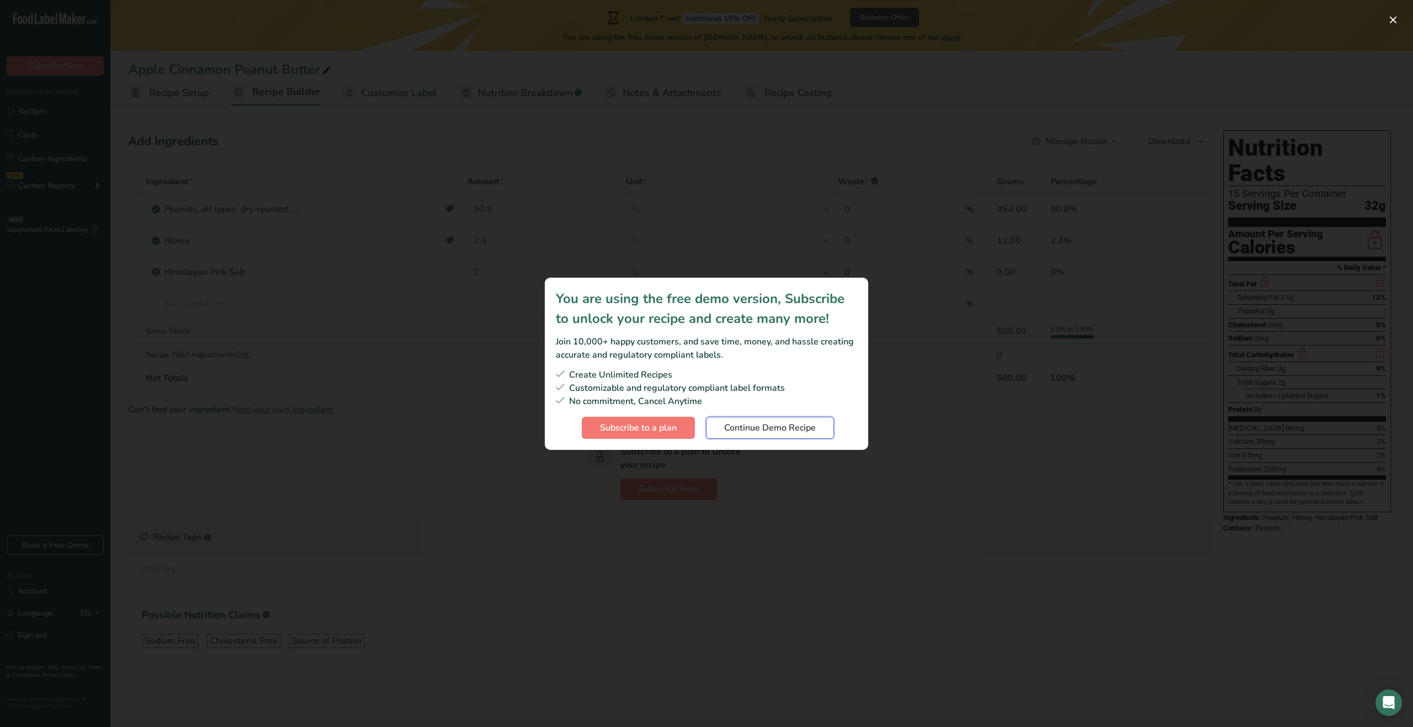
click at [774, 434] on span "Continue Demo Recipe" at bounding box center [770, 427] width 92 height 13
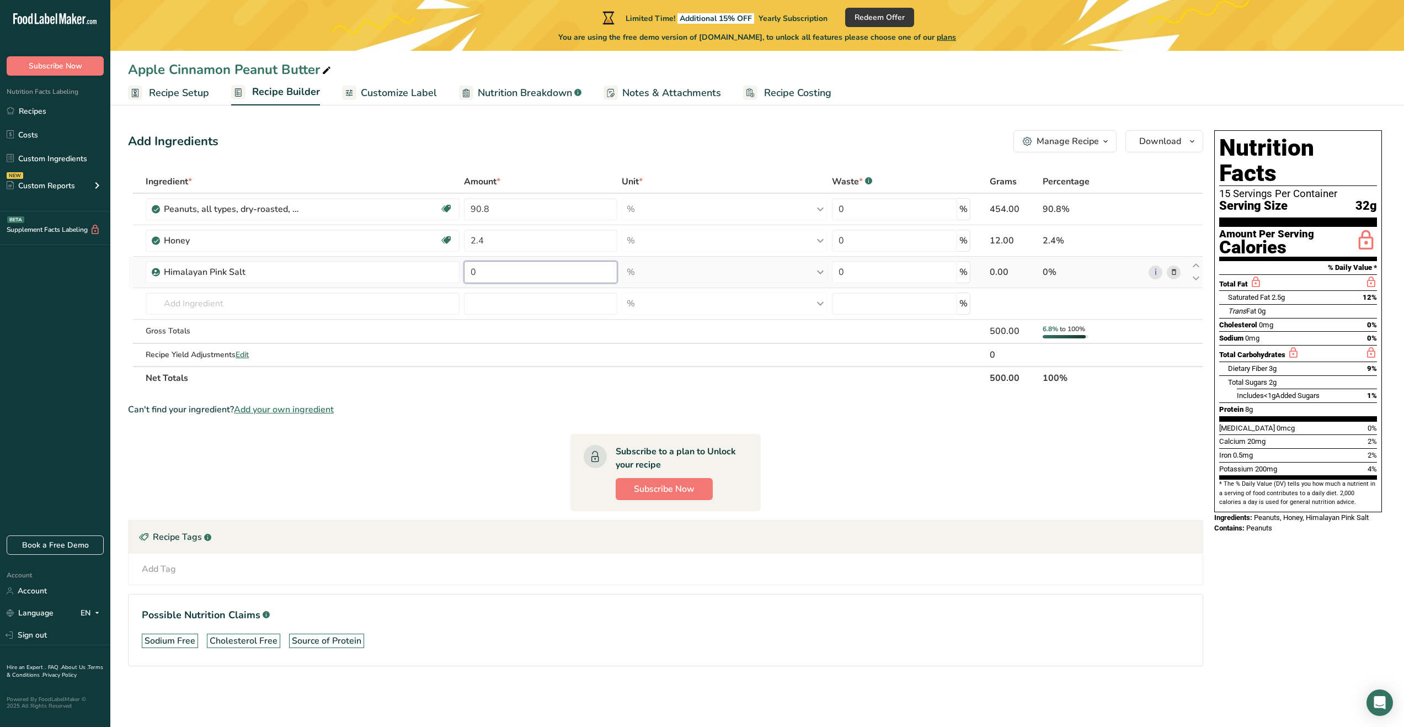
click at [483, 270] on input "0" at bounding box center [540, 272] width 153 height 22
type input "0.2"
click at [503, 406] on div "Can't find your ingredient? Add your own ingredient" at bounding box center [665, 409] width 1075 height 13
click at [525, 306] on input "number" at bounding box center [540, 303] width 153 height 22
click at [320, 308] on input "text" at bounding box center [303, 303] width 314 height 22
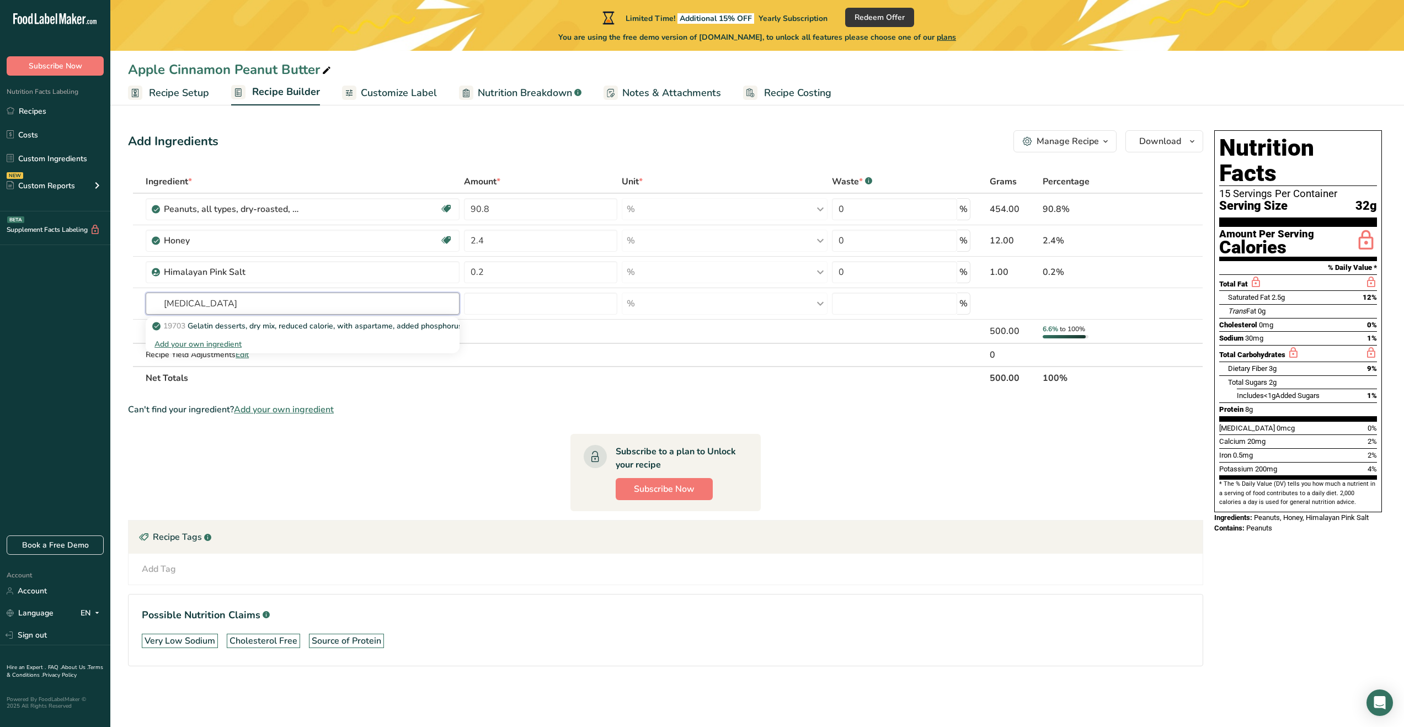
type input "[MEDICAL_DATA]"
click at [392, 419] on section "Ingredient * Amount * Unit * Waste * .a-a{fill:#347362;}.b-a{fill:#fff;} Grams …" at bounding box center [665, 427] width 1075 height 514
click at [363, 303] on input "text" at bounding box center [303, 303] width 314 height 22
type input "cinnamon"
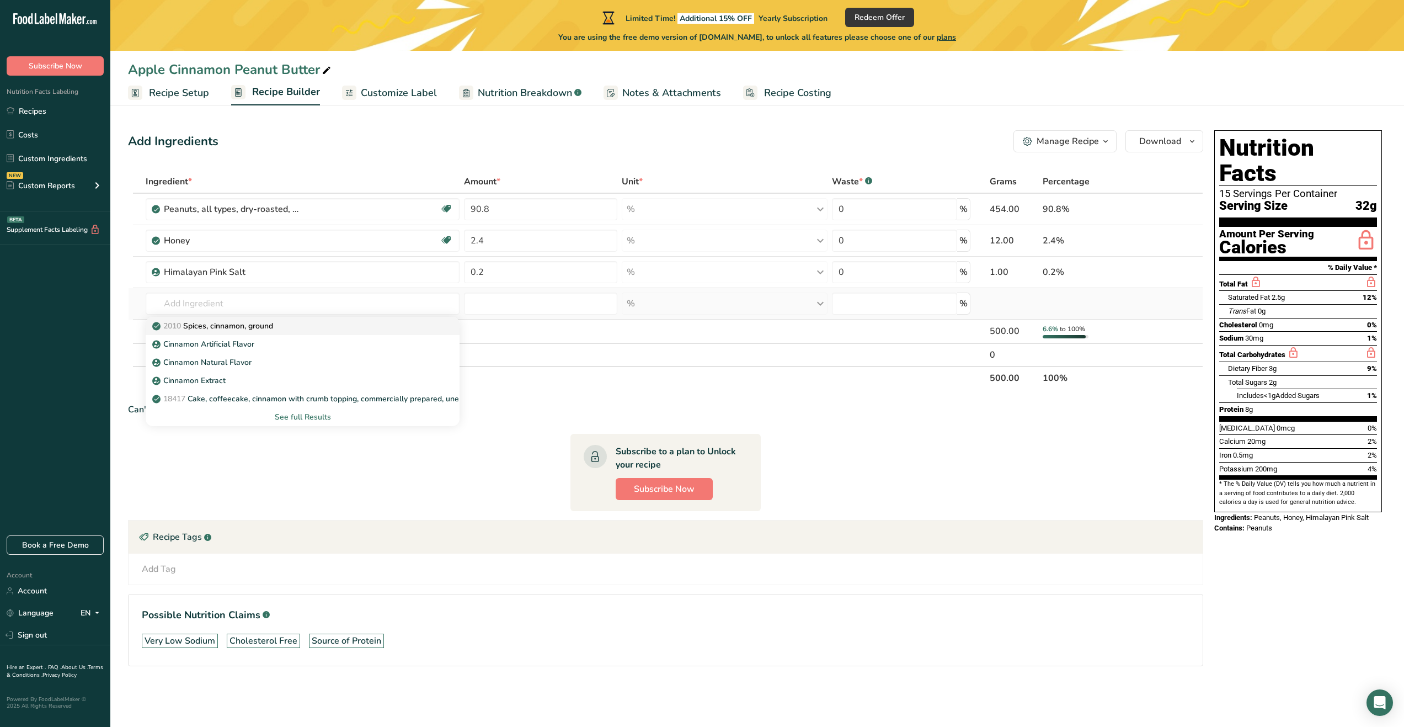
click at [297, 330] on div "2010 Spices, cinnamon, ground" at bounding box center [294, 326] width 279 height 12
type input "Spices, cinnamon, ground"
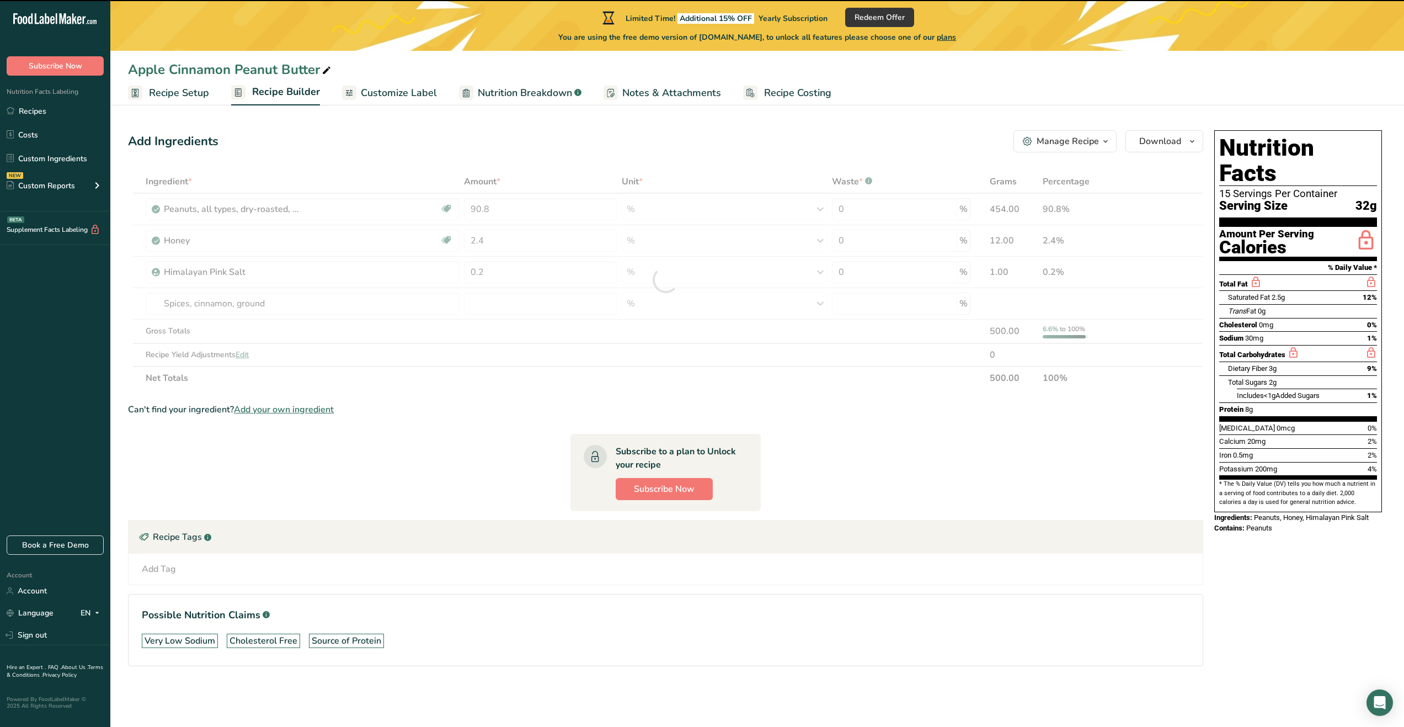
type input "0"
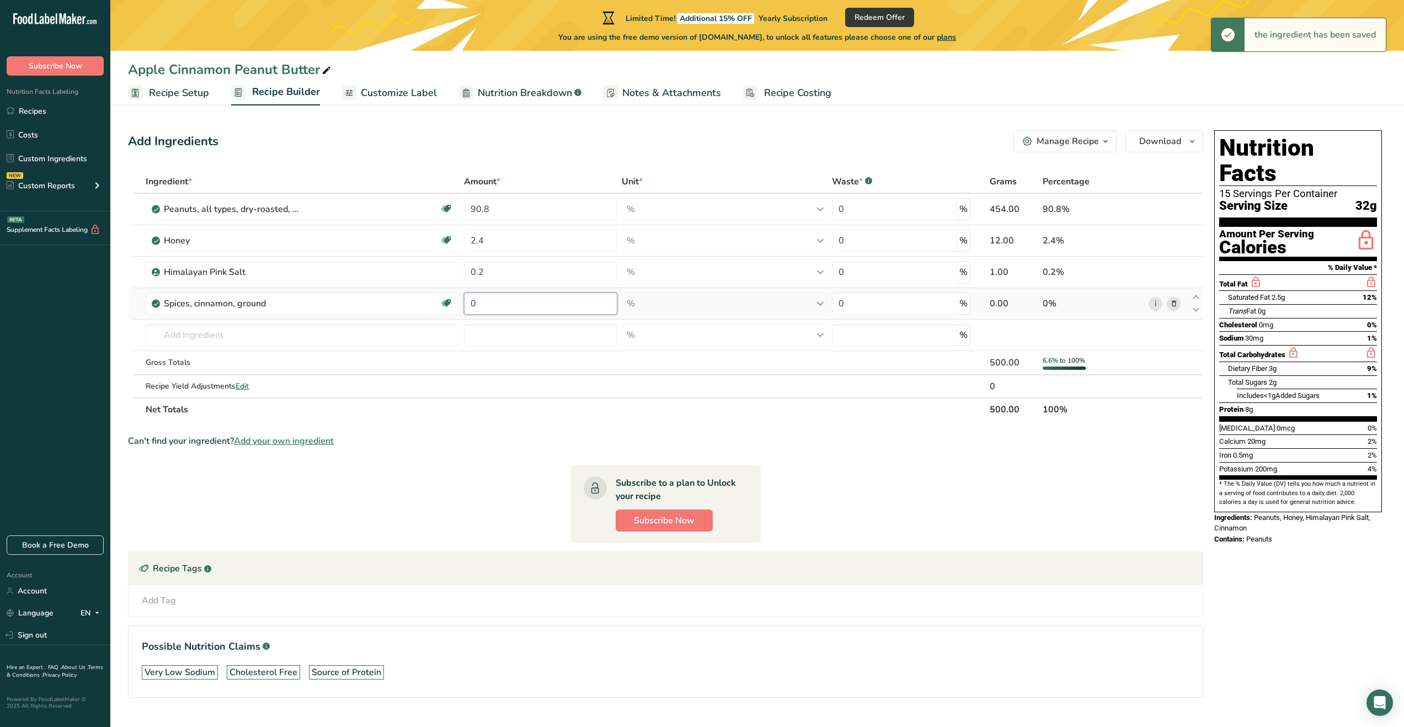
click at [547, 311] on input "0" at bounding box center [540, 303] width 153 height 22
type input "0.3"
click at [504, 448] on section "Ingredient * Amount * Unit * Waste * .a-a{fill:#347362;}.b-a{fill:#fff;} Grams …" at bounding box center [665, 442] width 1075 height 545
click at [302, 335] on input "text" at bounding box center [303, 335] width 314 height 22
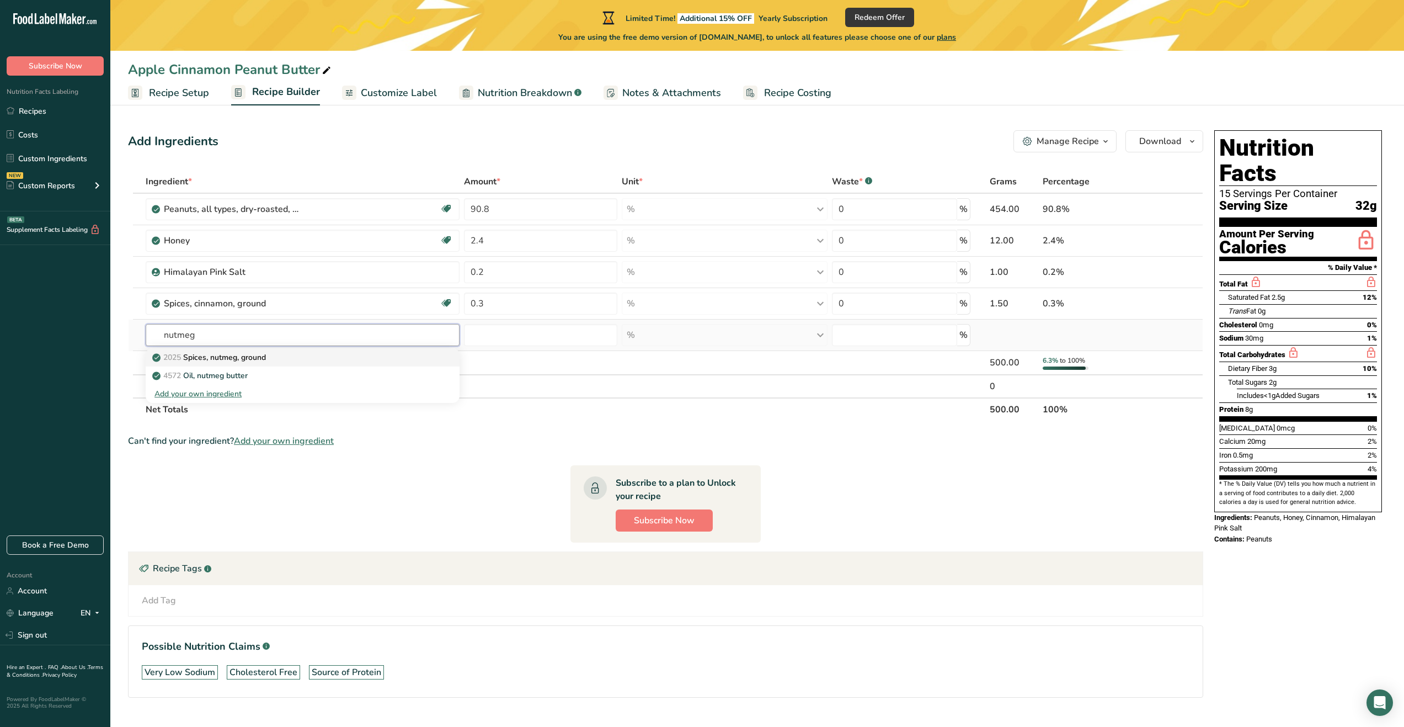
type input "nutmeg"
click at [275, 366] on link "2025 Spices, nutmeg, ground" at bounding box center [303, 357] width 314 height 18
type input "Spices, nutmeg, ground"
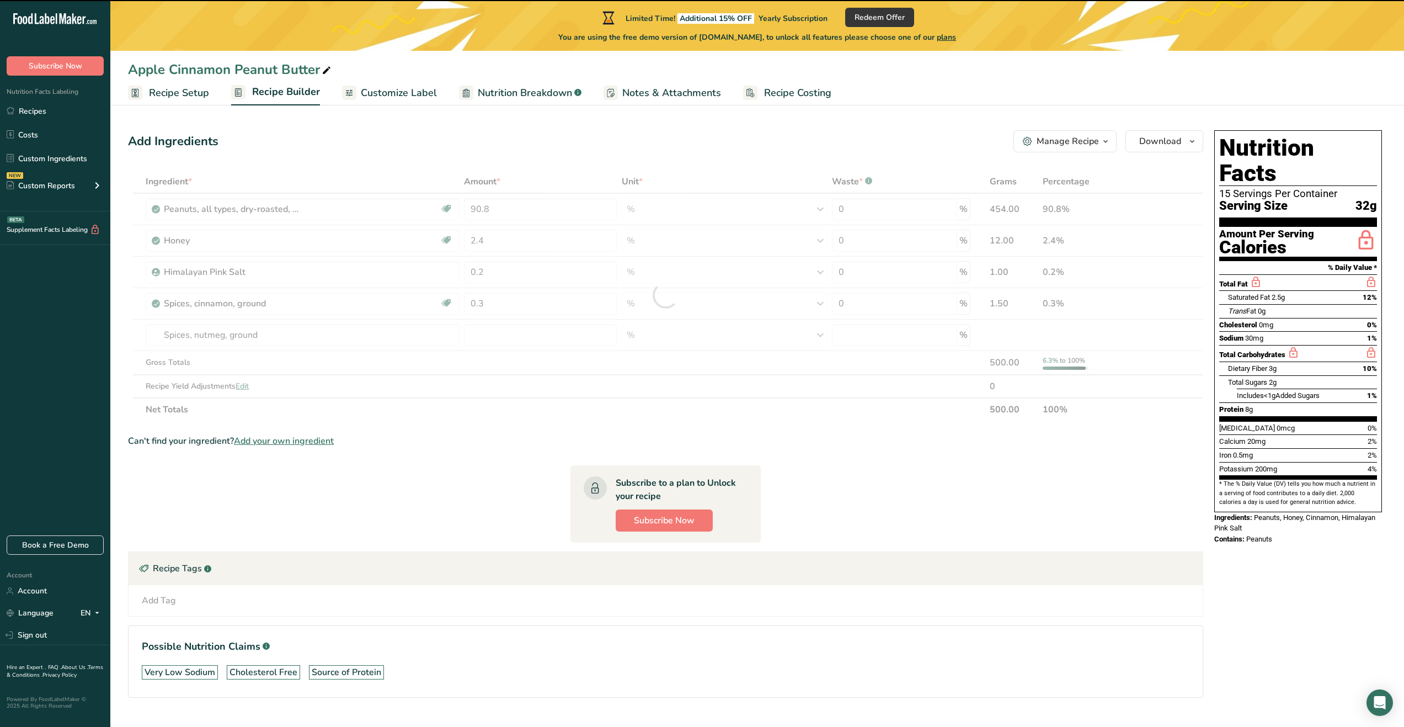
type input "0"
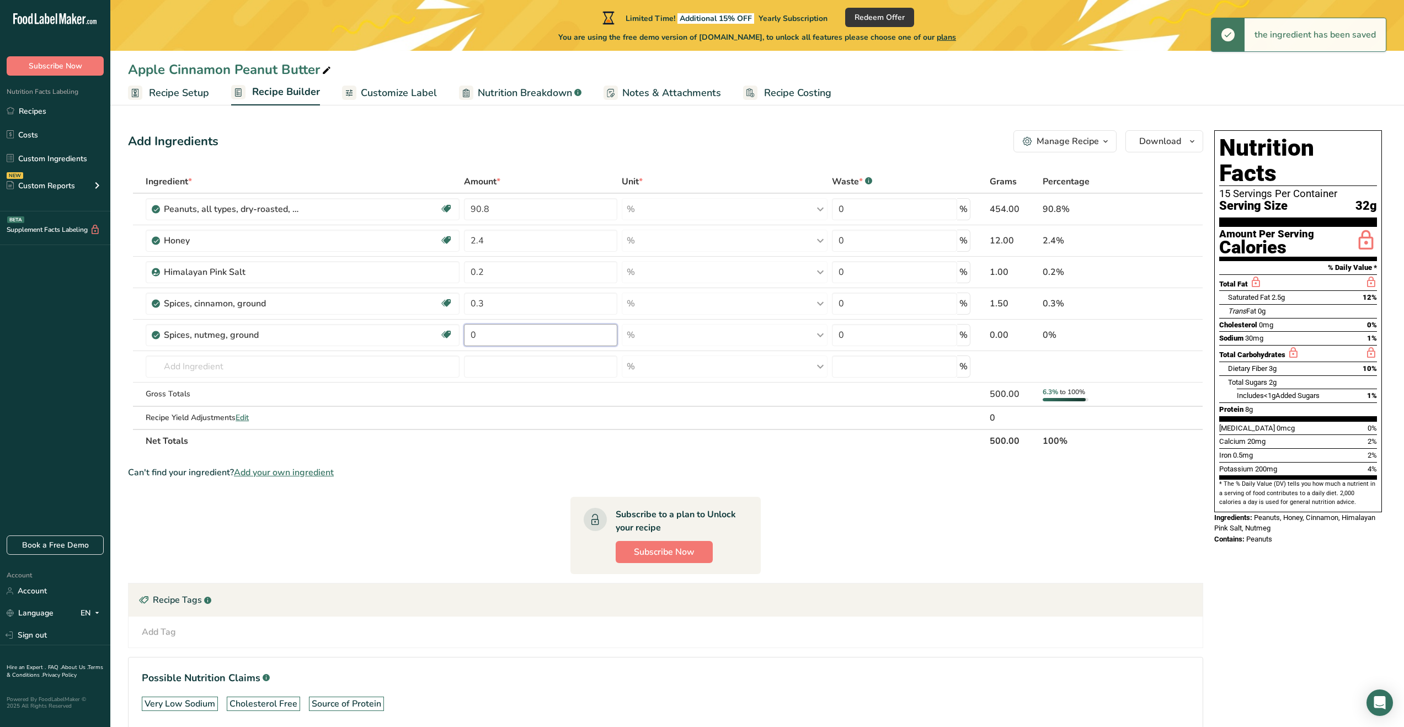
click at [484, 334] on input "0" at bounding box center [540, 335] width 153 height 22
type input "0.15"
click at [1006, 585] on div "Recipe Tags .a-a{fill:#347362;}.b-a{fill:#fff;}" at bounding box center [666, 599] width 1074 height 33
click at [317, 358] on input "text" at bounding box center [303, 366] width 314 height 22
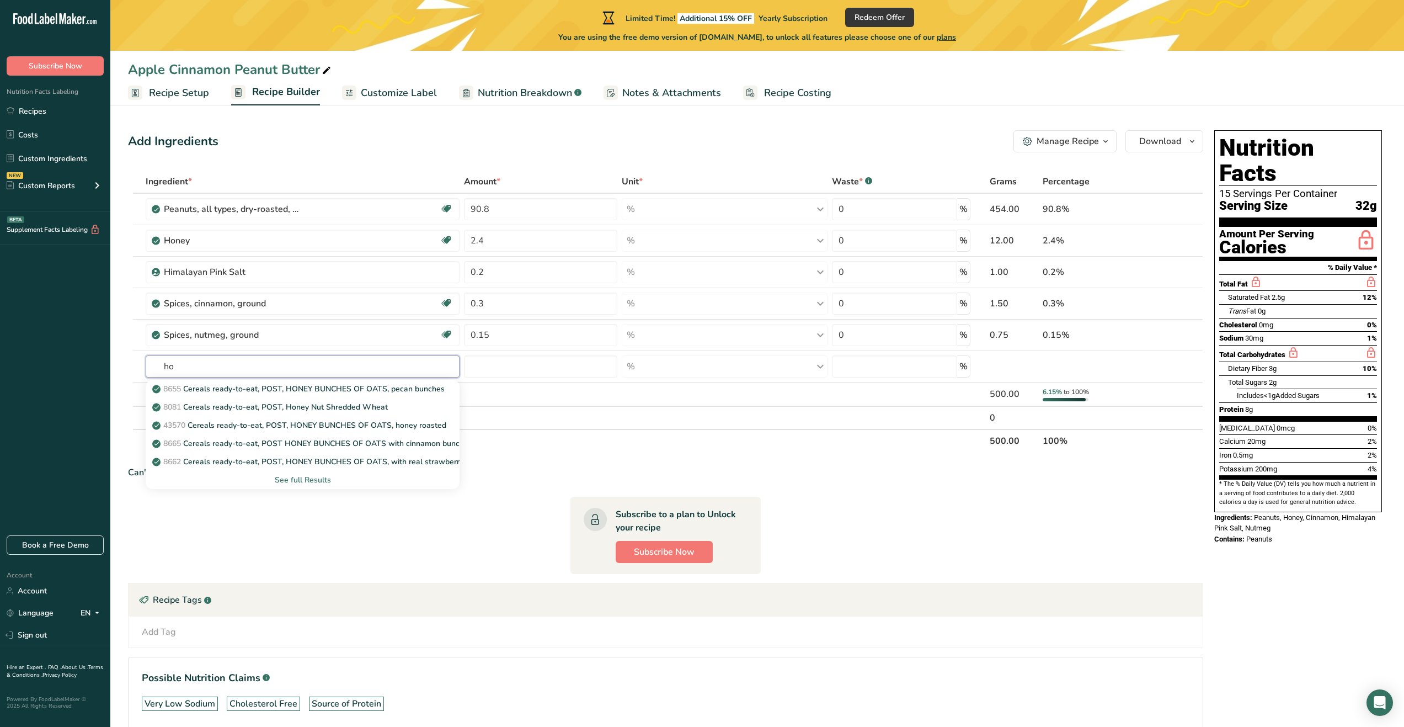
type input "h"
